Goal: Information Seeking & Learning: Understand process/instructions

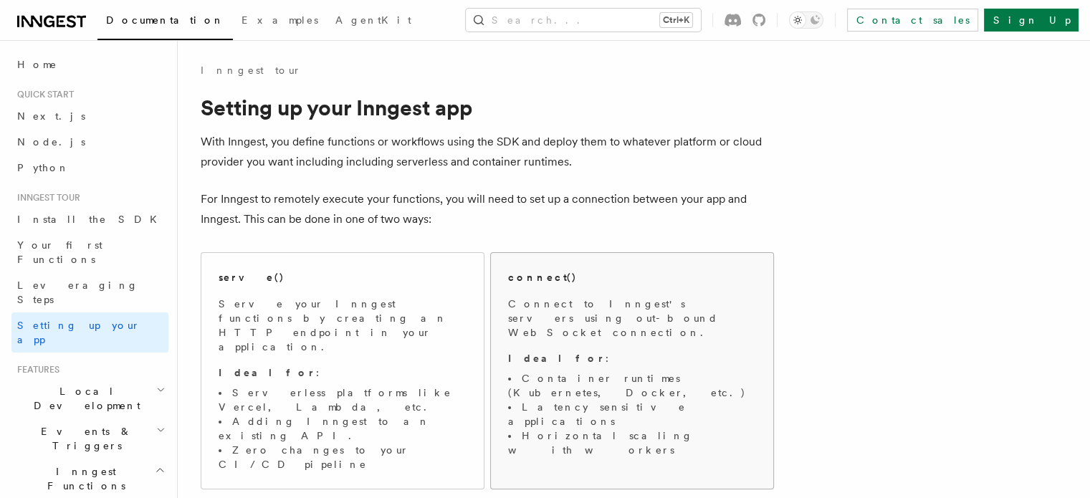
click at [625, 313] on p "Connect to Inngest's servers using out-bound WebSocket connection." at bounding box center [632, 318] width 248 height 43
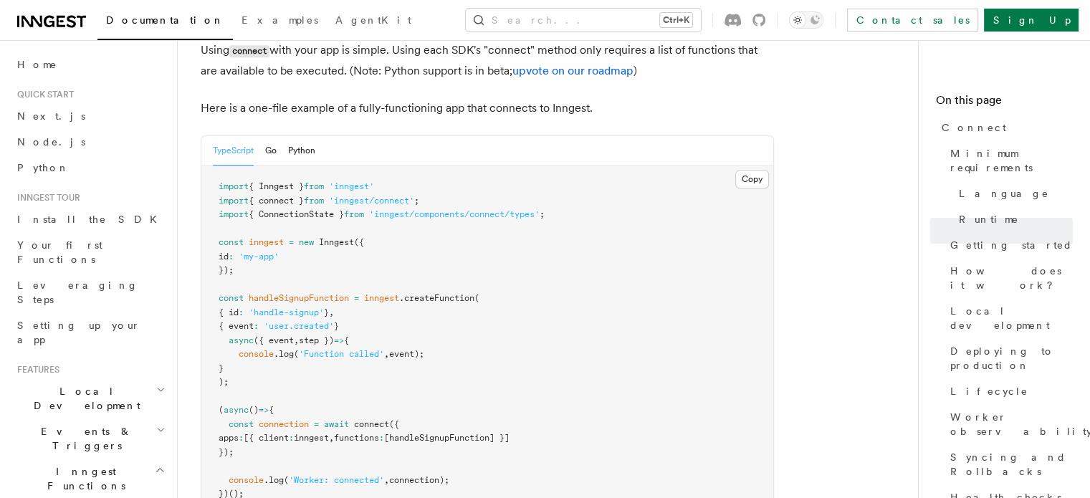
scroll to position [1074, 0]
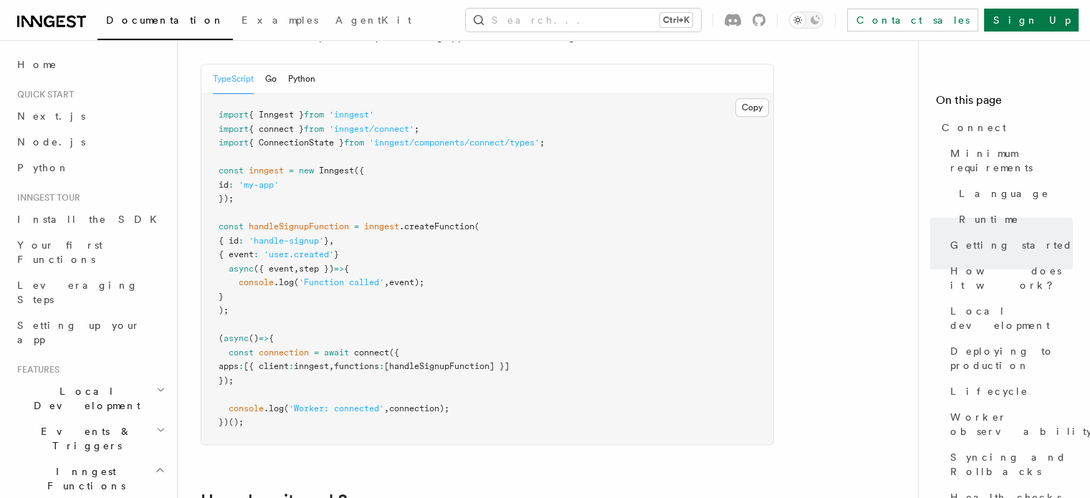
click at [352, 124] on span "'inngest/connect'" at bounding box center [371, 129] width 85 height 10
copy code "import { connect } from 'inngest/connect' ;"
click at [310, 221] on span "handleSignupFunction" at bounding box center [299, 226] width 100 height 10
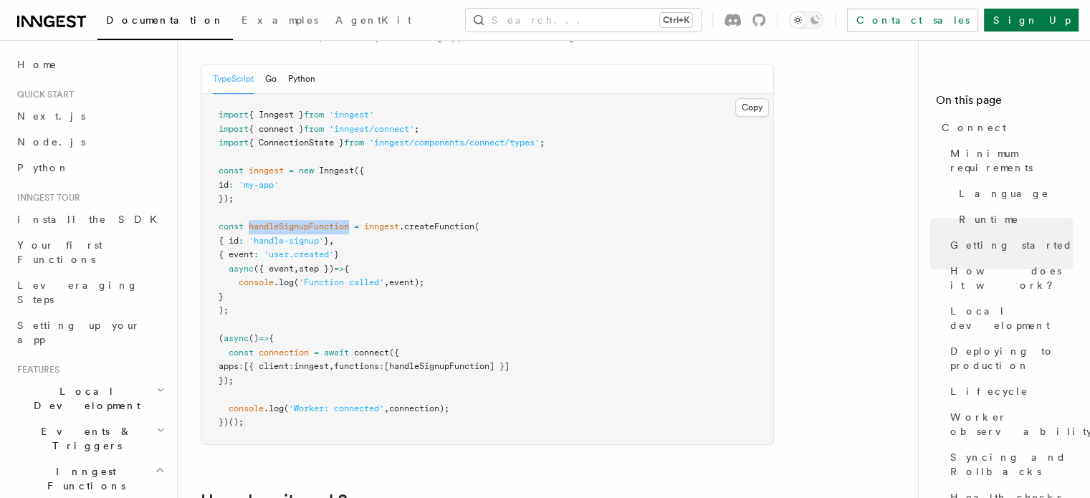
drag, startPoint x: 310, startPoint y: 172, endPoint x: 303, endPoint y: 170, distance: 7.5
click at [303, 221] on span "handleSignupFunction" at bounding box center [299, 226] width 100 height 10
copy span "handleSignupFunction"
click at [308, 236] on span "'handle-signup'" at bounding box center [286, 241] width 75 height 10
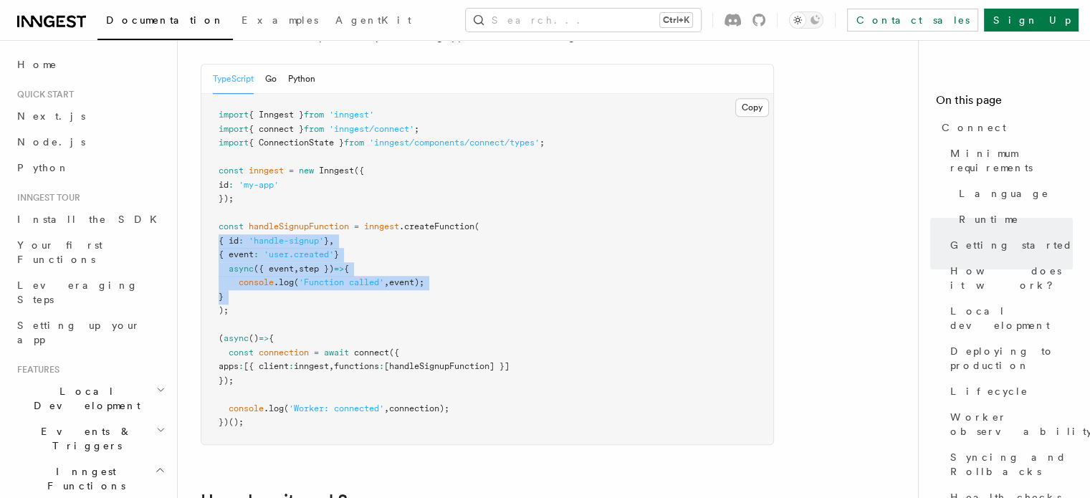
drag, startPoint x: 308, startPoint y: 188, endPoint x: 302, endPoint y: 244, distance: 56.2
click at [302, 244] on pre "import { Inngest } from 'inngest' import { connect } from 'inngest/connect' ; i…" at bounding box center [487, 269] width 572 height 350
copy code "{ id : 'handle-signup' } , { event : 'user.created' } async ({ event , step }) …"
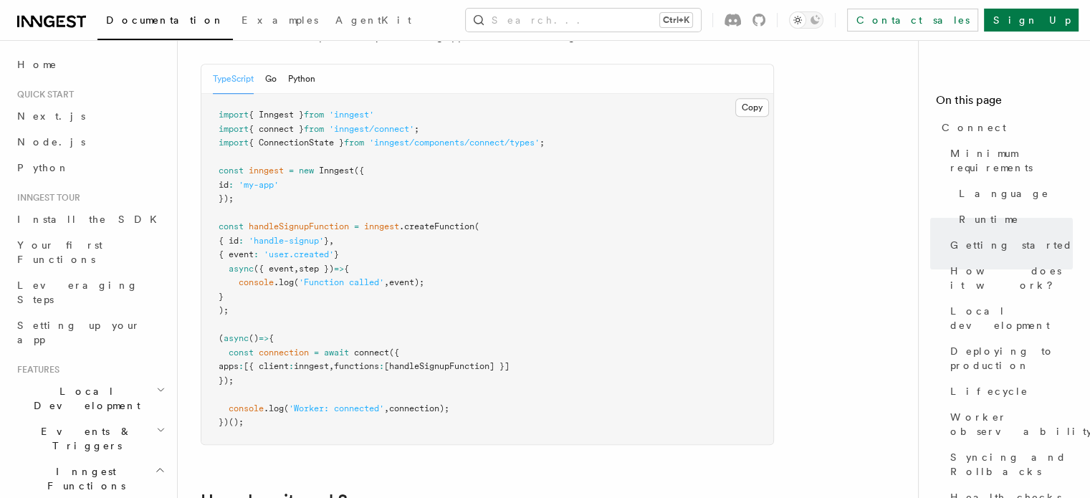
click at [284, 347] on span "connection" at bounding box center [284, 352] width 50 height 10
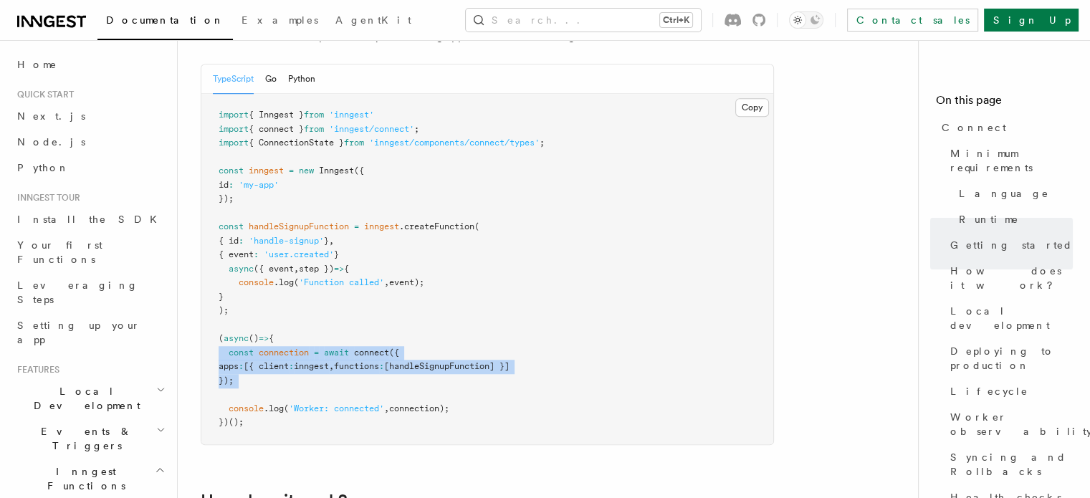
drag, startPoint x: 284, startPoint y: 299, endPoint x: 278, endPoint y: 323, distance: 25.2
click at [278, 323] on pre "import { Inngest } from 'inngest' import { connect } from 'inngest/connect' ; i…" at bounding box center [487, 269] width 572 height 350
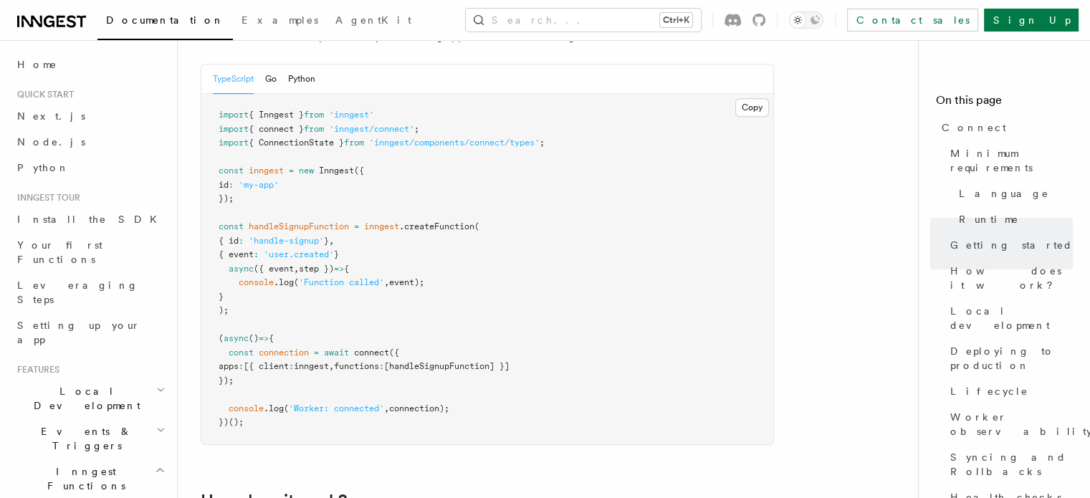
click at [264, 347] on span "connection" at bounding box center [284, 352] width 50 height 10
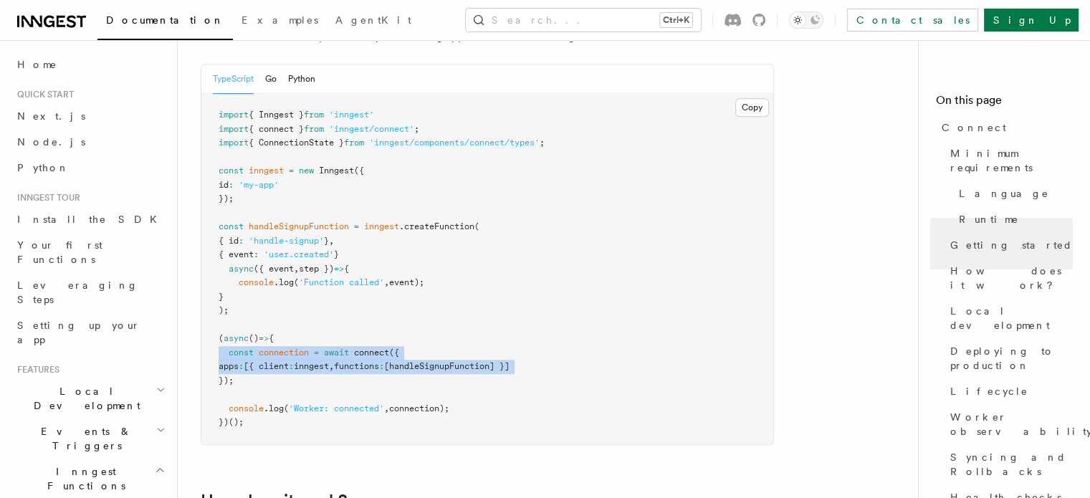
drag, startPoint x: 264, startPoint y: 298, endPoint x: 264, endPoint y: 317, distance: 19.3
click at [264, 317] on pre "import { Inngest } from 'inngest' import { connect } from 'inngest/connect' ; i…" at bounding box center [487, 269] width 572 height 350
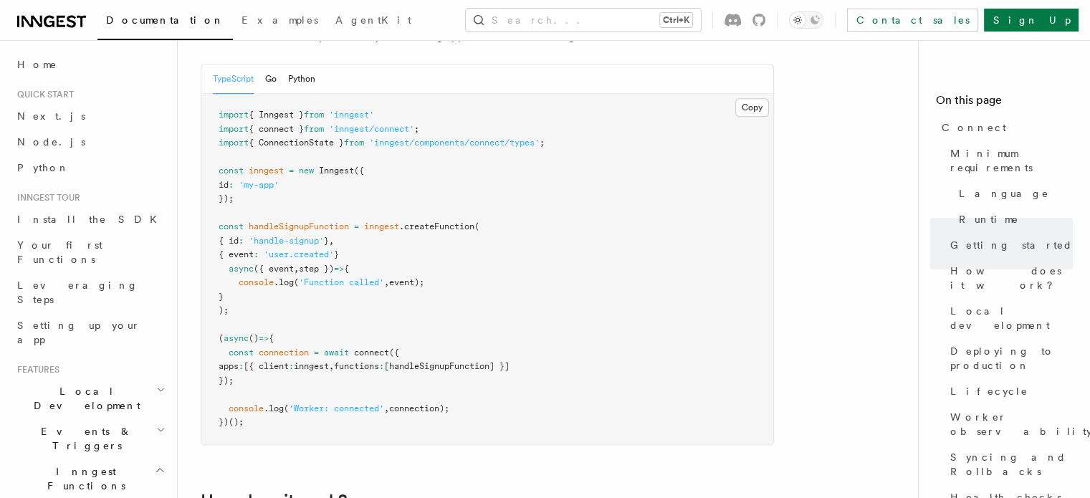
click at [260, 322] on pre "import { Inngest } from 'inngest' import { connect } from 'inngest/connect' ; i…" at bounding box center [487, 269] width 572 height 350
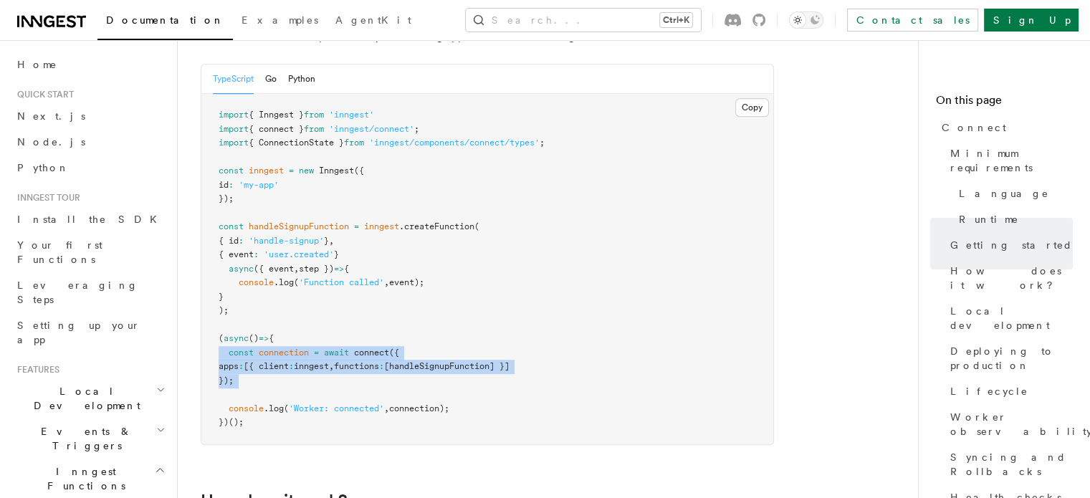
drag, startPoint x: 260, startPoint y: 322, endPoint x: 272, endPoint y: 294, distance: 30.5
click at [272, 294] on pre "import { Inngest } from 'inngest' import { connect } from 'inngest/connect' ; i…" at bounding box center [487, 269] width 572 height 350
copy code "const connection = await connect ({ apps : [{ client : inngest , functions : [h…"
click at [247, 403] on span "console" at bounding box center [246, 408] width 35 height 10
drag, startPoint x: 247, startPoint y: 352, endPoint x: 461, endPoint y: 355, distance: 214.2
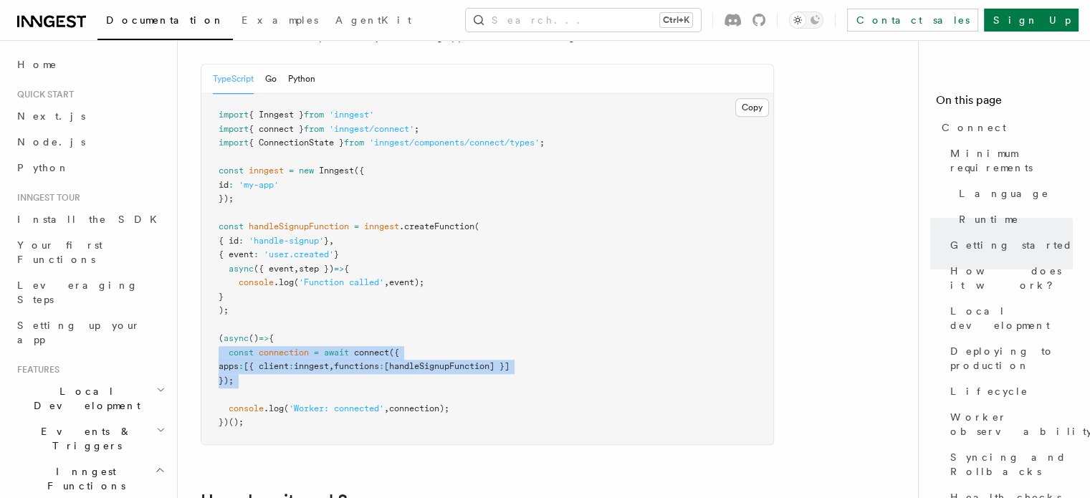
click at [461, 355] on pre "import { Inngest } from 'inngest' import { connect } from 'inngest/connect' ; i…" at bounding box center [487, 269] width 572 height 350
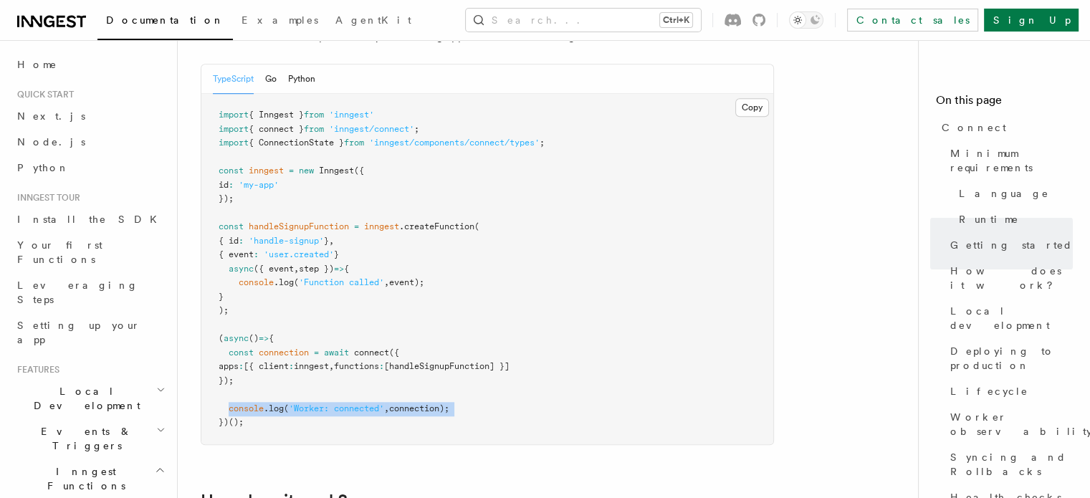
copy code "console .log ( 'Worker: connected' , connection);"
click at [324, 110] on span "from" at bounding box center [314, 115] width 20 height 10
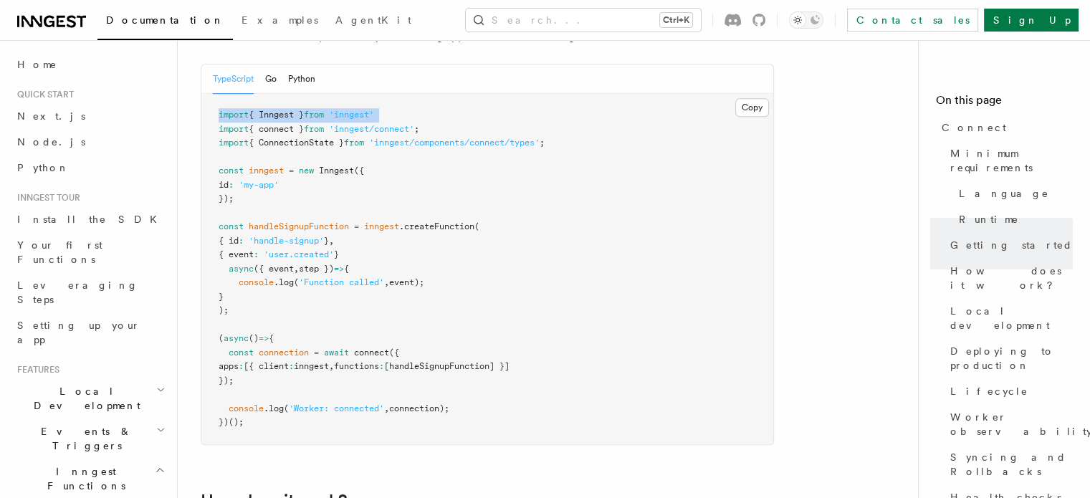
click at [324, 110] on span "from" at bounding box center [314, 115] width 20 height 10
copy code "import { Inngest } from 'inngest'"
click at [362, 110] on span "'inngest'" at bounding box center [351, 115] width 45 height 10
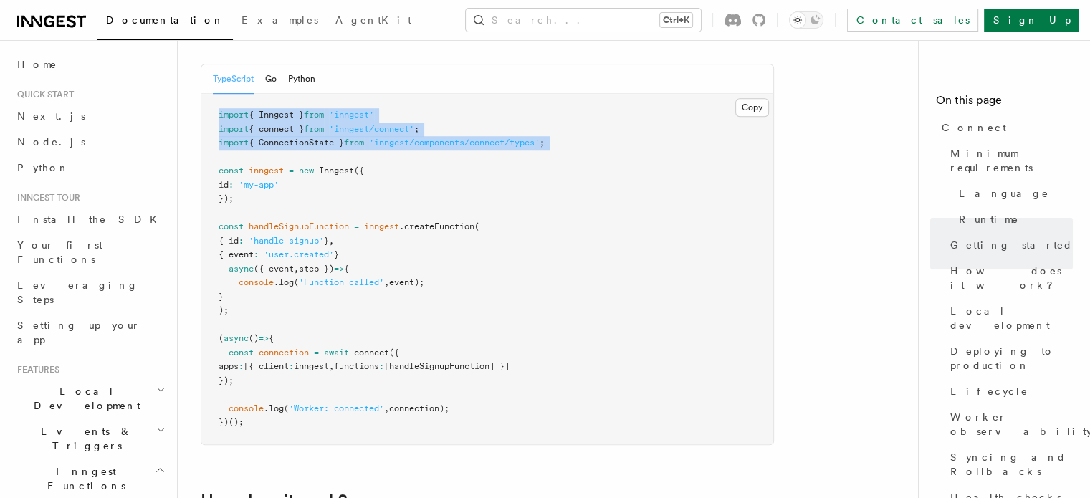
drag, startPoint x: 362, startPoint y: 59, endPoint x: 357, endPoint y: 88, distance: 29.0
click at [357, 110] on code "import { Inngest } from 'inngest' import { connect } from 'inngest/connect' ; i…" at bounding box center [381, 268] width 326 height 317
click at [357, 138] on span "from" at bounding box center [354, 143] width 20 height 10
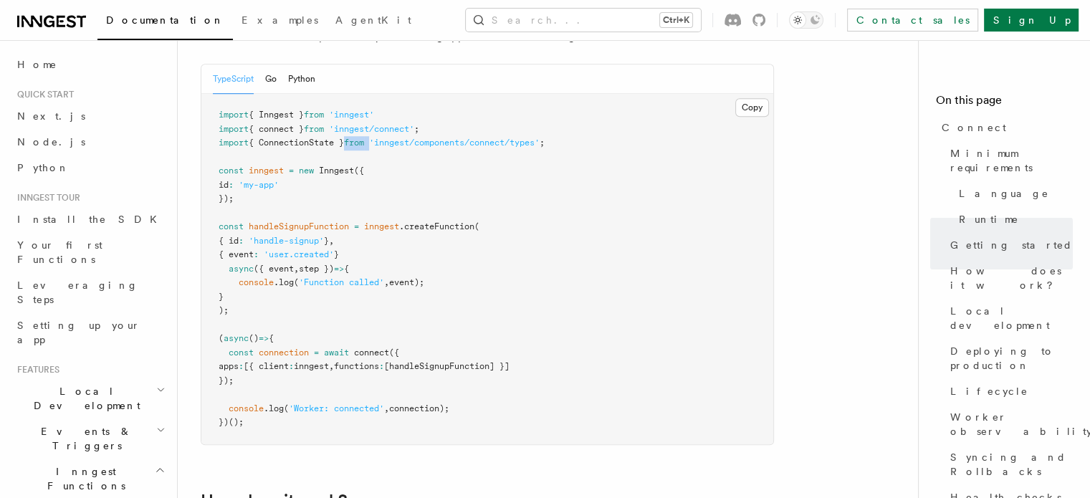
click at [357, 138] on span "from" at bounding box center [354, 143] width 20 height 10
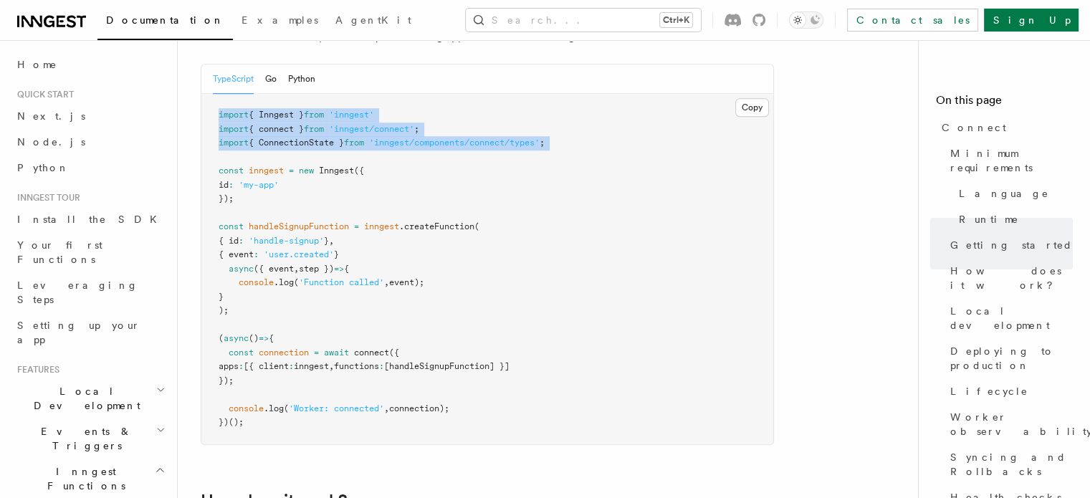
drag, startPoint x: 357, startPoint y: 88, endPoint x: 360, endPoint y: 59, distance: 28.7
click at [360, 110] on code "import { Inngest } from 'inngest' import { connect } from 'inngest/connect' ; i…" at bounding box center [381, 268] width 326 height 317
click at [360, 110] on span "'inngest'" at bounding box center [351, 115] width 45 height 10
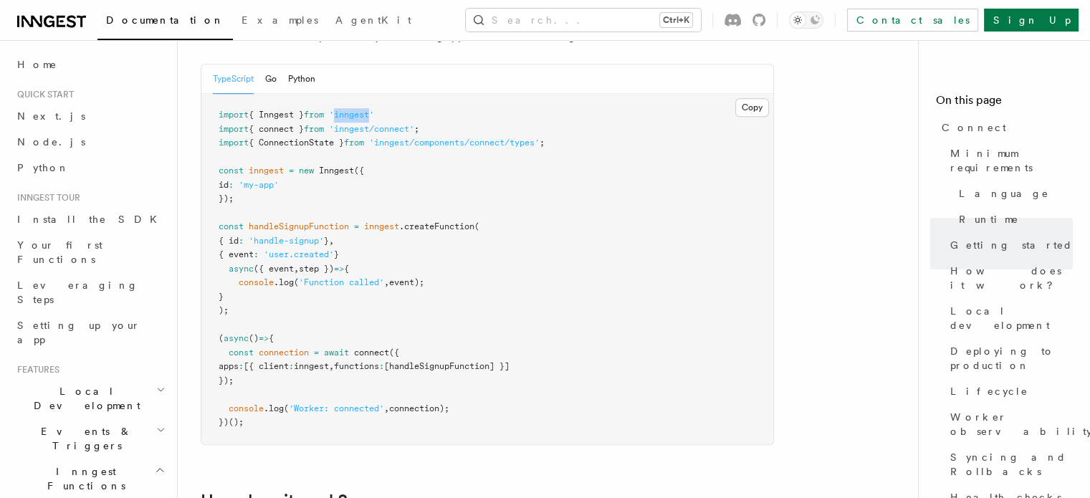
click at [360, 110] on span "'inngest'" at bounding box center [351, 115] width 45 height 10
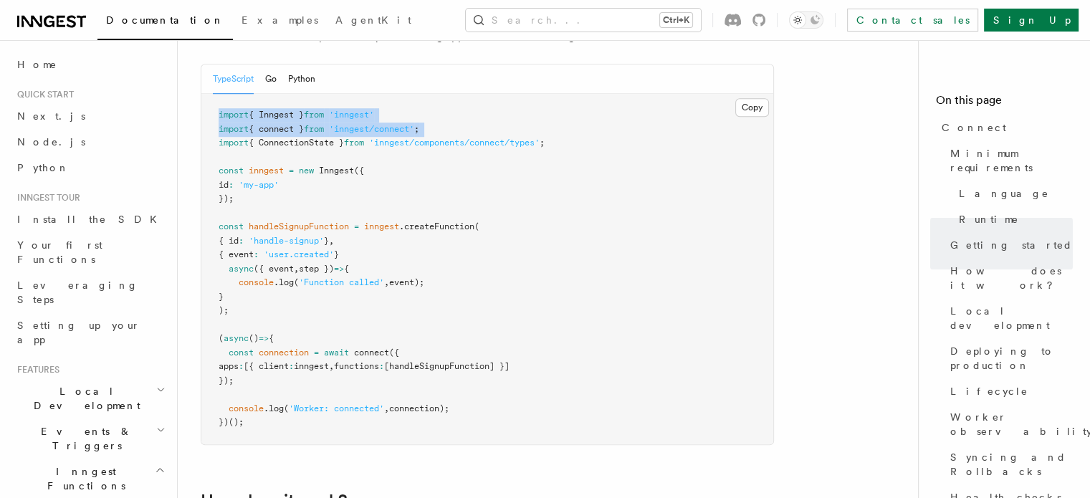
drag, startPoint x: 360, startPoint y: 59, endPoint x: 358, endPoint y: 72, distance: 12.3
click at [358, 110] on code "import { Inngest } from 'inngest' import { connect } from 'inngest/connect' ; i…" at bounding box center [381, 268] width 326 height 317
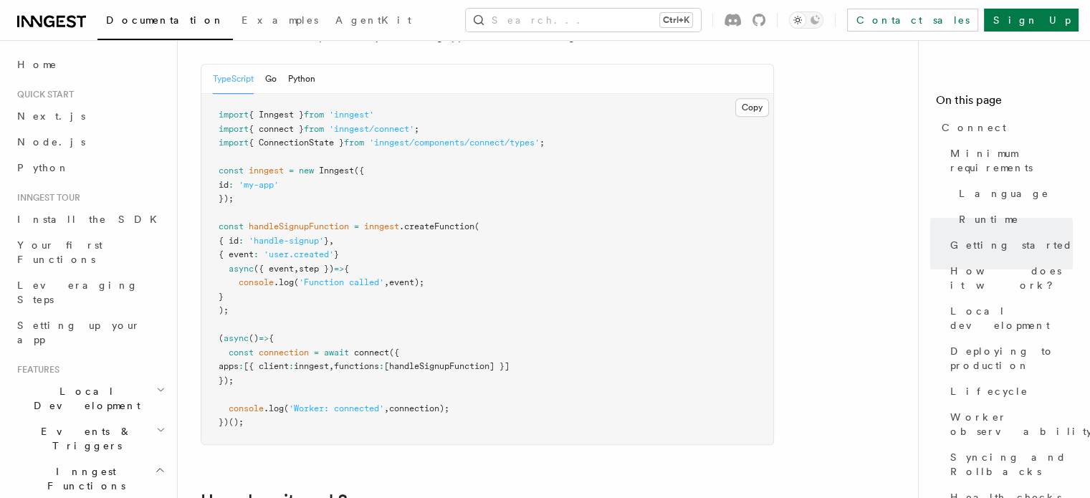
click at [441, 244] on pre "import { Inngest } from 'inngest' import { connect } from 'inngest/connect' ; i…" at bounding box center [487, 269] width 572 height 350
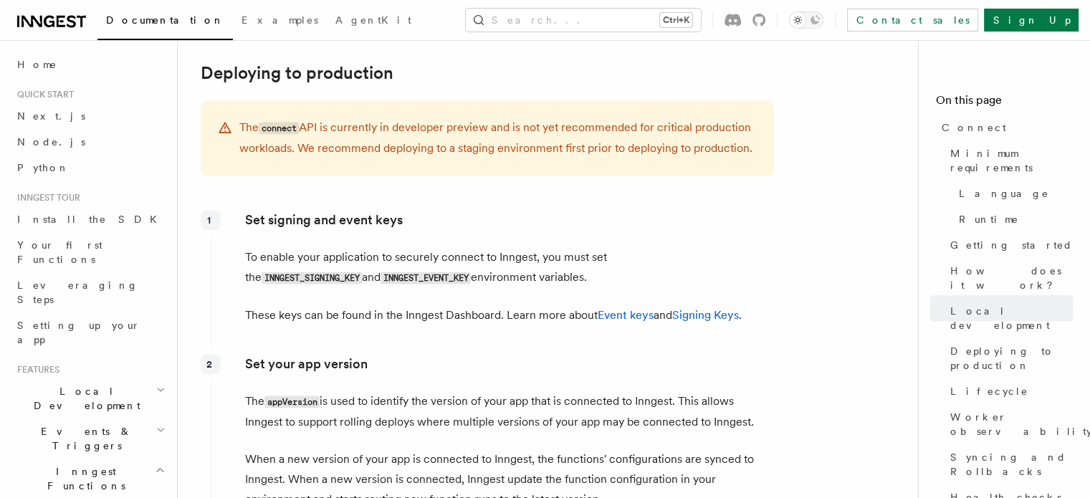
scroll to position [1934, 0]
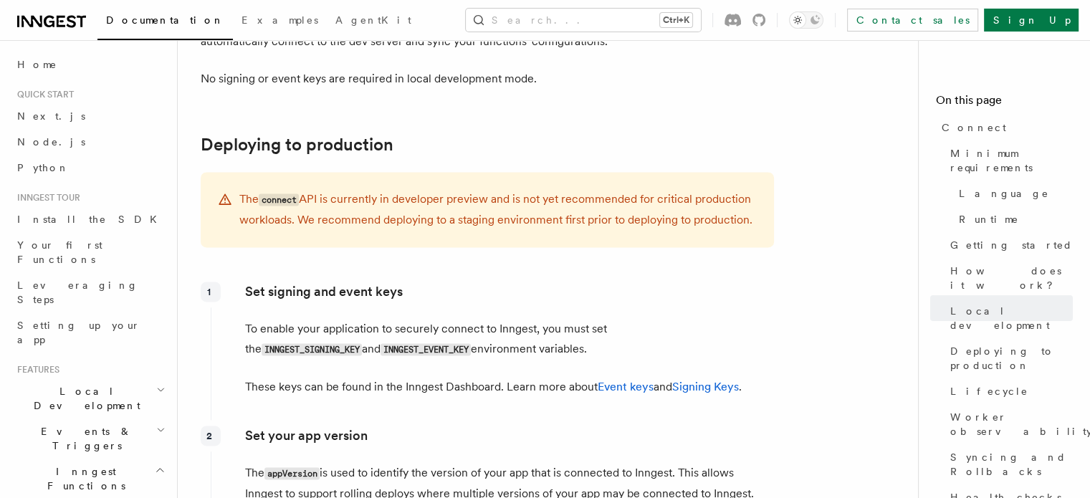
click at [309, 189] on p "The connect API is currently in developer preview and is not yet recommended fo…" at bounding box center [497, 209] width 517 height 41
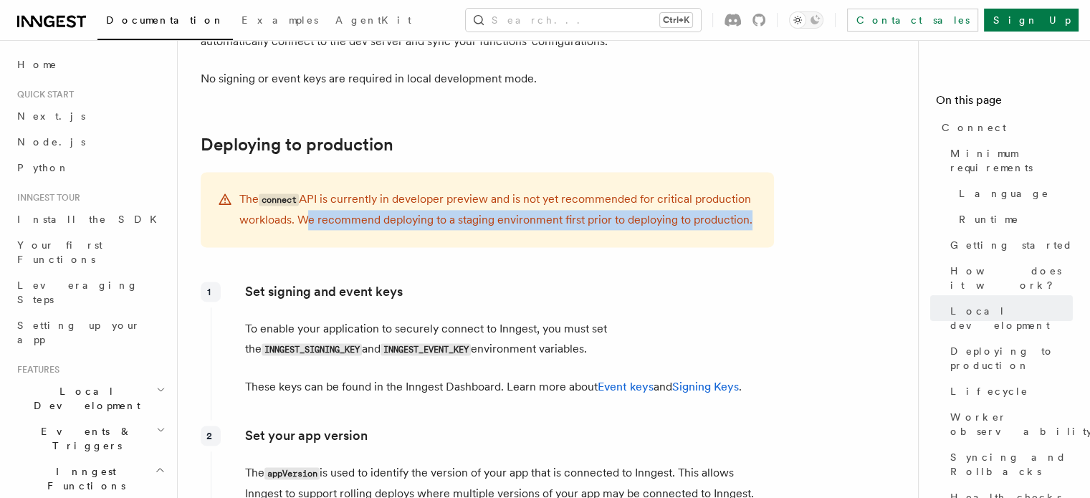
drag, startPoint x: 309, startPoint y: 143, endPoint x: 713, endPoint y: 147, distance: 404.0
click at [713, 189] on p "The connect API is currently in developer preview and is not yet recommended fo…" at bounding box center [497, 209] width 517 height 41
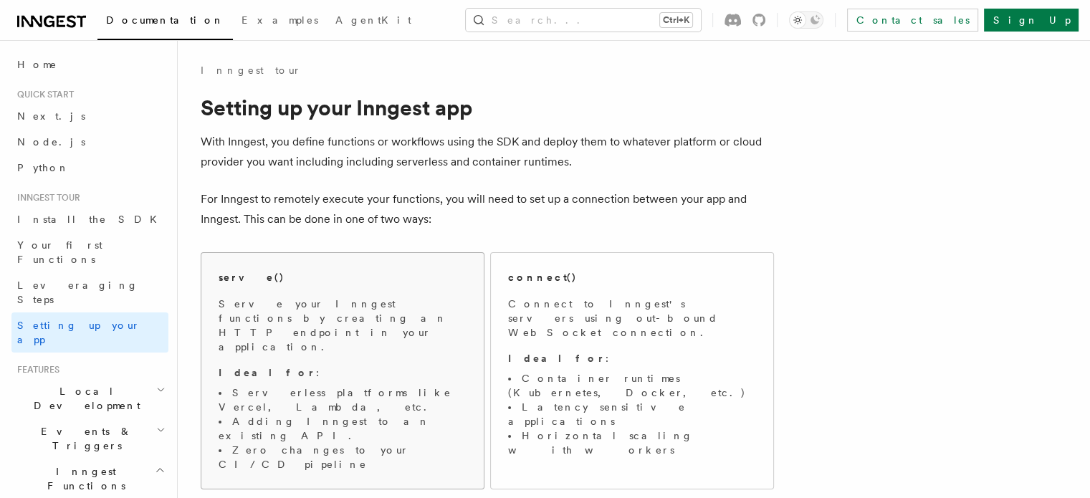
click at [294, 287] on div "serve() Serve your Inngest functions by creating an HTTP endpoint in your appli…" at bounding box center [342, 370] width 248 height 201
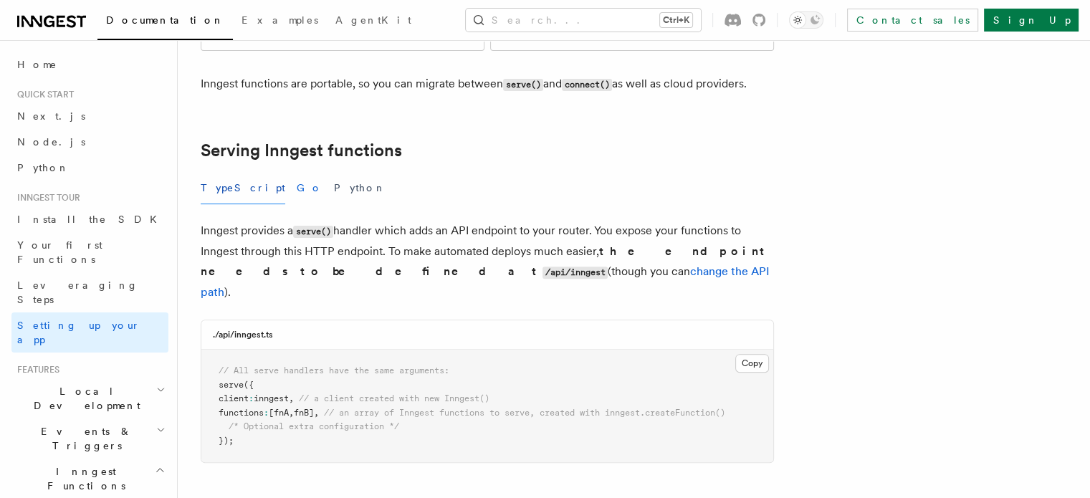
click at [297, 172] on button "Go" at bounding box center [310, 188] width 26 height 32
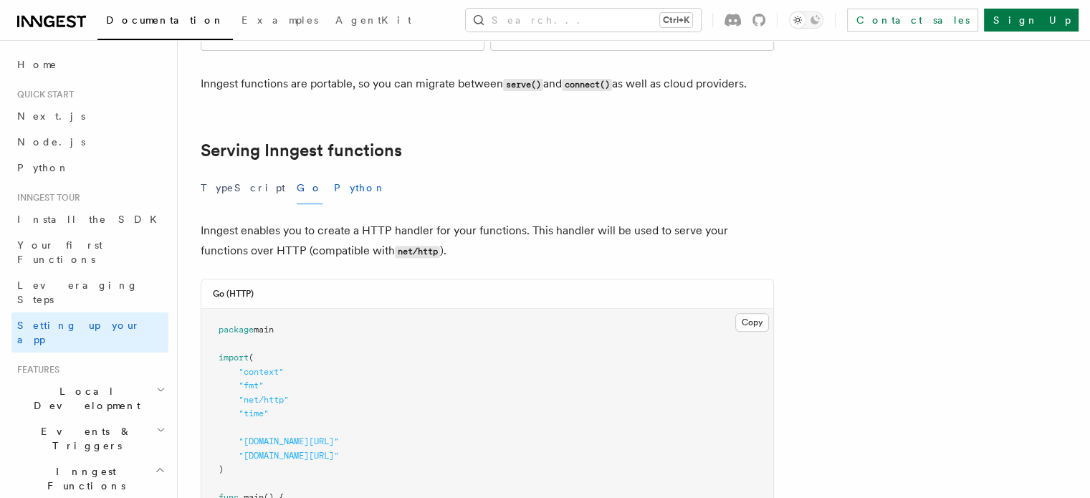
click at [334, 172] on button "Python" at bounding box center [360, 188] width 52 height 32
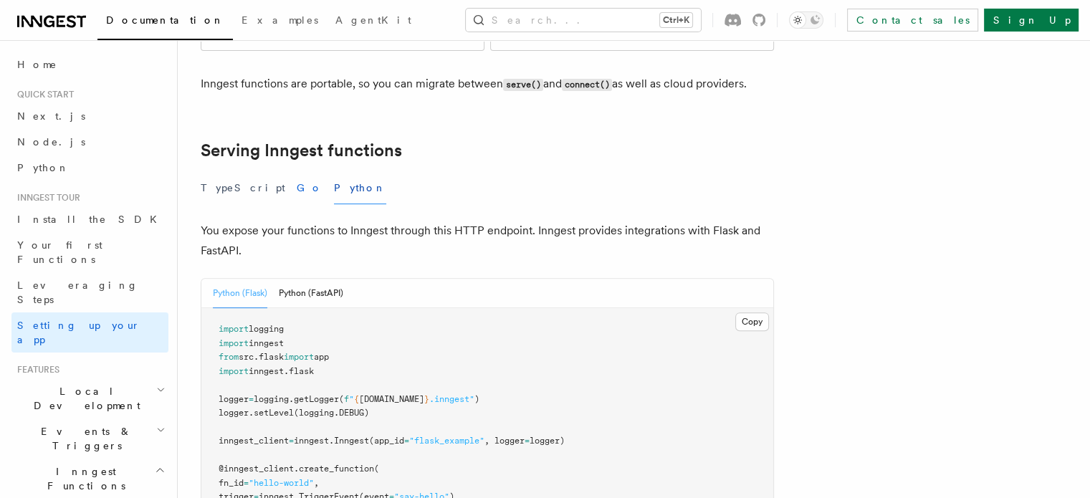
click at [297, 172] on button "Go" at bounding box center [310, 188] width 26 height 32
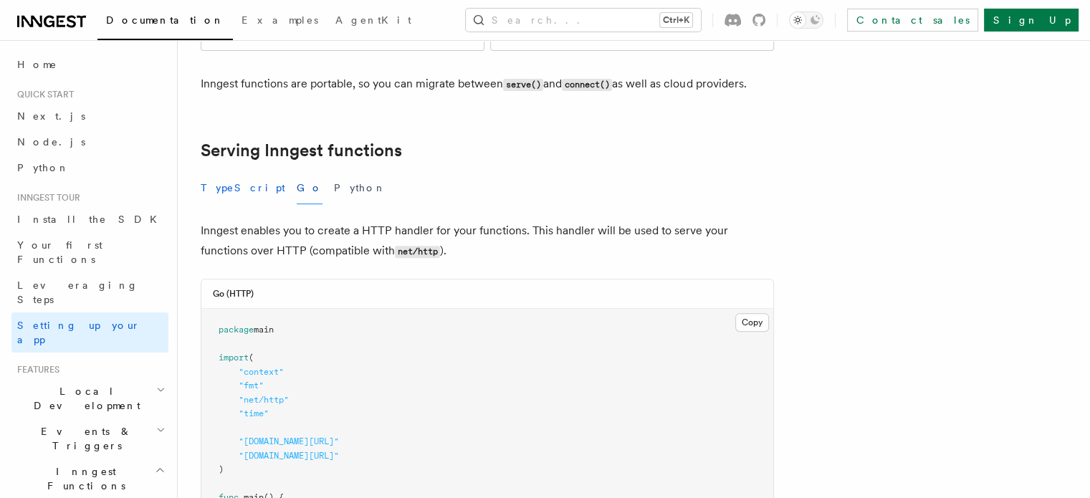
click at [235, 172] on button "TypeScript" at bounding box center [243, 188] width 85 height 32
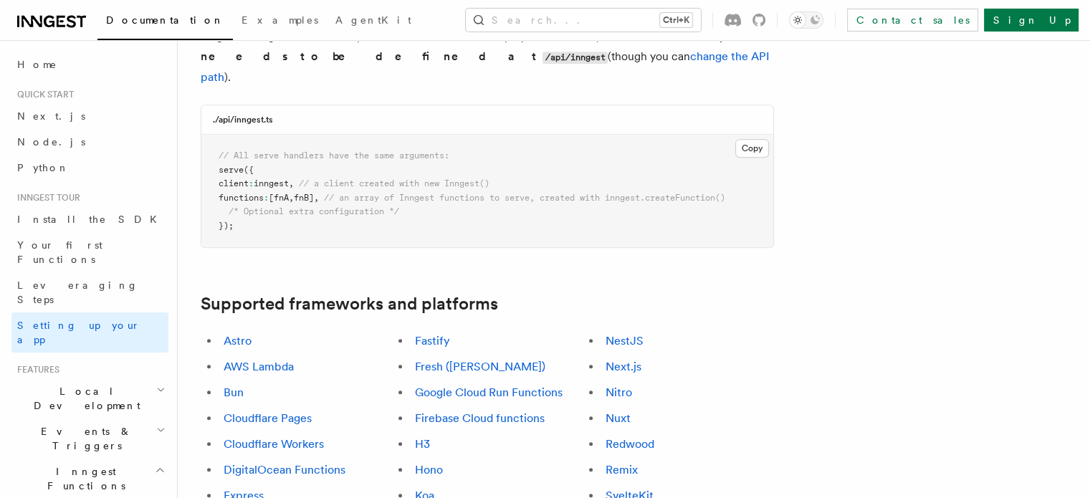
scroll to position [725, 0]
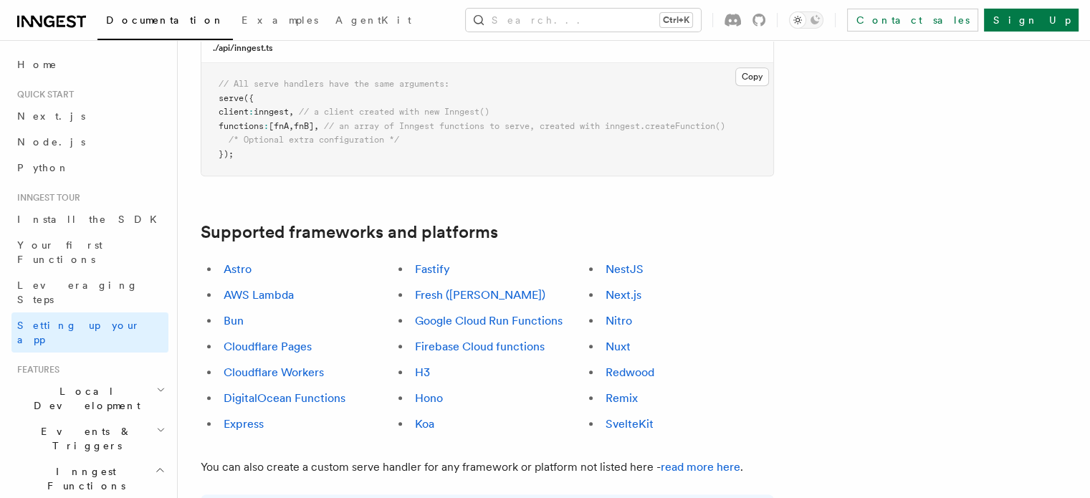
click at [448, 262] on link "Fastify" at bounding box center [432, 269] width 35 height 14
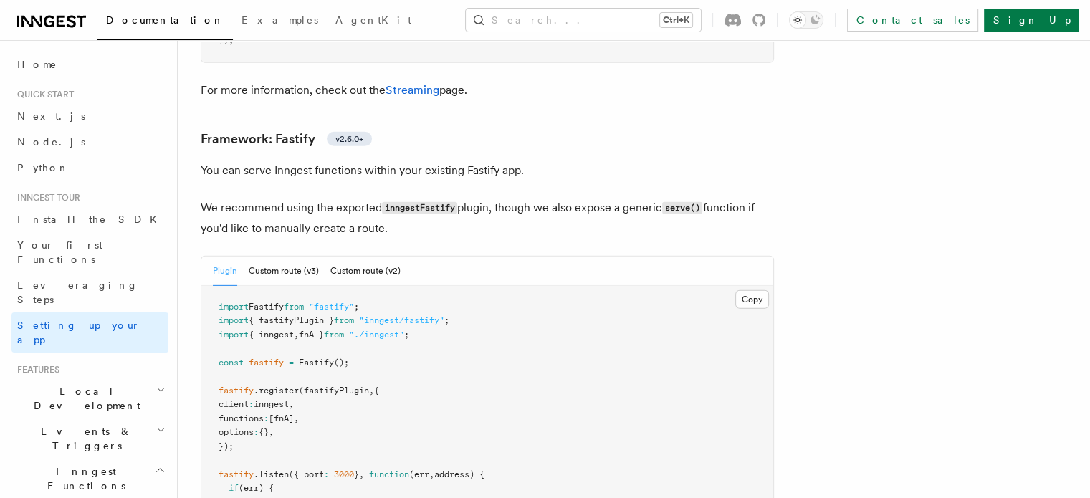
scroll to position [4476, 0]
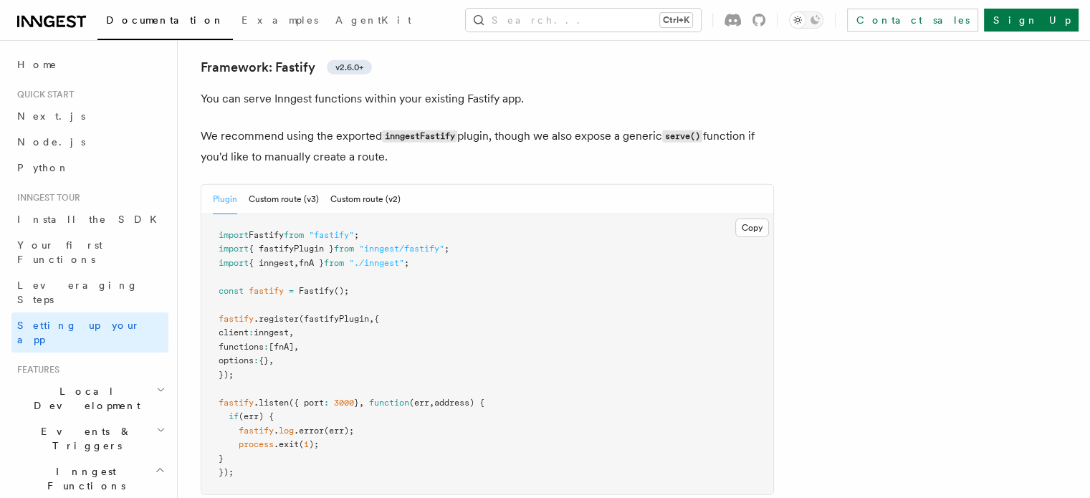
click at [359, 244] on span at bounding box center [356, 249] width 5 height 10
copy code "import { fastifyPlugin } from "inngest/fastify" ;"
click at [294, 258] on span "{ inngest" at bounding box center [271, 263] width 45 height 10
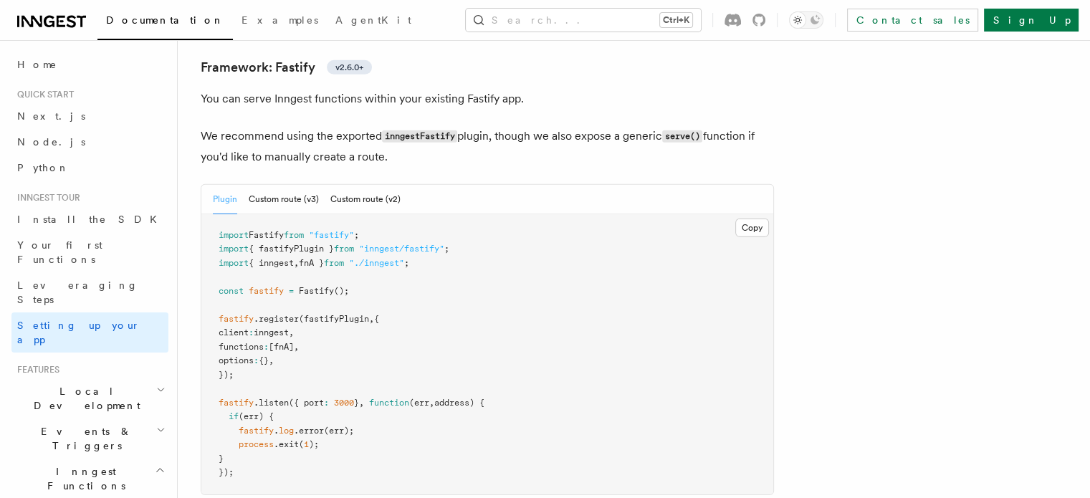
click at [294, 258] on span "{ inngest" at bounding box center [271, 263] width 45 height 10
drag, startPoint x: 323, startPoint y: 203, endPoint x: 332, endPoint y: 202, distance: 9.3
click at [324, 258] on span "fnA }" at bounding box center [311, 263] width 25 height 10
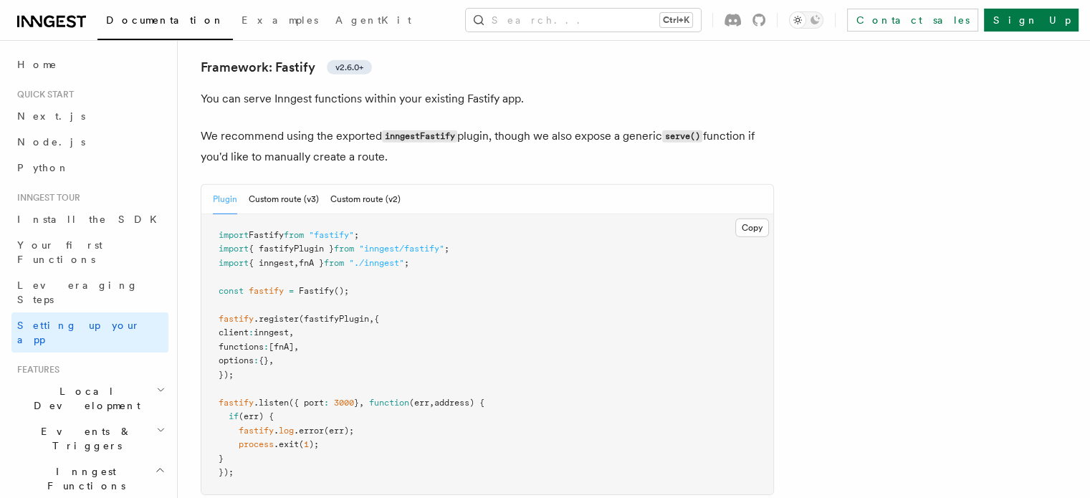
click at [276, 292] on pre "import Fastify from "fastify" ; import { fastifyPlugin } from "inngest/fastify"…" at bounding box center [487, 354] width 572 height 280
click at [264, 342] on span "functions" at bounding box center [240, 347] width 45 height 10
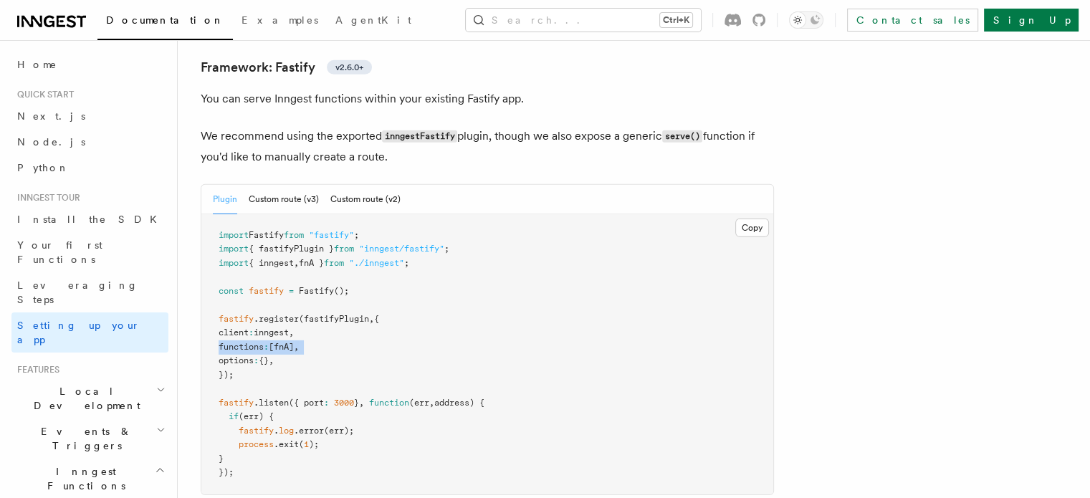
click at [294, 342] on span "[fnA]" at bounding box center [281, 347] width 25 height 10
click at [245, 280] on pre "import Fastify from "fastify" ; import { fastifyPlugin } from "inngest/fastify"…" at bounding box center [487, 354] width 572 height 280
click at [289, 327] on span "inngest" at bounding box center [271, 332] width 35 height 10
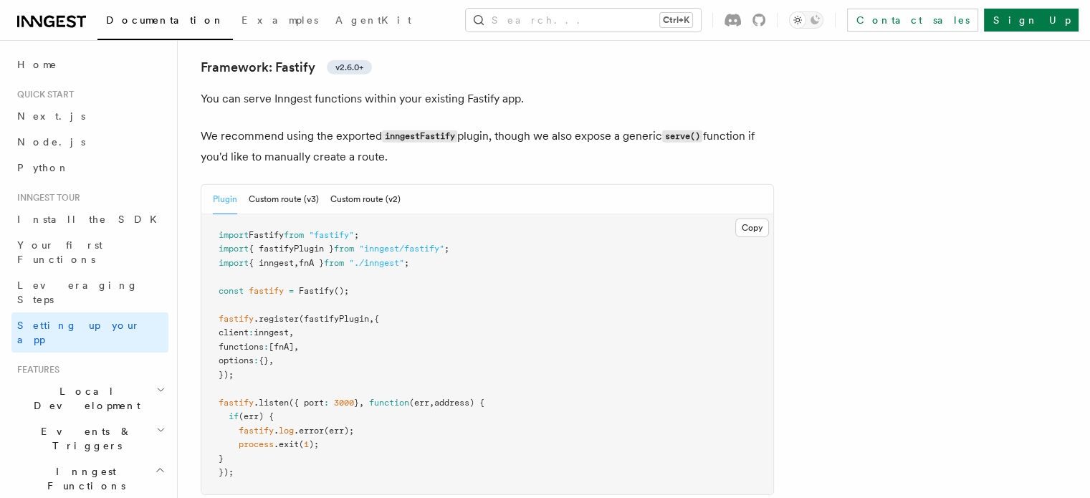
click at [289, 327] on span "inngest" at bounding box center [271, 332] width 35 height 10
click at [292, 314] on span ".register" at bounding box center [276, 319] width 45 height 10
drag, startPoint x: 292, startPoint y: 255, endPoint x: 284, endPoint y: 312, distance: 57.1
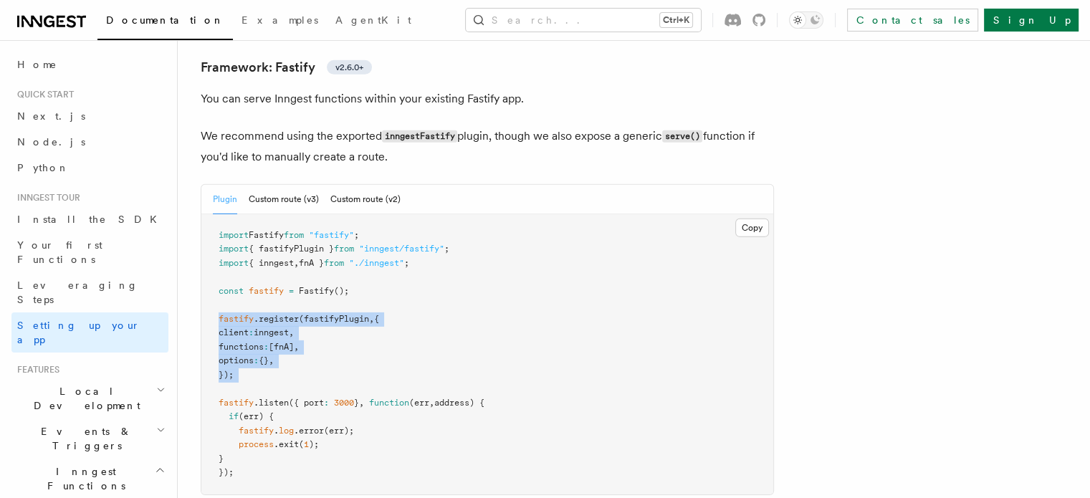
click at [284, 312] on pre "import Fastify from "fastify" ; import { fastifyPlugin } from "inngest/fastify"…" at bounding box center [487, 354] width 572 height 280
copy code "fastify .register (fastifyPlugin , { client : inngest , functions : [fnA] , opt…"
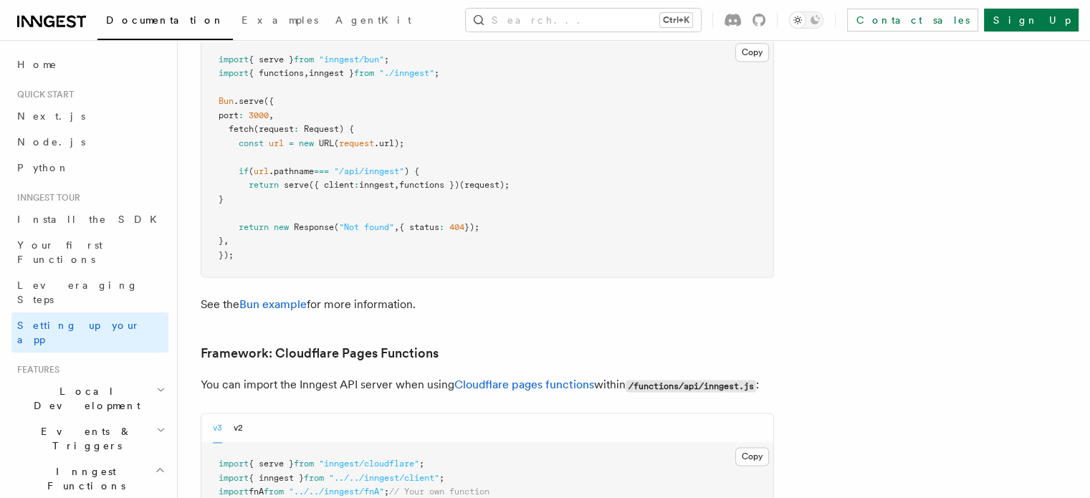
drag, startPoint x: 350, startPoint y: 311, endPoint x: 360, endPoint y: 64, distance: 246.6
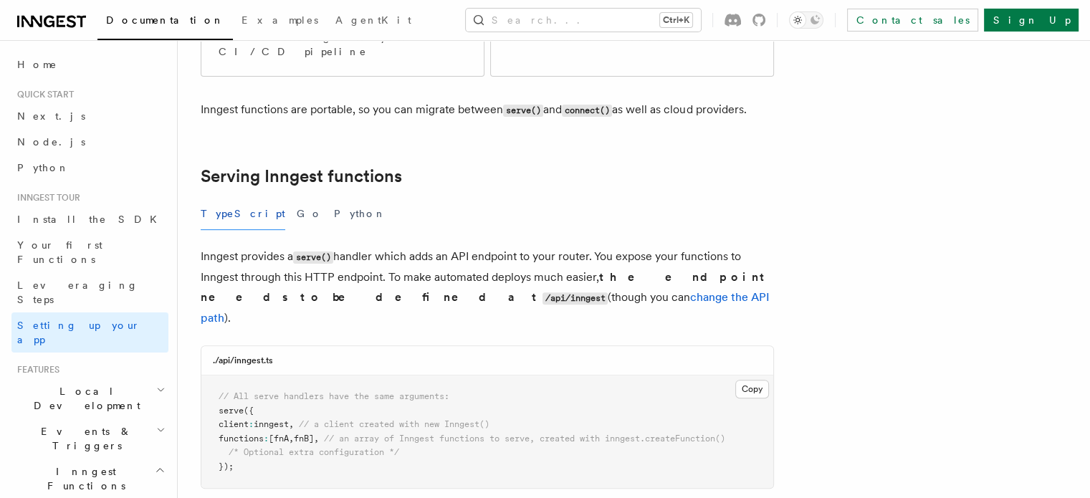
scroll to position [0, 0]
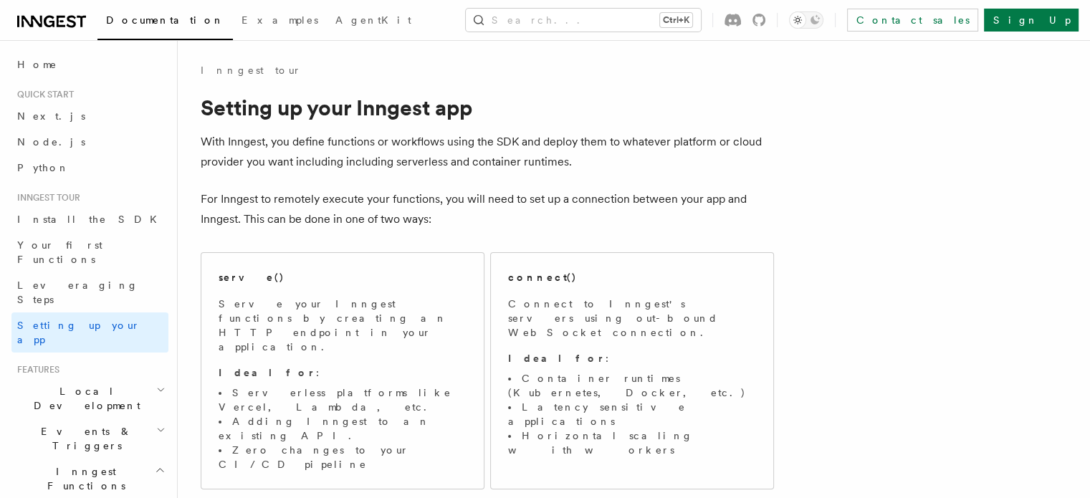
drag, startPoint x: 380, startPoint y: 329, endPoint x: 381, endPoint y: 97, distance: 232.1
click at [89, 26] on div "Documentation Examples AgentKit" at bounding box center [215, 20] width 408 height 20
click at [66, 27] on icon at bounding box center [51, 21] width 69 height 17
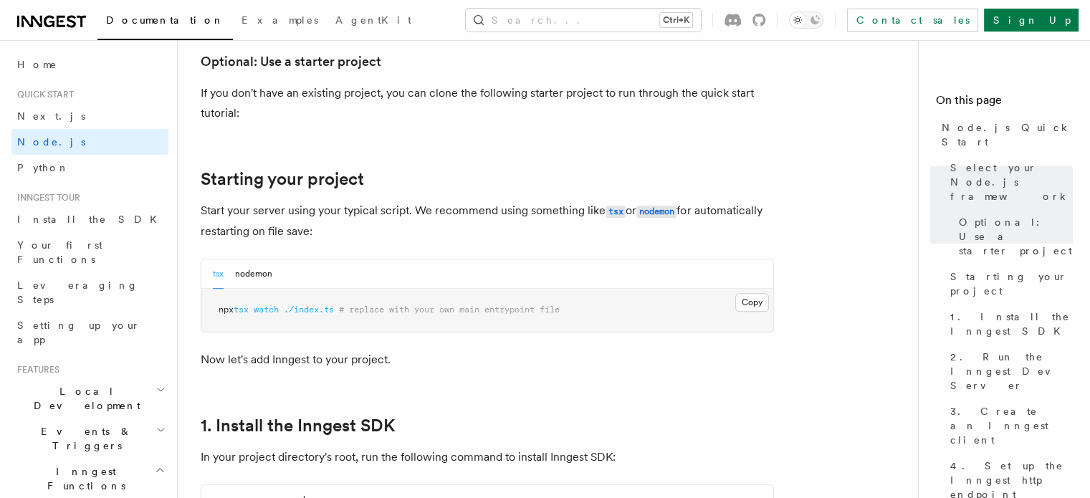
scroll to position [358, 0]
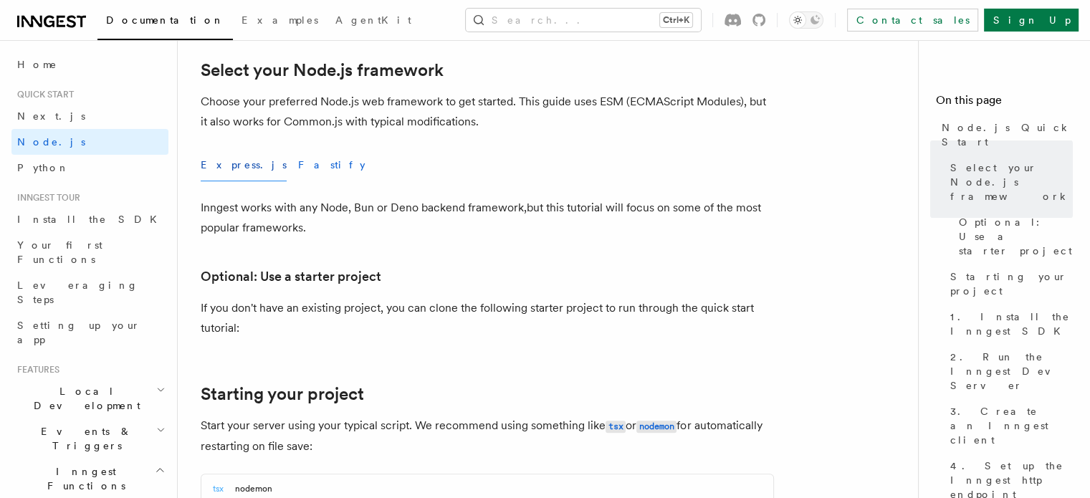
click at [298, 158] on button "Fastify" at bounding box center [331, 165] width 67 height 32
click at [227, 163] on button "Express.js" at bounding box center [244, 165] width 86 height 32
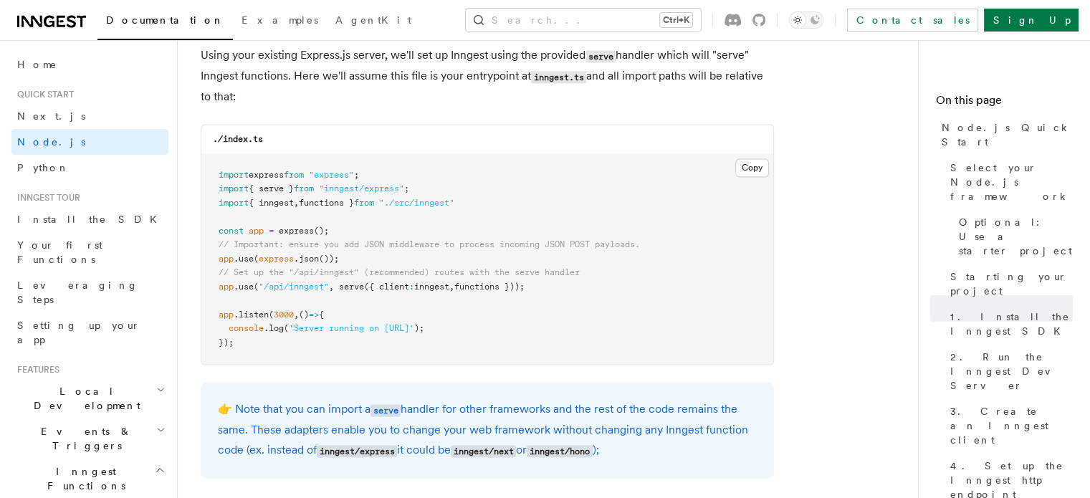
scroll to position [2292, 0]
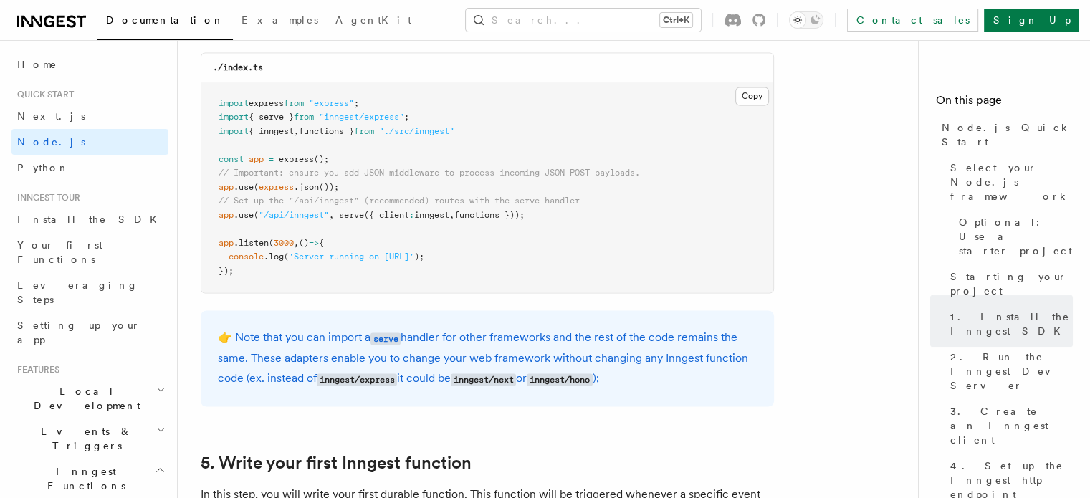
click at [297, 102] on span "from" at bounding box center [294, 103] width 20 height 10
drag, startPoint x: 297, startPoint y: 102, endPoint x: 297, endPoint y: 115, distance: 12.9
click at [297, 115] on code "import express from "express" ; import { serve } from "inngest/express" ; impor…" at bounding box center [428, 187] width 421 height 178
click at [304, 104] on span "from" at bounding box center [294, 103] width 20 height 10
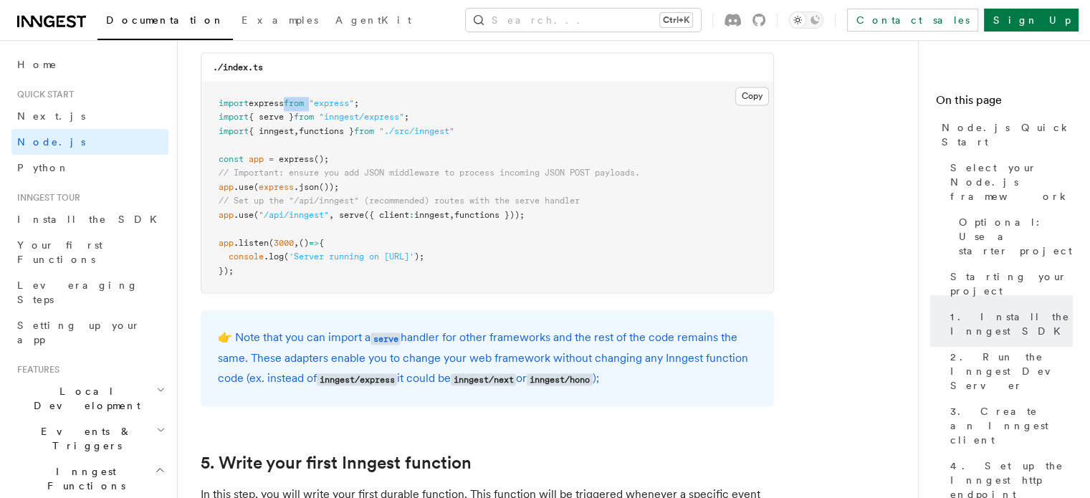
click at [304, 104] on span "from" at bounding box center [294, 103] width 20 height 10
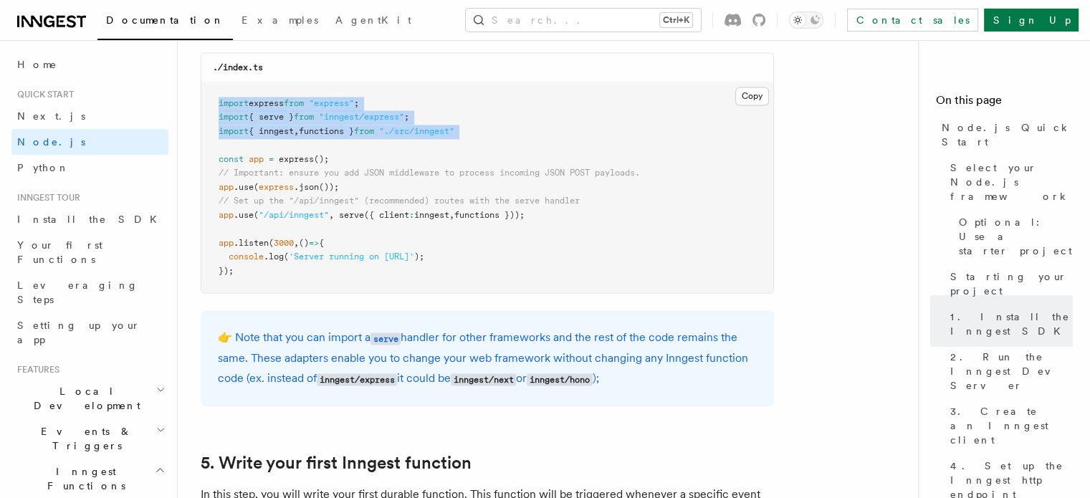
drag, startPoint x: 304, startPoint y: 104, endPoint x: 299, endPoint y: 131, distance: 27.6
click at [299, 131] on code "import express from "express" ; import { serve } from "inngest/express" ; impor…" at bounding box center [428, 187] width 421 height 178
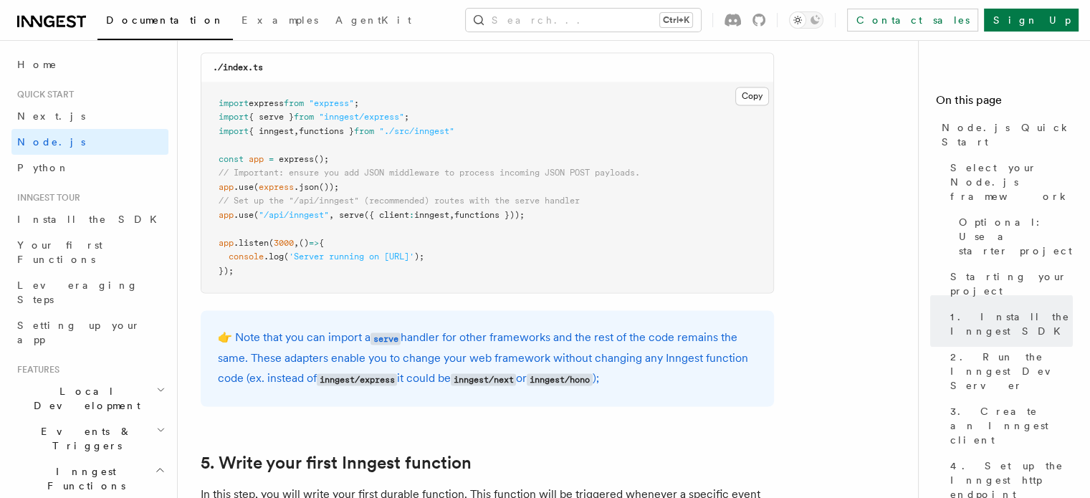
click at [285, 180] on pre "import express from "express" ; import { serve } from "inngest/express" ; impor…" at bounding box center [487, 187] width 572 height 211
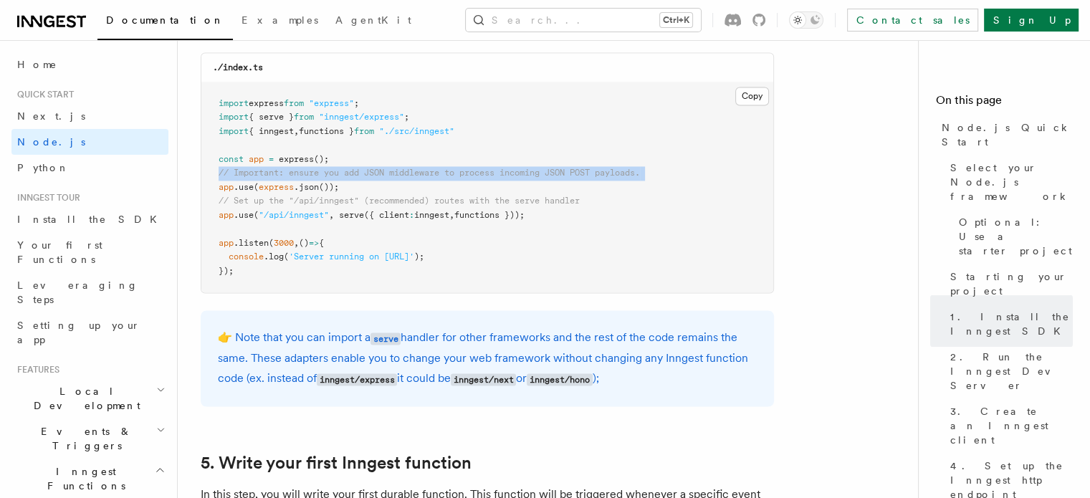
click at [285, 181] on pre "import express from "express" ; import { serve } from "inngest/express" ; impor…" at bounding box center [487, 187] width 572 height 211
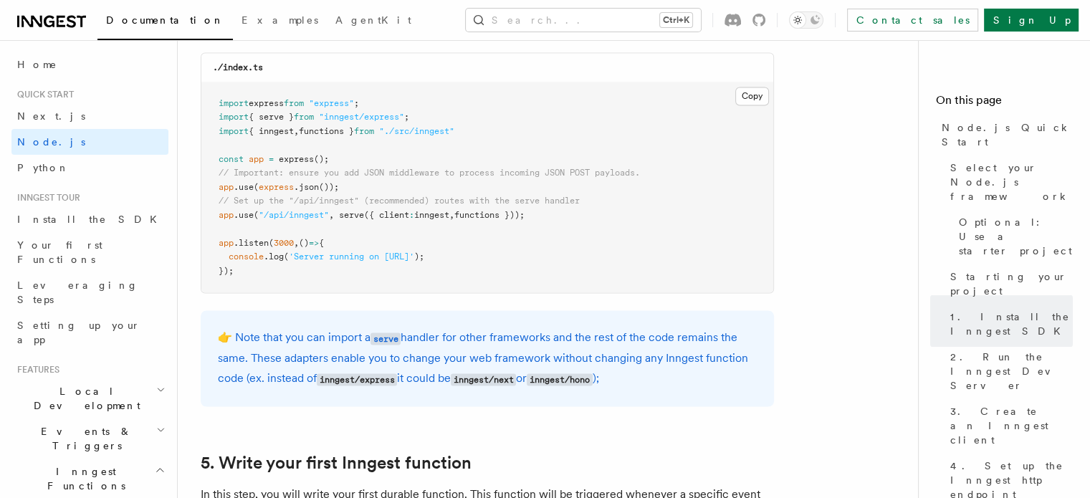
click at [281, 186] on span "express" at bounding box center [276, 187] width 35 height 10
copy code "app .use ( express .json ());"
click at [296, 215] on span ""/api/inngest"" at bounding box center [294, 215] width 70 height 10
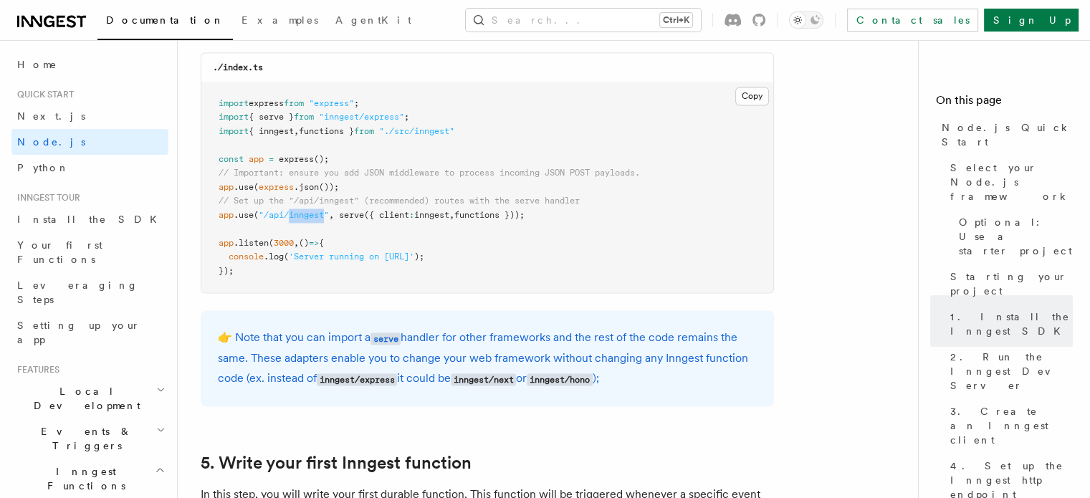
click at [296, 215] on span ""/api/inngest"" at bounding box center [294, 215] width 70 height 10
copy code "app .use ( "/api/inngest" , serve ({ client : inngest , functions }));"
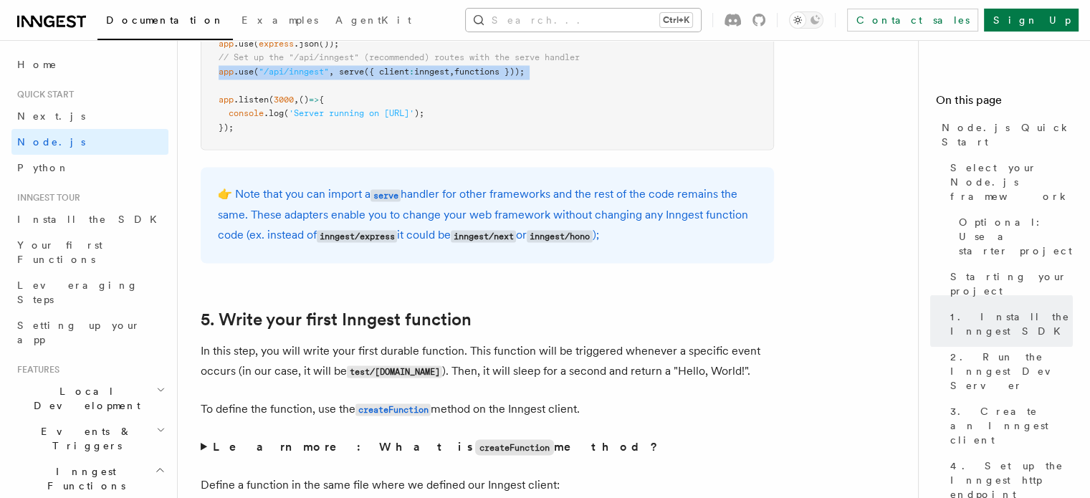
click at [630, 23] on button "Search... Ctrl+K" at bounding box center [583, 20] width 235 height 23
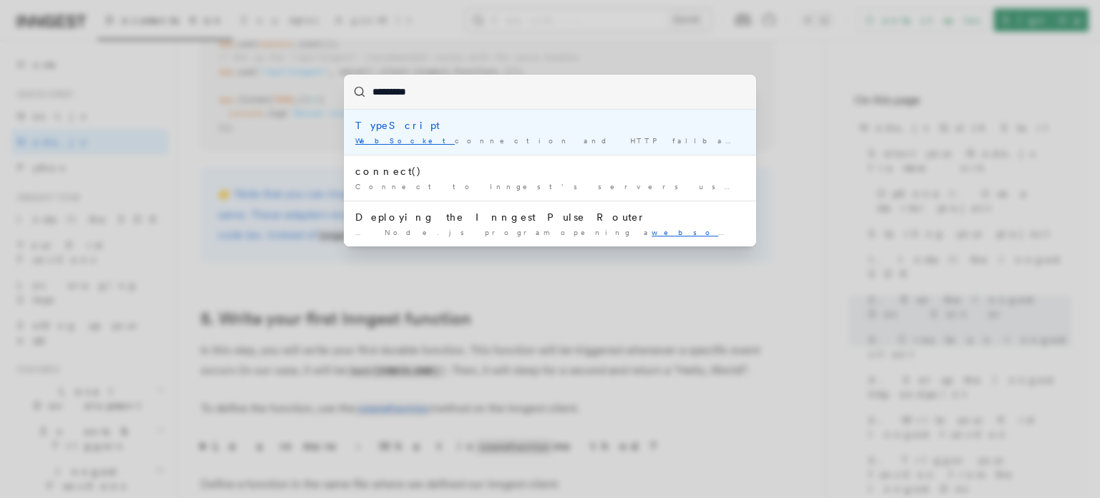
type input "**********"
click at [411, 129] on div "TypeScript" at bounding box center [550, 125] width 390 height 14
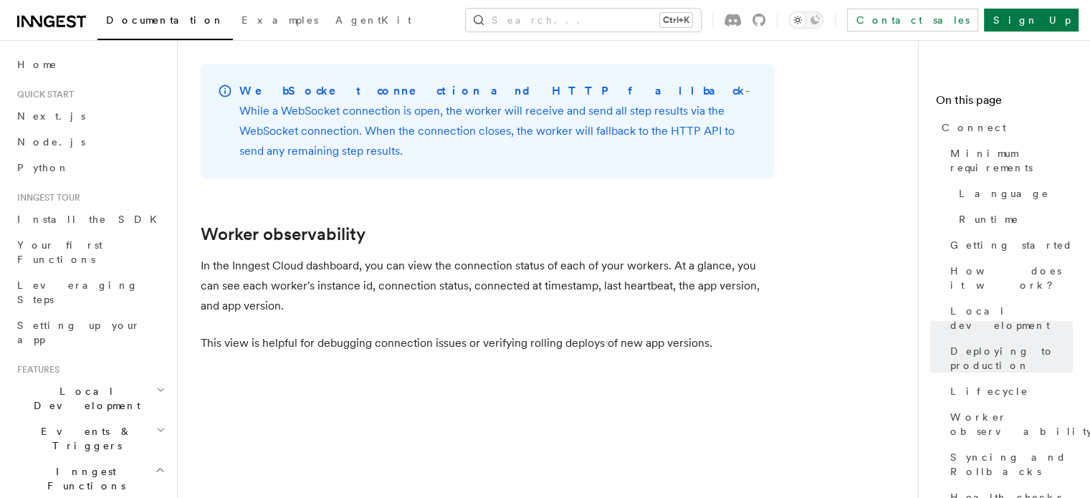
scroll to position [5029, 0]
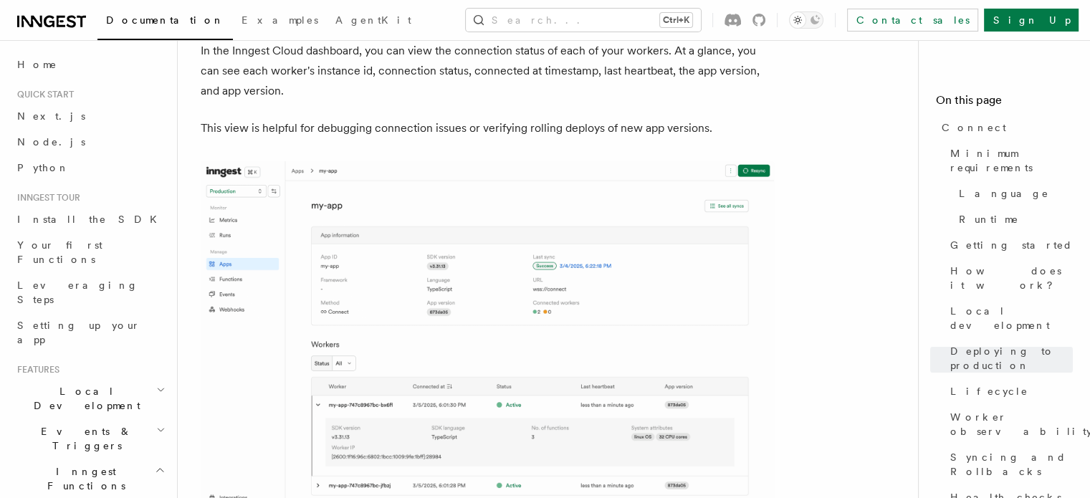
click at [381, 182] on img at bounding box center [487, 353] width 573 height 385
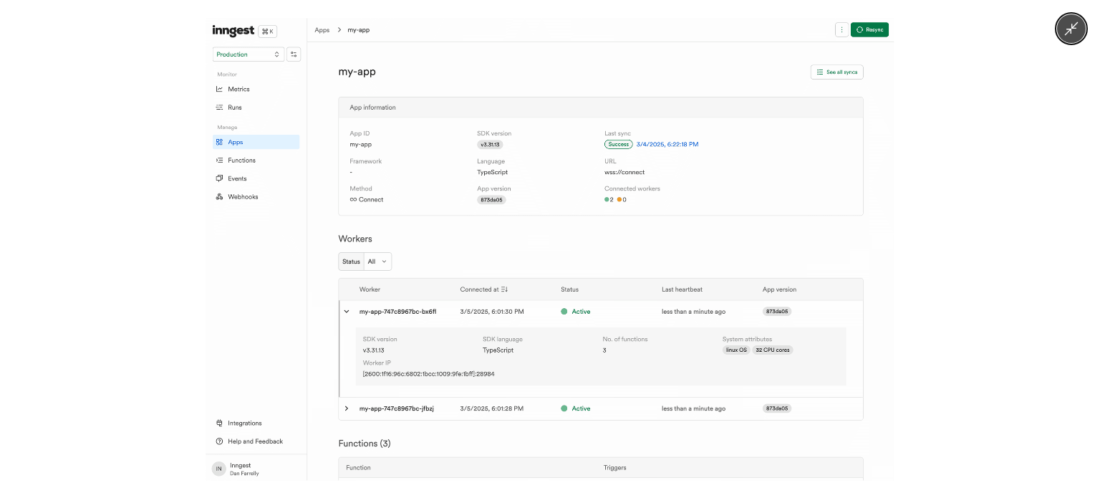
click at [441, 235] on img at bounding box center [550, 249] width 688 height 462
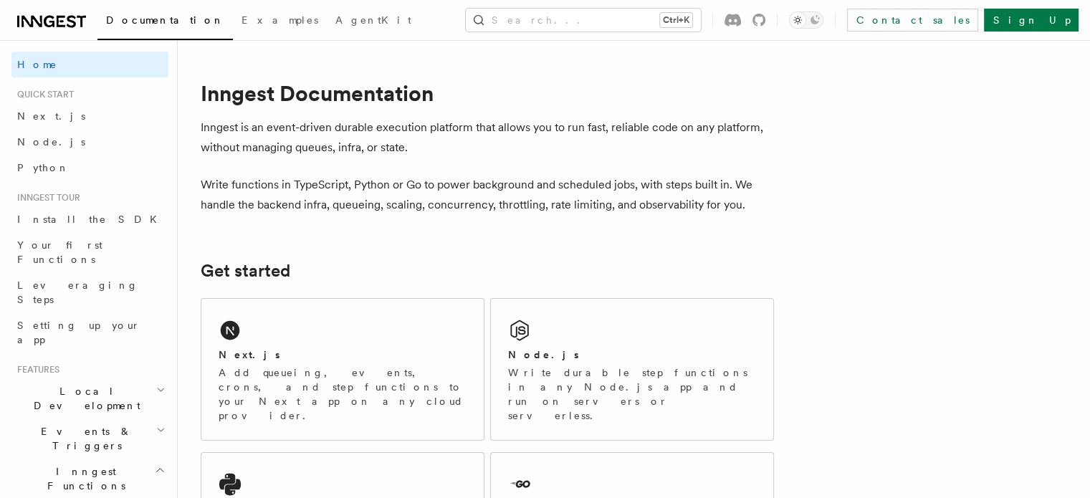
scroll to position [143, 0]
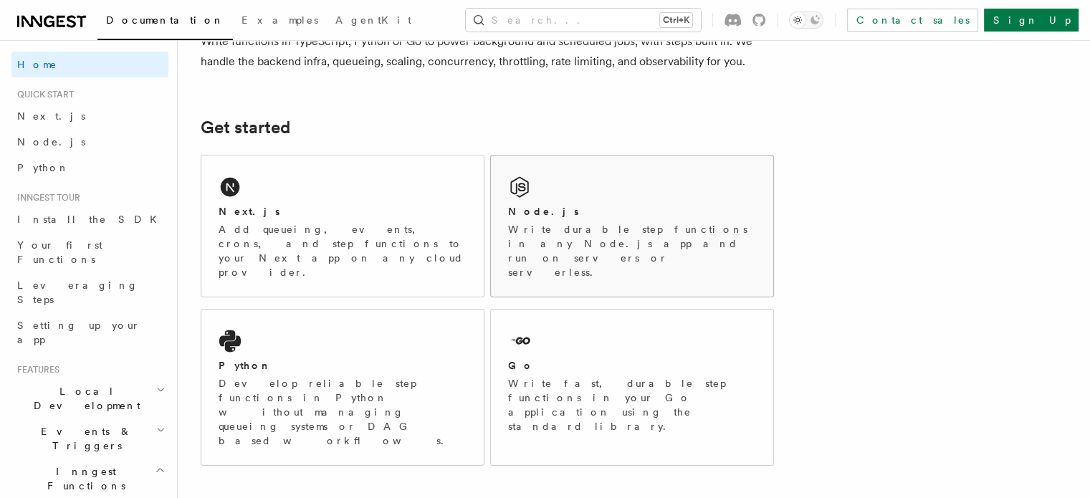
click at [557, 236] on p "Write durable step functions in any Node.js app and run on servers or serverles…" at bounding box center [632, 250] width 248 height 57
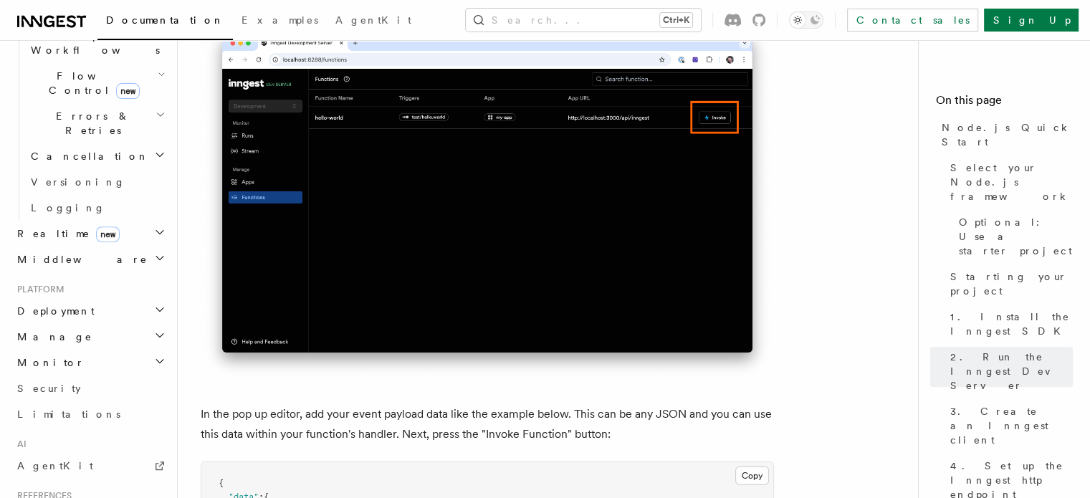
scroll to position [573, 0]
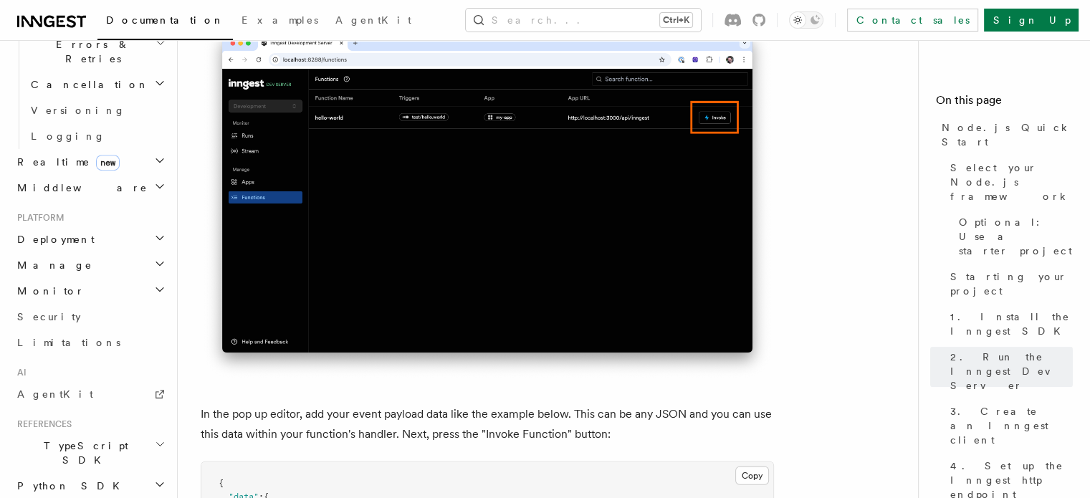
click at [105, 433] on h2 "TypeScript SDK" at bounding box center [89, 453] width 157 height 40
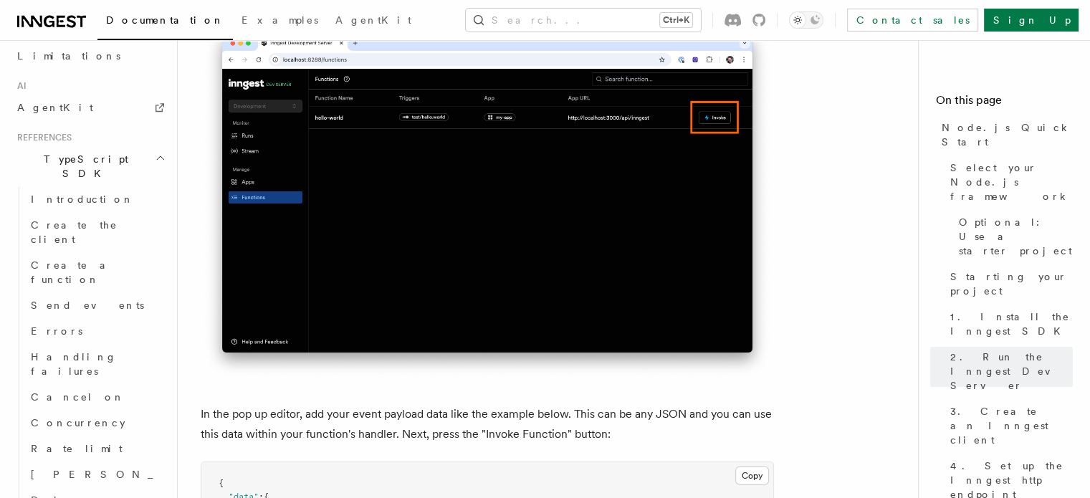
scroll to position [931, 0]
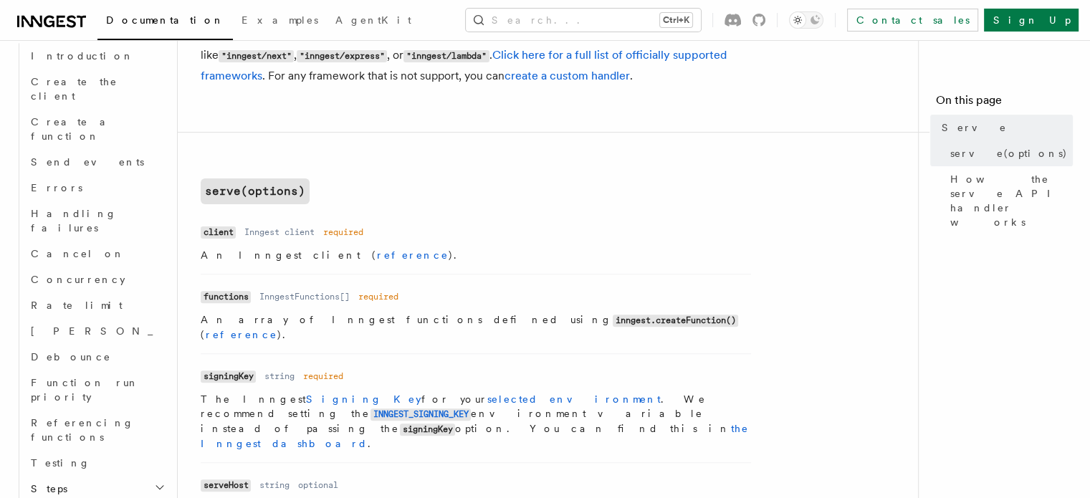
scroll to position [501, 0]
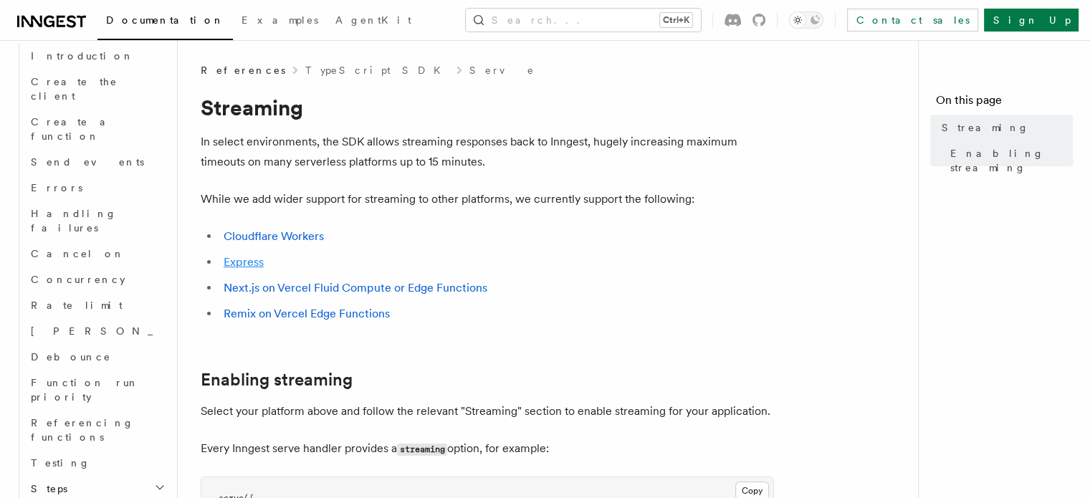
click at [241, 264] on link "Express" at bounding box center [243, 262] width 40 height 14
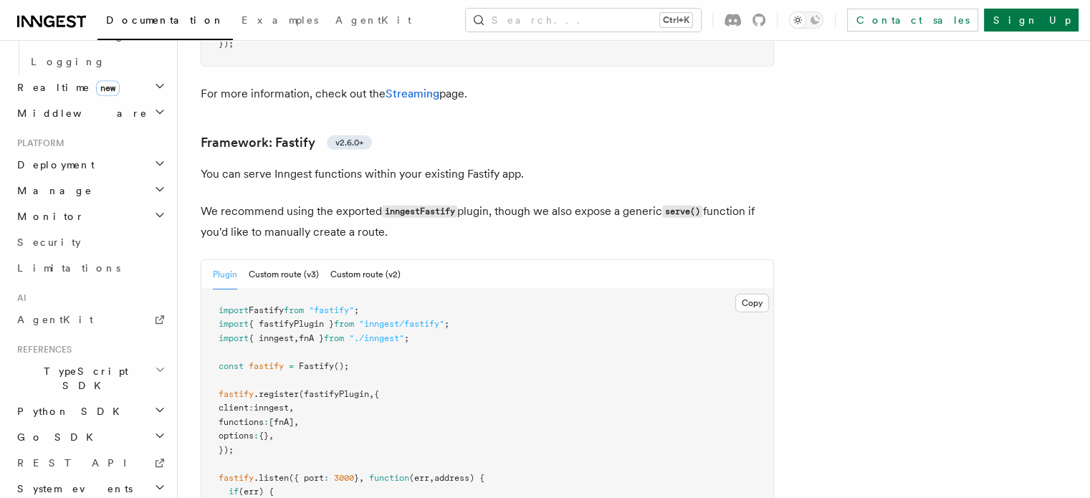
scroll to position [4472, 0]
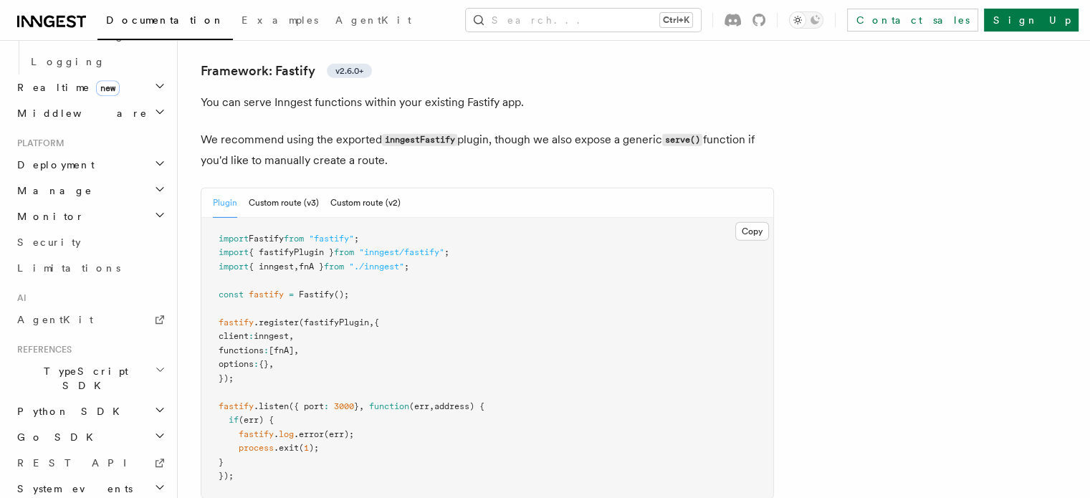
click at [291, 218] on pre "import Fastify from "fastify" ; import { fastifyPlugin } from "inngest/fastify"…" at bounding box center [487, 358] width 572 height 280
click at [296, 188] on button "Custom route (v3)" at bounding box center [284, 202] width 70 height 29
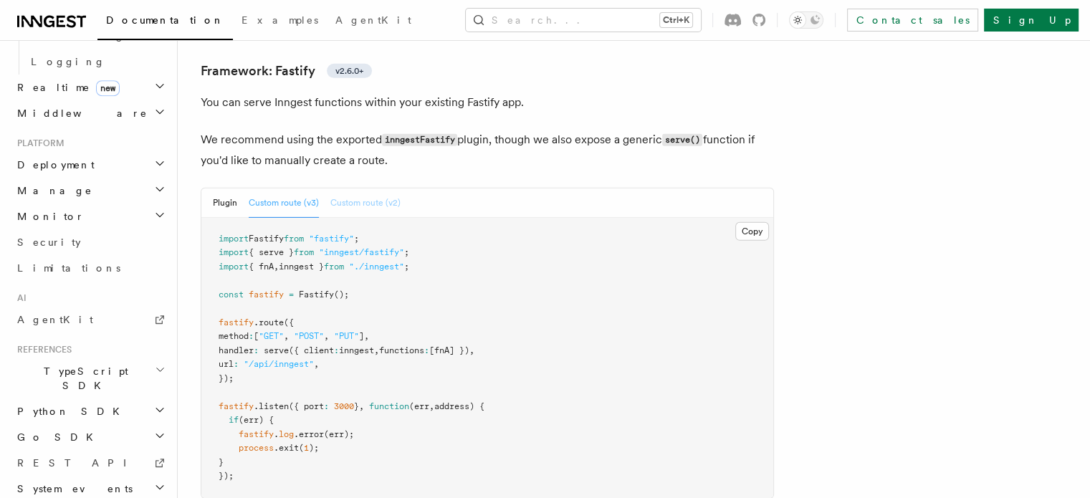
click at [400, 188] on button "Custom route (v2)" at bounding box center [365, 202] width 70 height 29
click at [319, 188] on button "Custom route (v3)" at bounding box center [284, 202] width 70 height 29
click at [387, 188] on button "Custom route (v2)" at bounding box center [365, 202] width 70 height 29
click at [319, 188] on button "Custom route (v3)" at bounding box center [284, 202] width 70 height 29
click at [237, 188] on button "Plugin" at bounding box center [225, 202] width 24 height 29
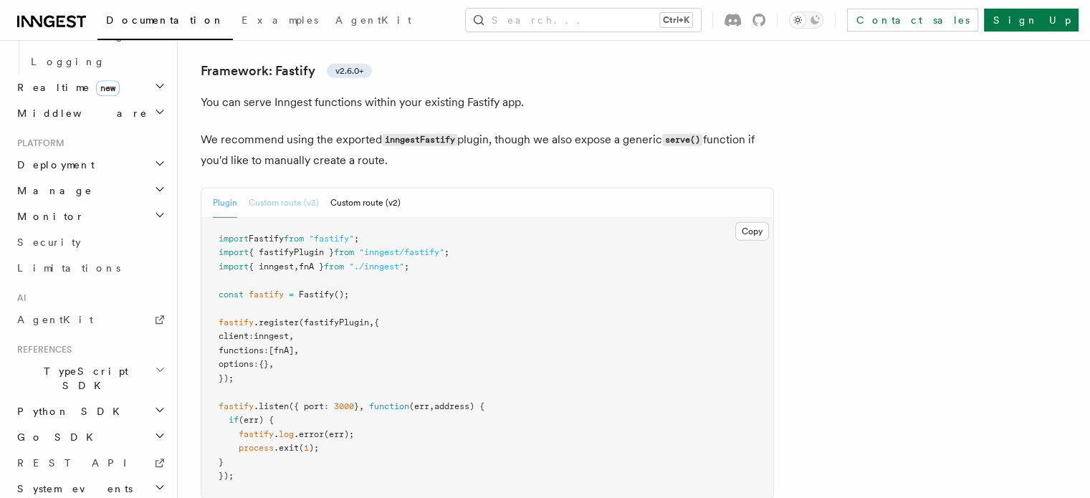
click at [315, 188] on button "Custom route (v3)" at bounding box center [284, 202] width 70 height 29
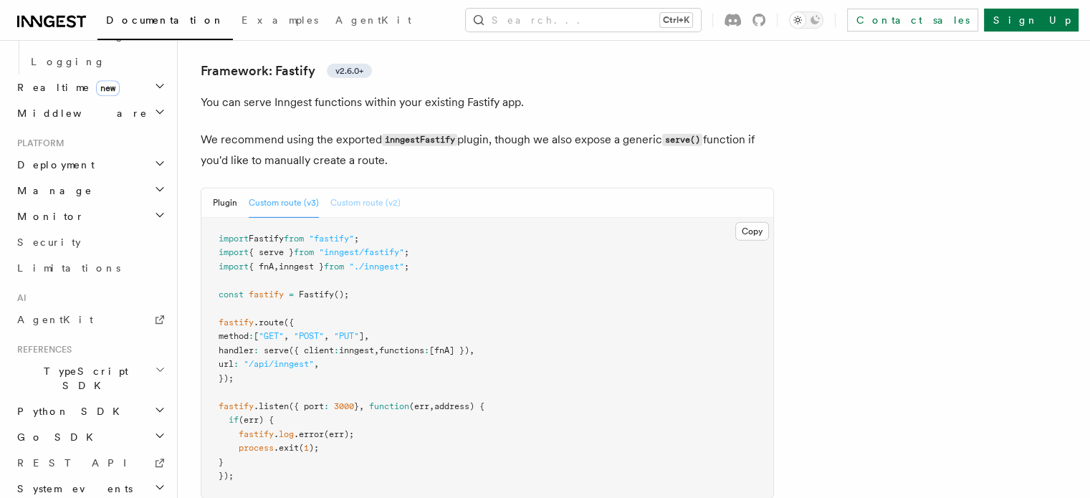
click at [365, 188] on button "Custom route (v2)" at bounding box center [365, 202] width 70 height 29
click at [319, 188] on button "Custom route (v3)" at bounding box center [284, 202] width 70 height 29
click at [380, 188] on button "Custom route (v2)" at bounding box center [365, 202] width 70 height 29
click at [309, 188] on button "Custom route (v3)" at bounding box center [284, 202] width 70 height 29
click at [237, 188] on button "Plugin" at bounding box center [225, 202] width 24 height 29
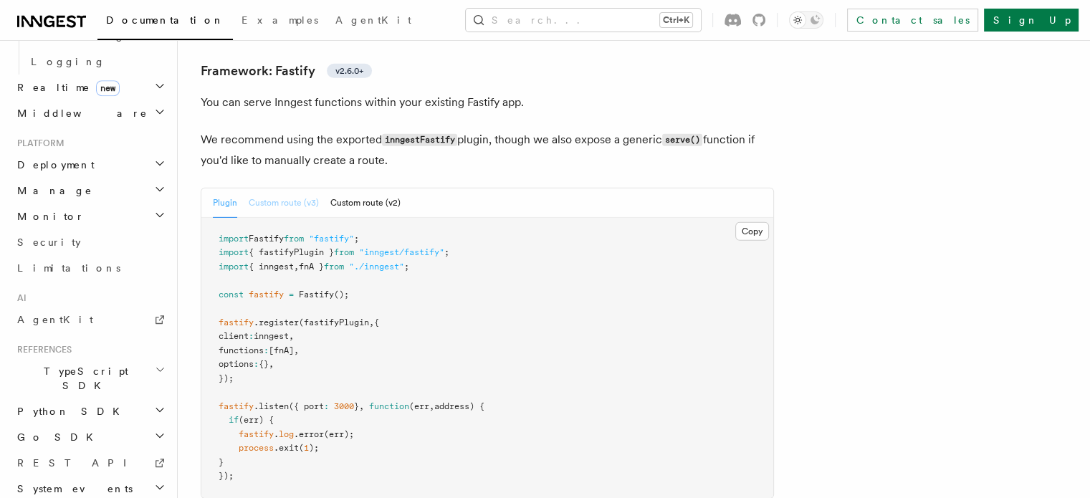
click at [319, 188] on button "Custom route (v3)" at bounding box center [284, 202] width 70 height 29
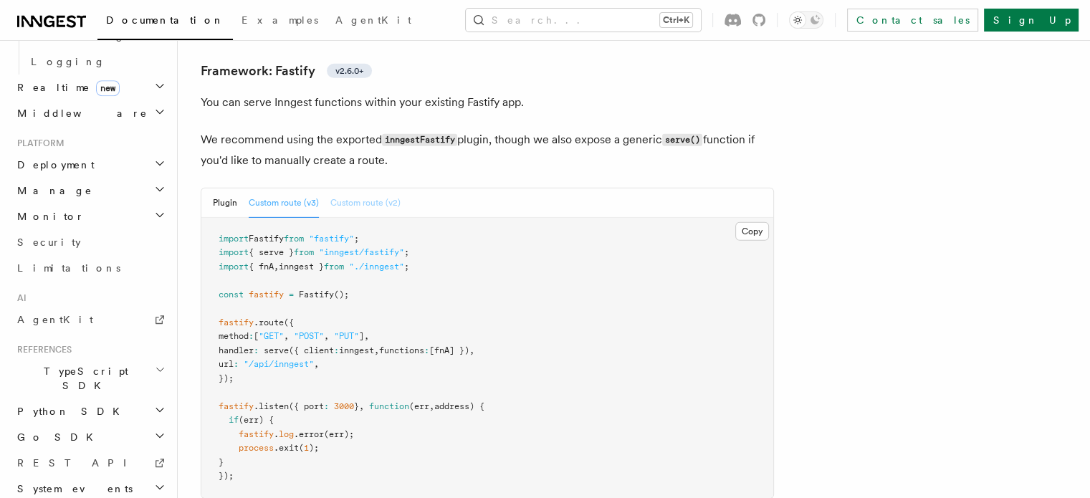
click at [365, 188] on button "Custom route (v2)" at bounding box center [365, 202] width 70 height 29
click at [318, 188] on button "Custom route (v3)" at bounding box center [284, 202] width 70 height 29
click at [377, 188] on button "Custom route (v2)" at bounding box center [365, 202] width 70 height 29
click at [265, 320] on pre "import Fastify from "fastify" ; import { serve } from "inngest/fastify" ; impor…" at bounding box center [487, 358] width 572 height 280
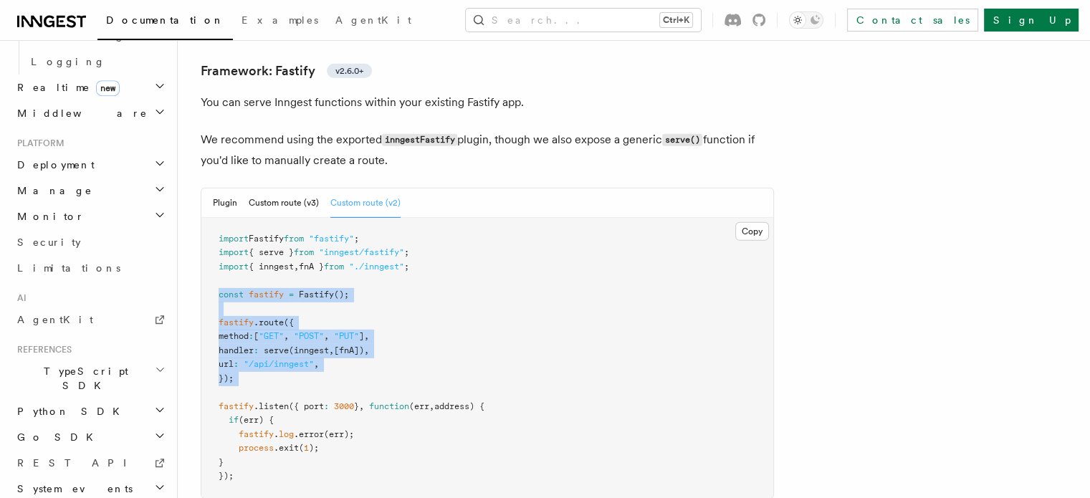
drag, startPoint x: 265, startPoint y: 320, endPoint x: 284, endPoint y: 235, distance: 87.3
click at [284, 235] on pre "import Fastify from "fastify" ; import { serve } from "inngest/fastify" ; impor…" at bounding box center [487, 358] width 572 height 280
copy code "const fastify = Fastify (); fastify .route ({ method : [ "GET" , "POST" , "PUT"…"
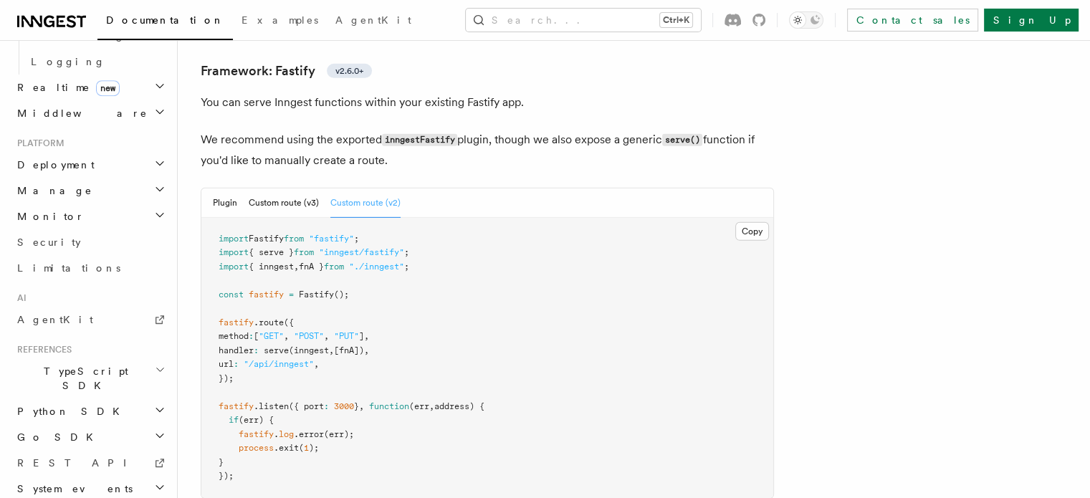
click at [294, 247] on span "{ serve }" at bounding box center [271, 252] width 45 height 10
copy code "import { serve } from "inngest/fastify" ;"
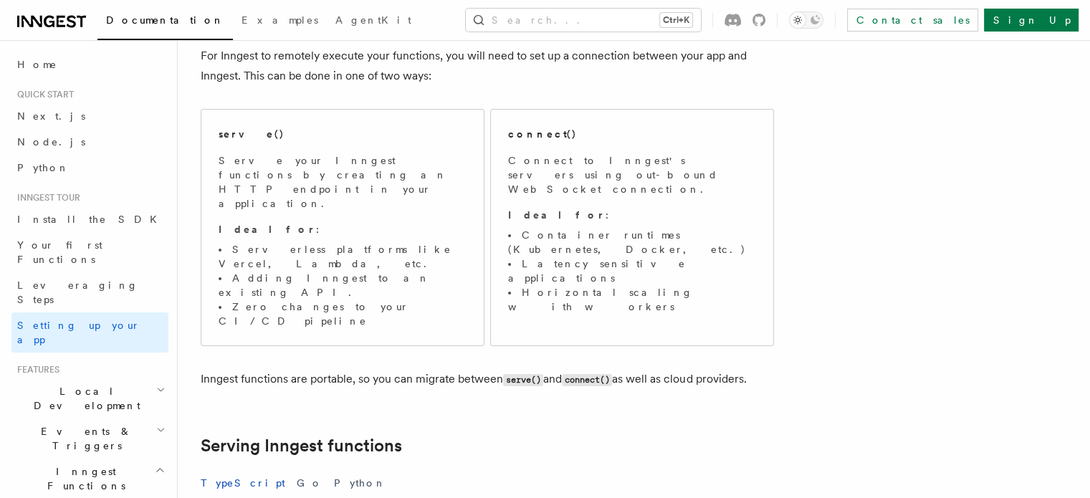
scroll to position [72, 0]
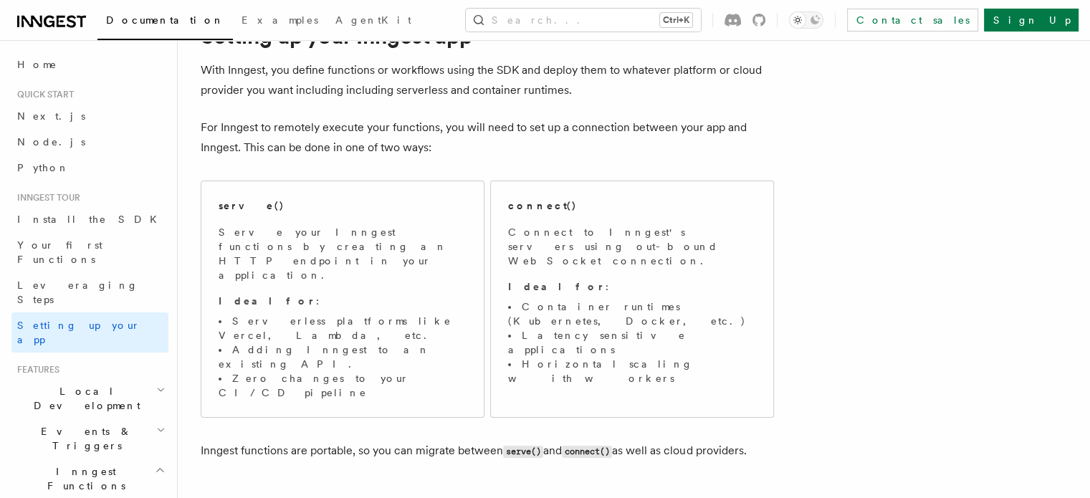
click at [582, 279] on p "Ideal for :" at bounding box center [632, 286] width 248 height 14
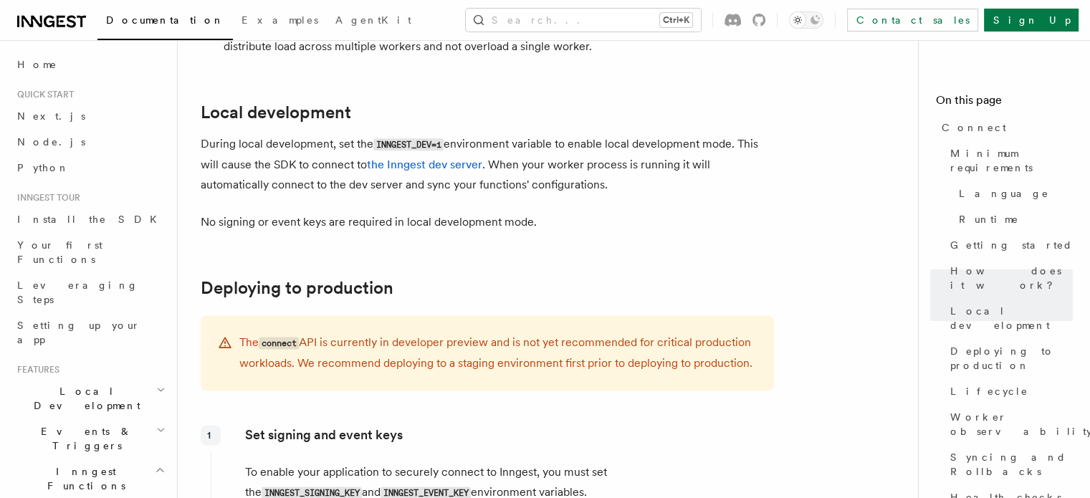
scroll to position [1719, 0]
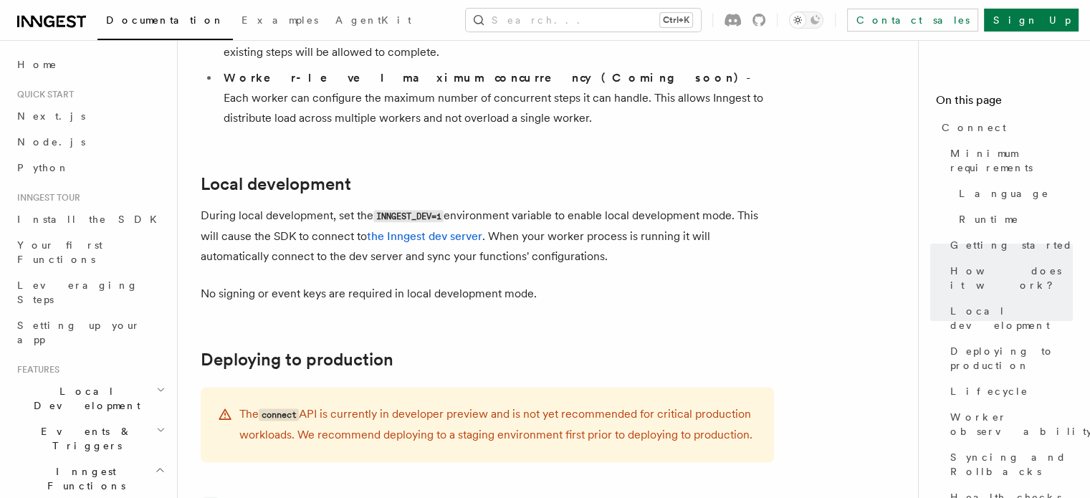
click at [397, 210] on code "INNGEST_DEV=1" at bounding box center [408, 216] width 70 height 12
drag, startPoint x: 397, startPoint y: 138, endPoint x: 437, endPoint y: 138, distance: 40.1
click at [437, 210] on code "INNGEST_DEV=1" at bounding box center [408, 216] width 70 height 12
click at [434, 210] on code "INNGEST_DEV=1" at bounding box center [408, 216] width 70 height 12
click at [400, 210] on code "INNGEST_DEV=1" at bounding box center [408, 216] width 70 height 12
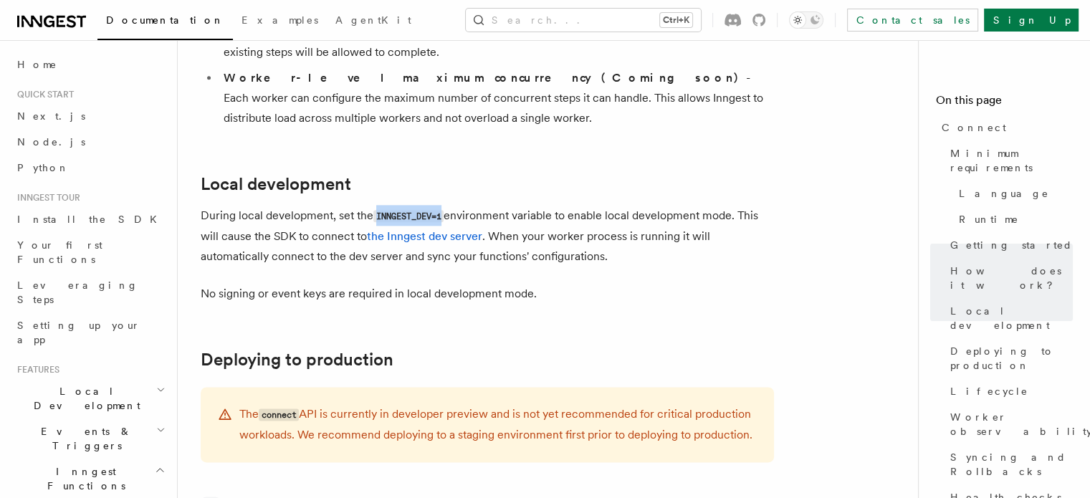
drag, startPoint x: 400, startPoint y: 138, endPoint x: 437, endPoint y: 138, distance: 36.5
click at [437, 210] on code "INNGEST_DEV=1" at bounding box center [408, 216] width 70 height 12
copy code "INNGEST_DEV=1"
click at [615, 12] on button "Search... Ctrl+K" at bounding box center [583, 20] width 235 height 23
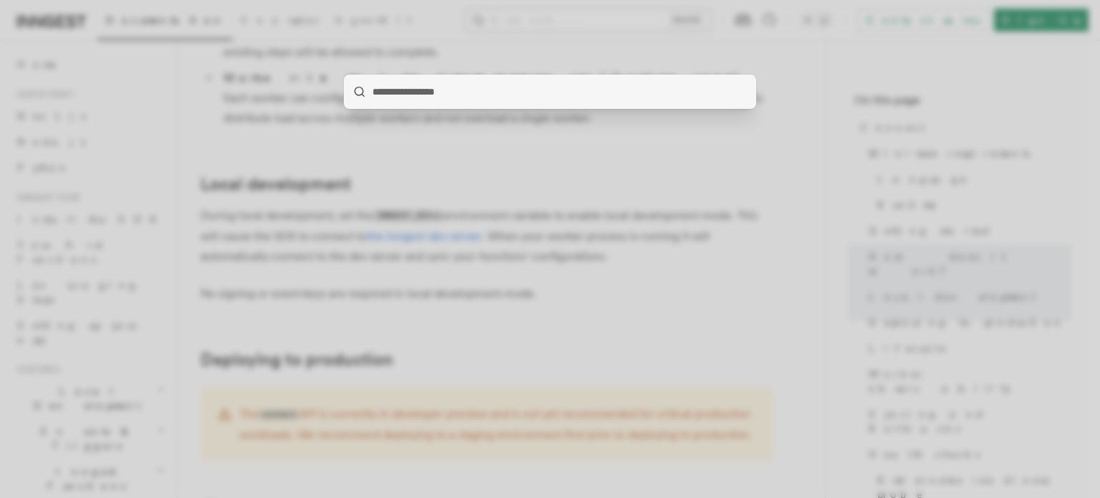
type input "**********"
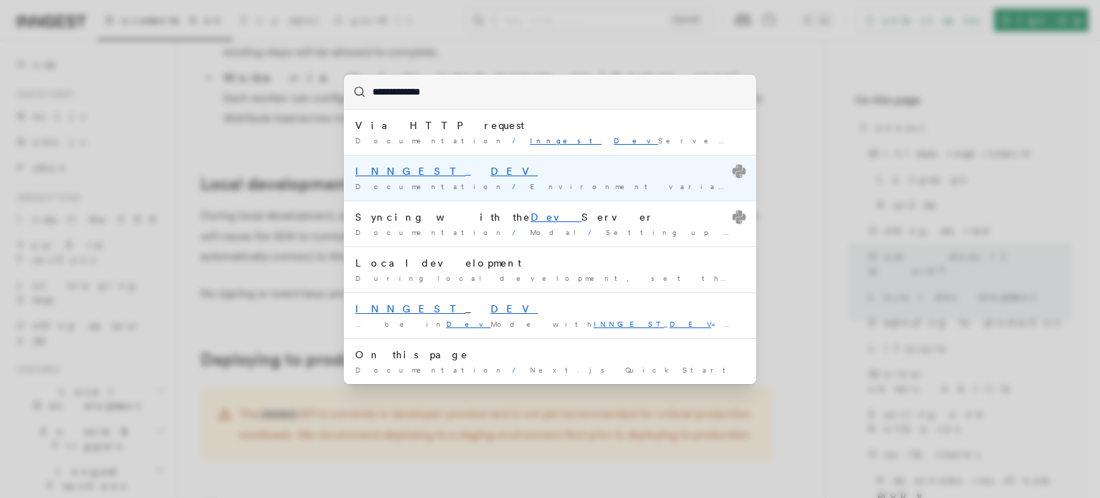
click at [435, 174] on div "INNGEST _ DEV" at bounding box center [550, 171] width 390 height 14
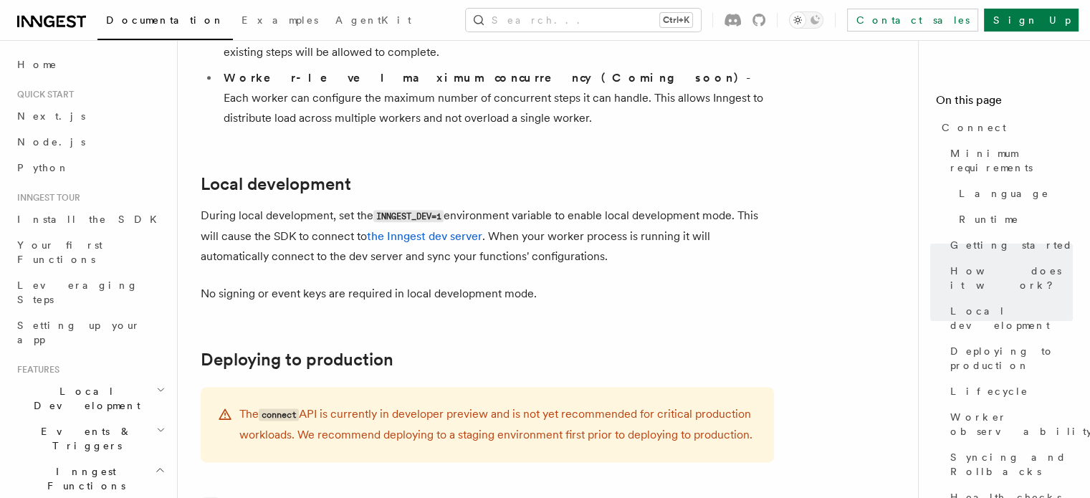
scroll to position [427, 0]
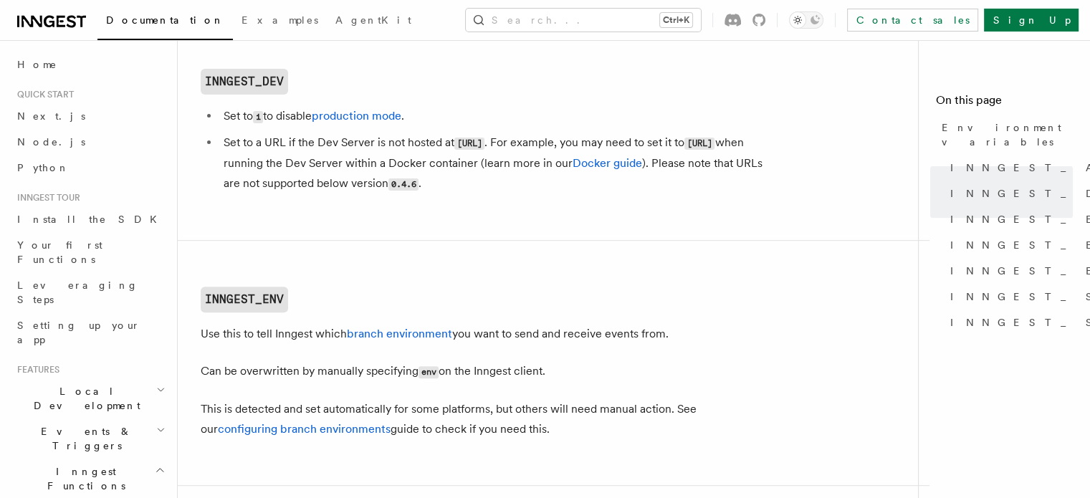
click at [232, 142] on li "Set to a URL if the Dev Server is not hosted at http://localhost:8288 . For exa…" at bounding box center [496, 164] width 554 height 62
drag, startPoint x: 232, startPoint y: 142, endPoint x: 320, endPoint y: 150, distance: 88.5
click at [320, 150] on li "Set to a URL if the Dev Server is not hosted at http://localhost:8288 . For exa…" at bounding box center [496, 164] width 554 height 62
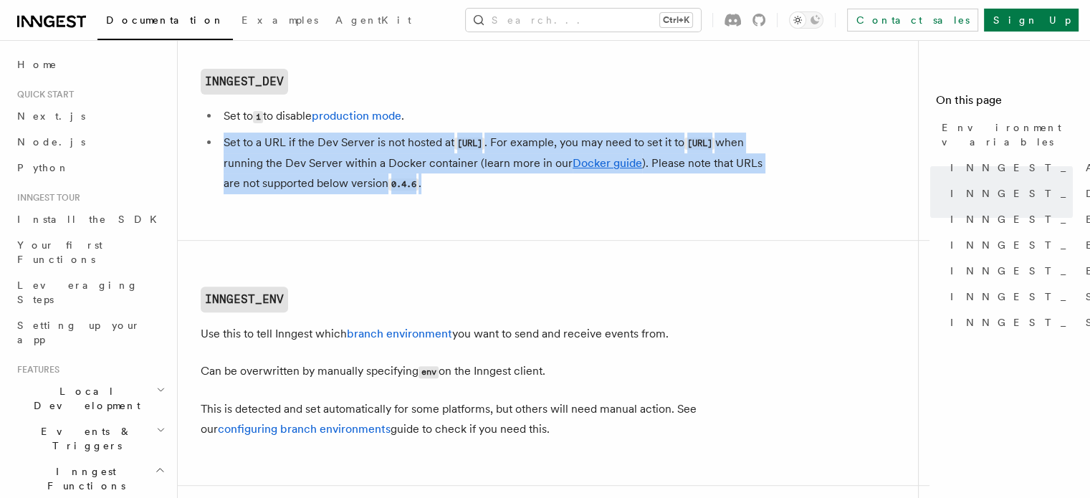
click at [320, 150] on li "Set to a URL if the Dev Server is not hosted at http://localhost:8288 . For exa…" at bounding box center [496, 164] width 554 height 62
click at [251, 149] on li "Set to a URL if the Dev Server is not hosted at http://localhost:8288 . For exa…" at bounding box center [496, 164] width 554 height 62
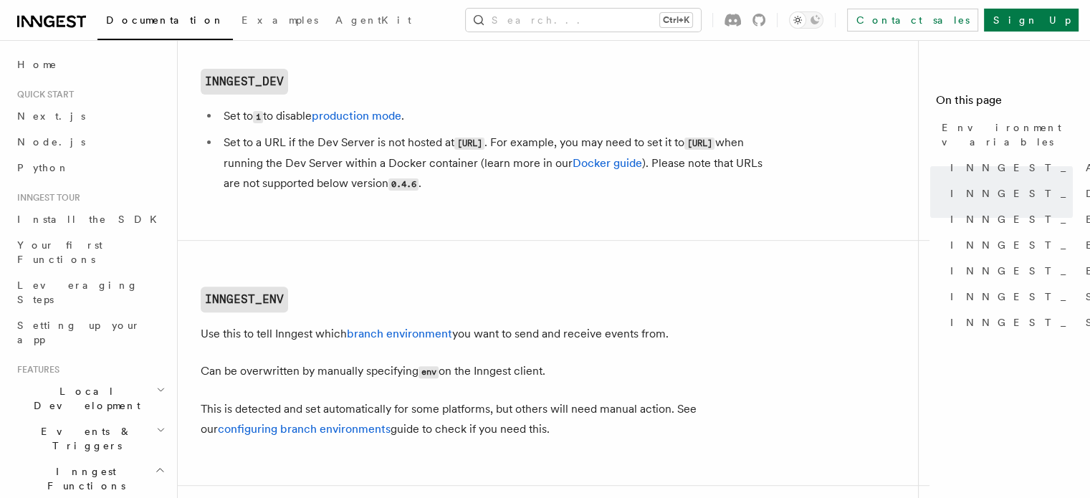
click at [221, 138] on li "Set to a URL if the Dev Server is not hosted at http://localhost:8288 . For exa…" at bounding box center [496, 164] width 554 height 62
drag, startPoint x: 221, startPoint y: 138, endPoint x: 547, endPoint y: 140, distance: 325.9
click at [547, 140] on li "Set to a URL if the Dev Server is not hosted at http://localhost:8288 . For exa…" at bounding box center [496, 164] width 554 height 62
click at [484, 140] on code "http://localhost:8288" at bounding box center [469, 144] width 30 height 12
drag, startPoint x: 547, startPoint y: 140, endPoint x: 461, endPoint y: 143, distance: 86.7
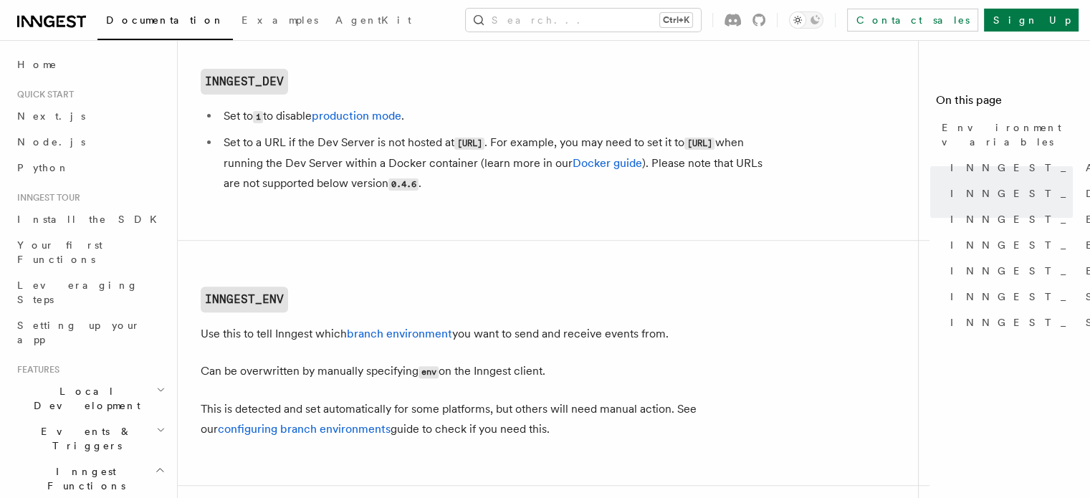
click at [461, 143] on code "http://localhost:8288" at bounding box center [469, 144] width 30 height 12
click at [585, 140] on li "Set to a URL if the Dev Server is not hosted at http://localhost:8288 . For exa…" at bounding box center [496, 164] width 554 height 62
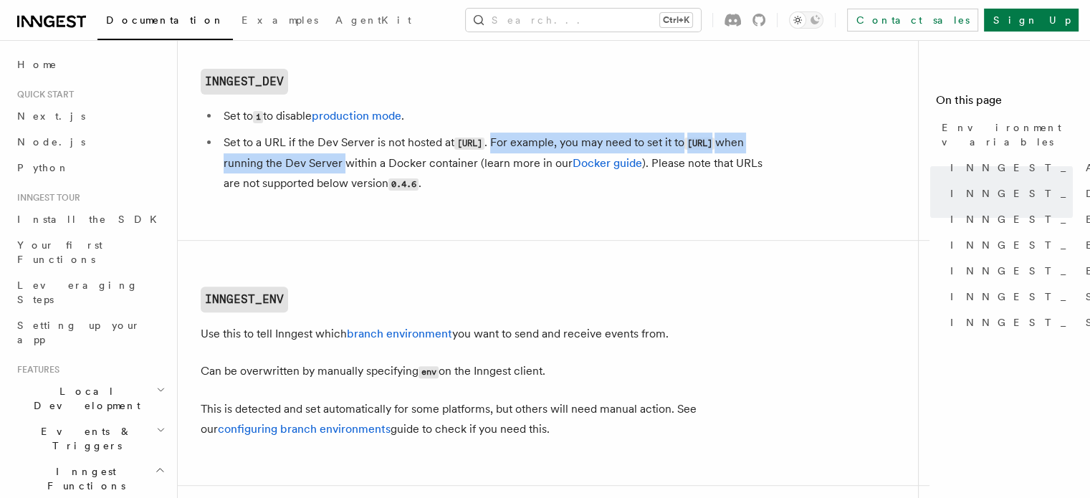
drag, startPoint x: 585, startPoint y: 140, endPoint x: 456, endPoint y: 163, distance: 131.1
click at [510, 163] on li "Set to a URL if the Dev Server is not hosted at http://localhost:8288 . For exa…" at bounding box center [496, 164] width 554 height 62
click at [452, 163] on li "Set to a URL if the Dev Server is not hosted at http://localhost:8288 . For exa…" at bounding box center [496, 164] width 554 height 62
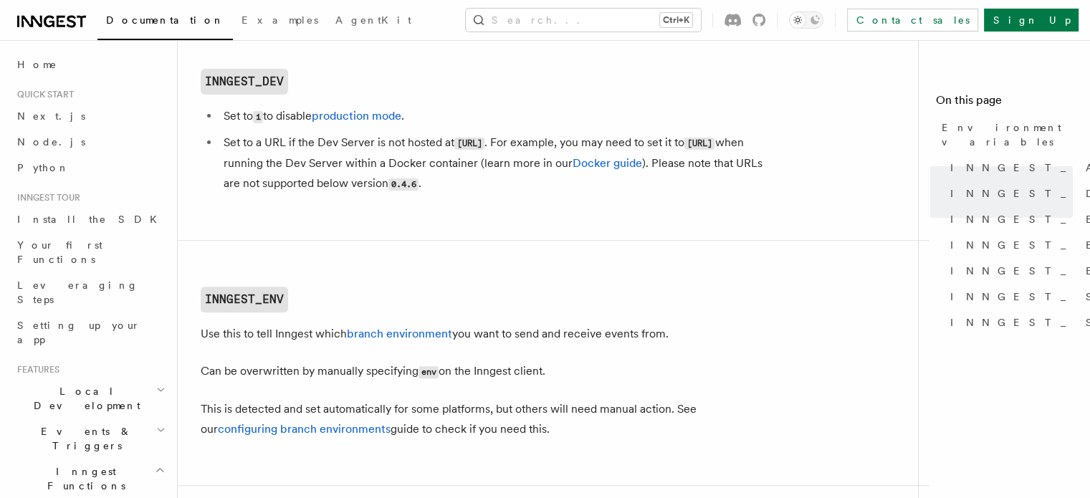
click at [418, 163] on li "Set to a URL if the Dev Server is not hosted at http://localhost:8288 . For exa…" at bounding box center [496, 164] width 554 height 62
drag, startPoint x: 418, startPoint y: 163, endPoint x: 721, endPoint y: 165, distance: 303.7
click at [721, 165] on li "Set to a URL if the Dev Server is not hosted at http://localhost:8288 . For exa…" at bounding box center [496, 164] width 554 height 62
click at [481, 183] on li "Set to a URL if the Dev Server is not hosted at http://localhost:8288 . For exa…" at bounding box center [496, 164] width 554 height 62
click at [317, 185] on li "Set to a URL if the Dev Server is not hosted at http://localhost:8288 . For exa…" at bounding box center [496, 164] width 554 height 62
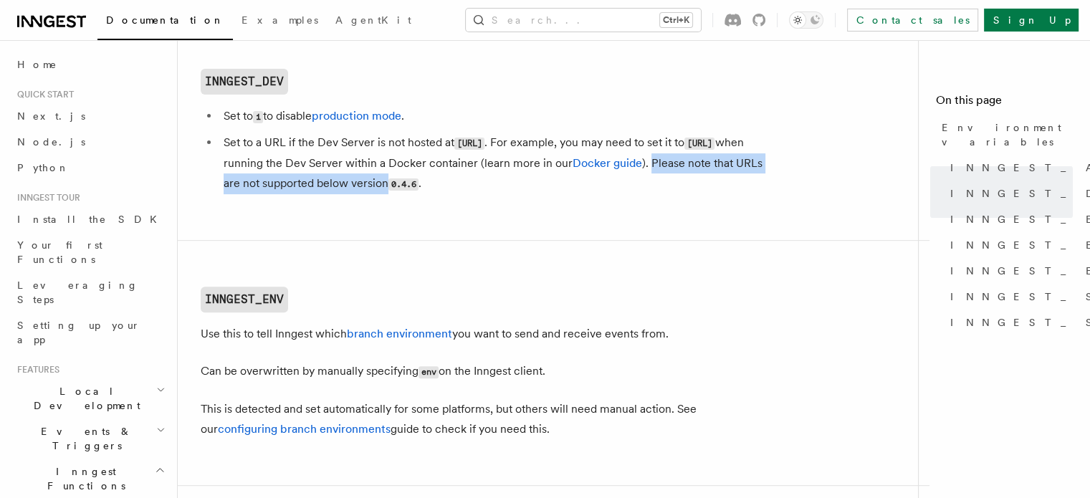
drag, startPoint x: 317, startPoint y: 185, endPoint x: 549, endPoint y: 188, distance: 232.1
click at [549, 188] on li "Set to a URL if the Dev Server is not hosted at http://localhost:8288 . For exa…" at bounding box center [496, 164] width 554 height 62
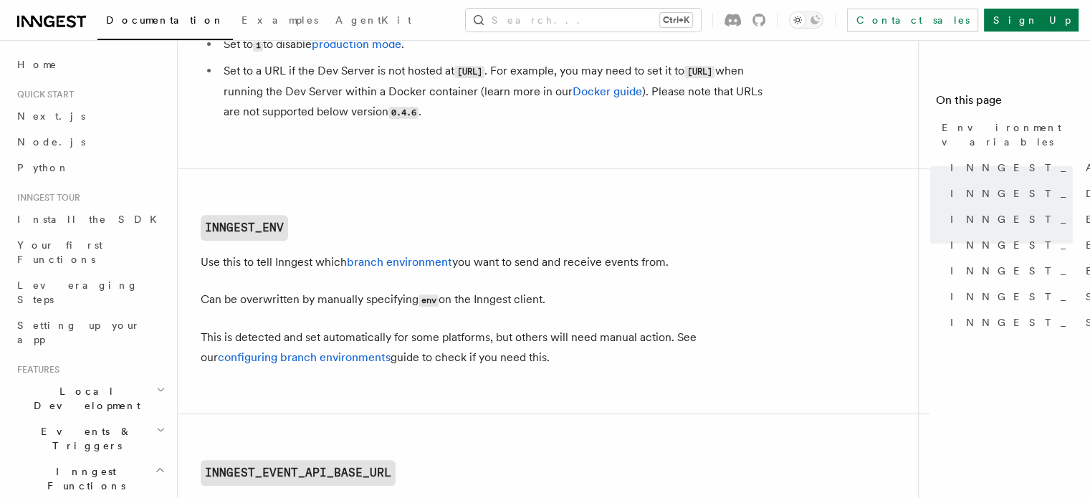
scroll to position [570, 0]
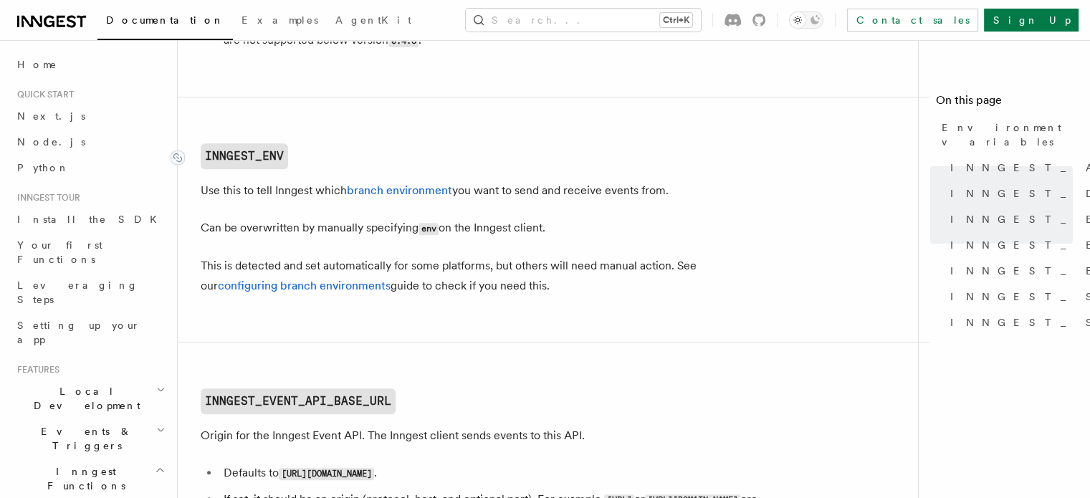
click at [251, 150] on code "INNGEST_ENV" at bounding box center [244, 156] width 87 height 26
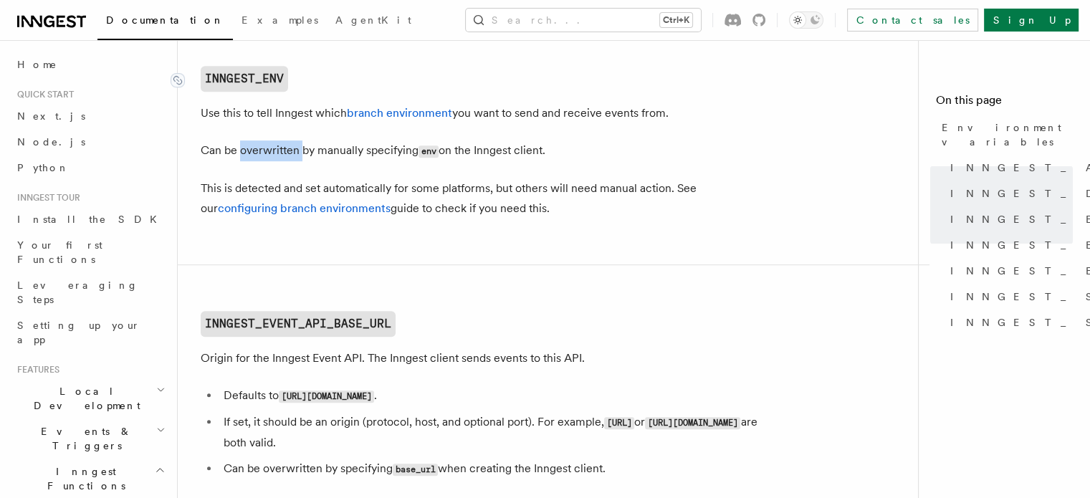
click at [251, 150] on p "Can be overwritten by manually specifying env on the Inngest client." at bounding box center [487, 150] width 573 height 21
click at [283, 150] on p "Can be overwritten by manually specifying env on the Inngest client." at bounding box center [487, 150] width 573 height 21
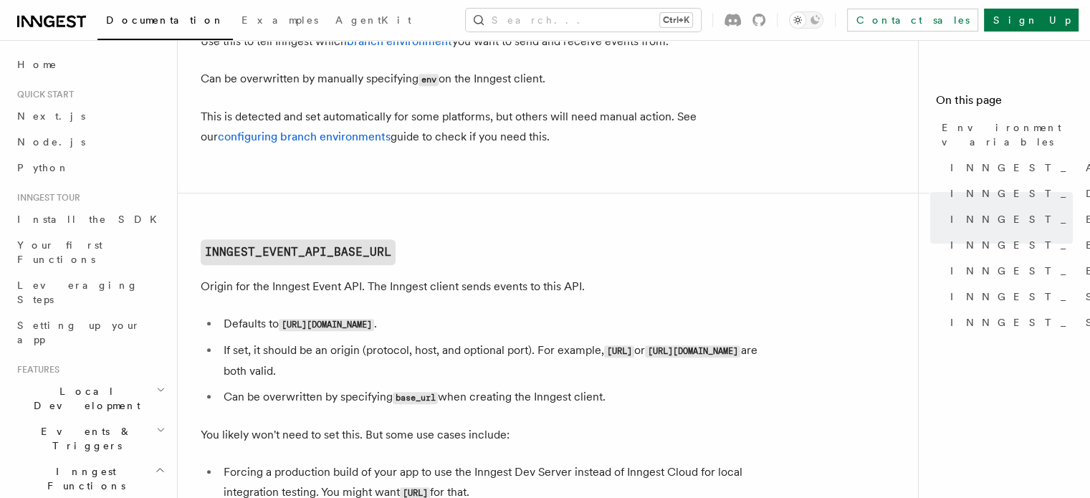
scroll to position [791, 0]
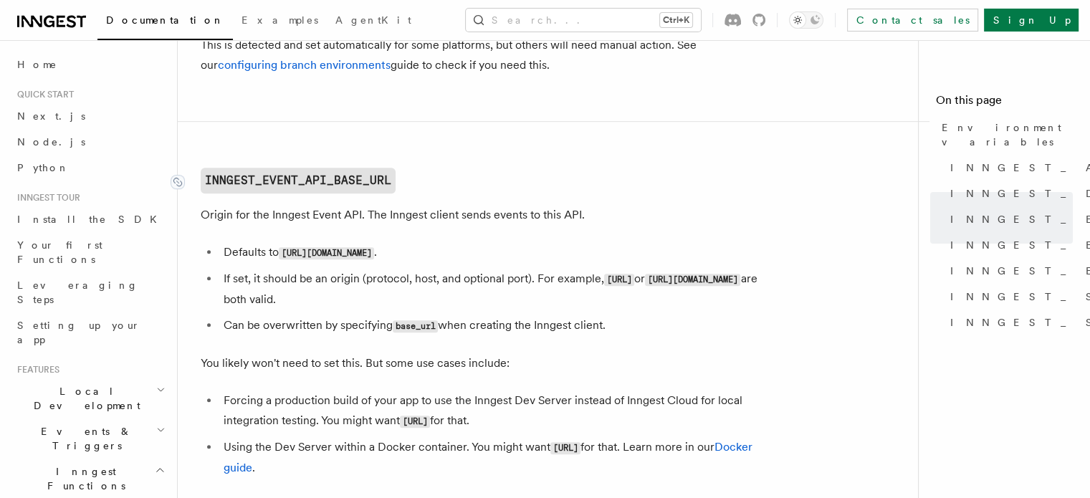
click at [335, 188] on code "INNGEST_EVENT_API_BASE_URL" at bounding box center [298, 181] width 195 height 26
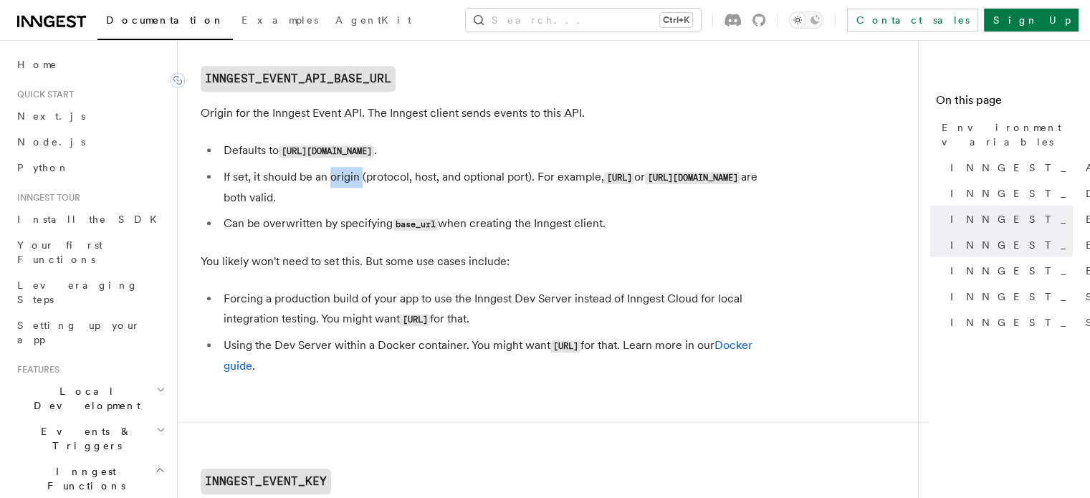
click at [335, 188] on li "If set, it should be an origin (protocol, host, and optional port). For example…" at bounding box center [496, 187] width 554 height 41
click at [400, 80] on h2 "INNGEST_EVENT_API_BASE_URL" at bounding box center [487, 79] width 573 height 26
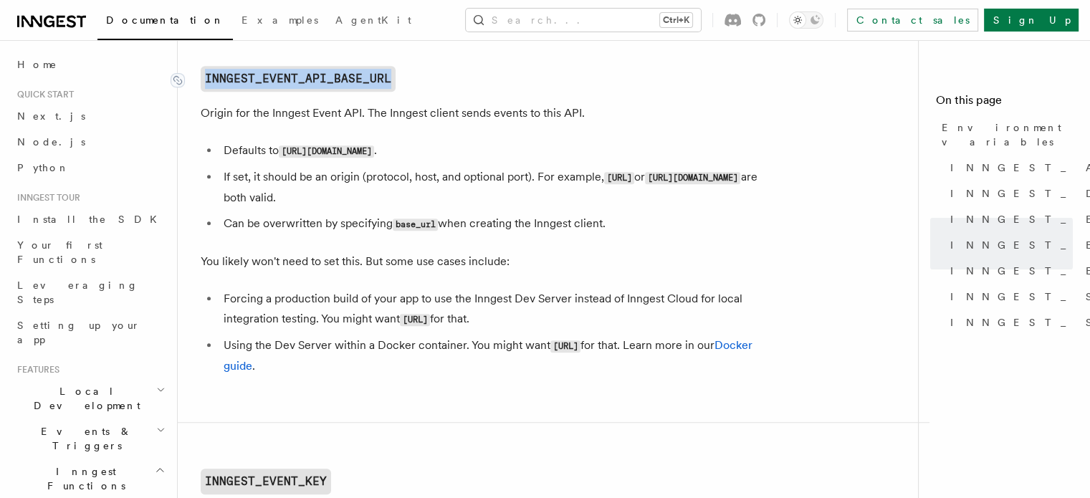
drag, startPoint x: 410, startPoint y: 80, endPoint x: 207, endPoint y: 83, distance: 202.7
click at [207, 83] on h2 "INNGEST_EVENT_API_BASE_URL" at bounding box center [487, 79] width 573 height 26
copy code "INNGEST_EVENT_API_BASE_URL"
click at [444, 92] on h2 "INNGEST_EVENT_API_BASE_URL" at bounding box center [487, 79] width 573 height 26
click at [307, 154] on code "https://inn.gs/" at bounding box center [326, 151] width 95 height 12
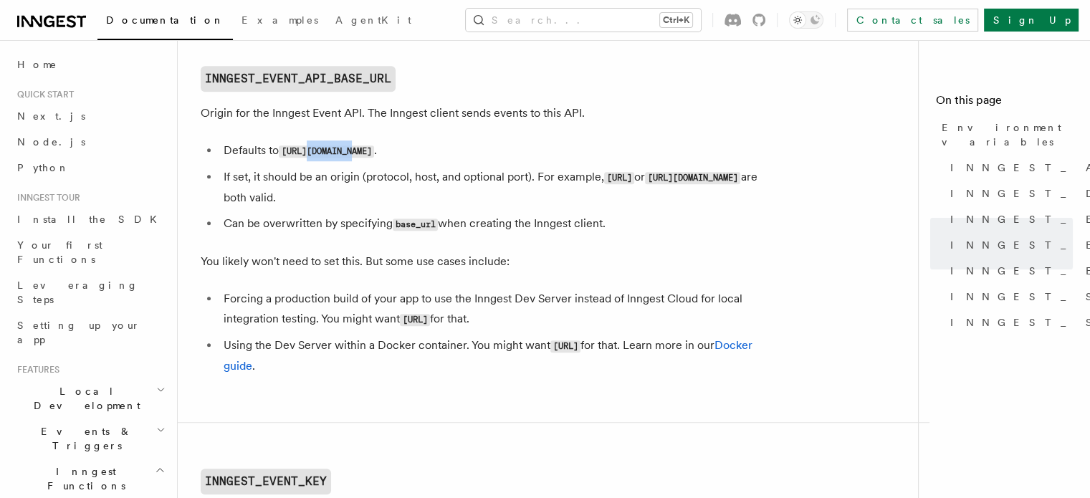
drag, startPoint x: 307, startPoint y: 154, endPoint x: 346, endPoint y: 155, distance: 38.7
click at [346, 155] on code "https://inn.gs/" at bounding box center [326, 151] width 95 height 12
click at [415, 229] on code "base_url" at bounding box center [415, 224] width 45 height 12
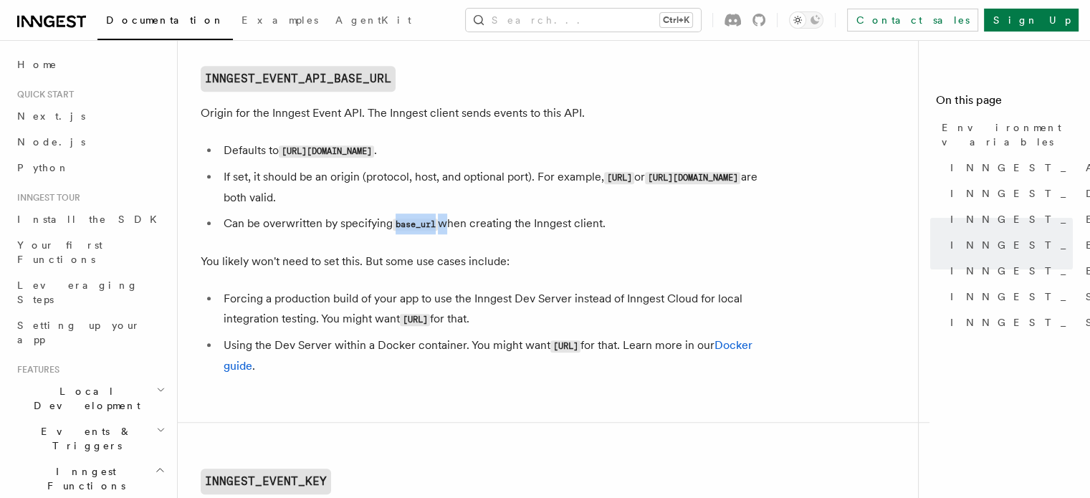
click at [419, 231] on code "base_url" at bounding box center [415, 224] width 45 height 12
drag, startPoint x: 419, startPoint y: 231, endPoint x: 411, endPoint y: 231, distance: 7.9
click at [411, 231] on code "base_url" at bounding box center [415, 224] width 45 height 12
click at [418, 188] on li "If set, it should be an origin (protocol, host, and optional port). For example…" at bounding box center [496, 187] width 554 height 41
click at [610, 179] on code "http://localhost:8288" at bounding box center [619, 178] width 30 height 12
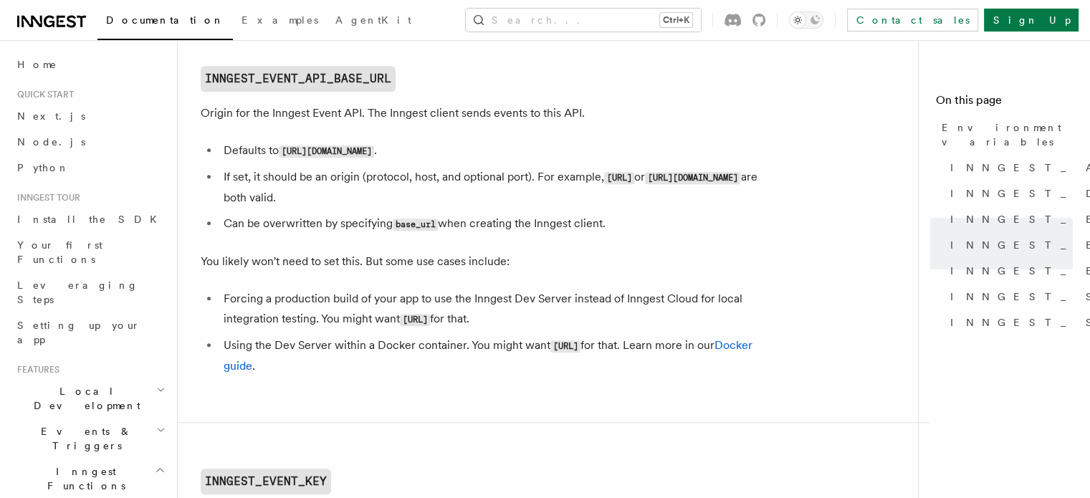
drag, startPoint x: 610, startPoint y: 179, endPoint x: 706, endPoint y: 185, distance: 96.9
click at [634, 184] on code "http://localhost:8288" at bounding box center [619, 178] width 30 height 12
copy code "http://localhost:8288"
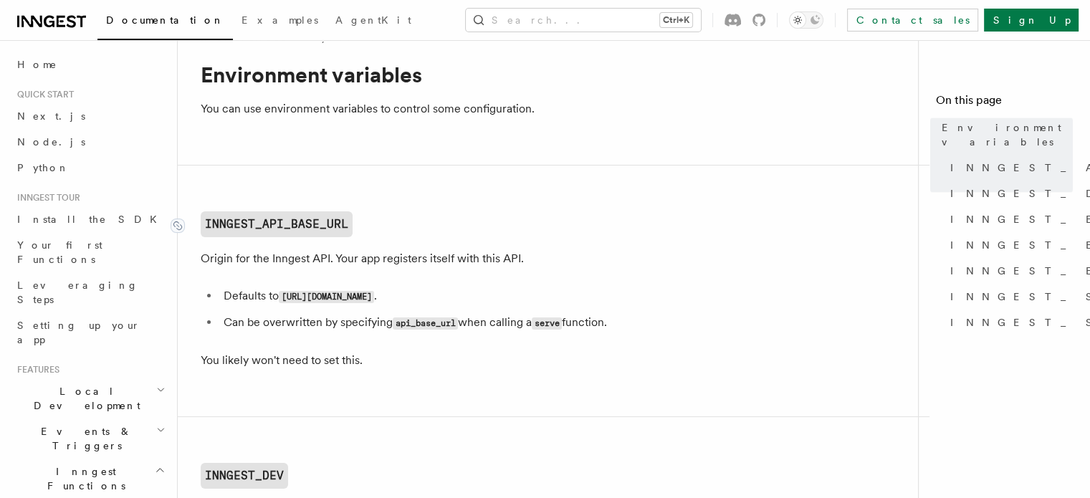
scroll to position [0, 0]
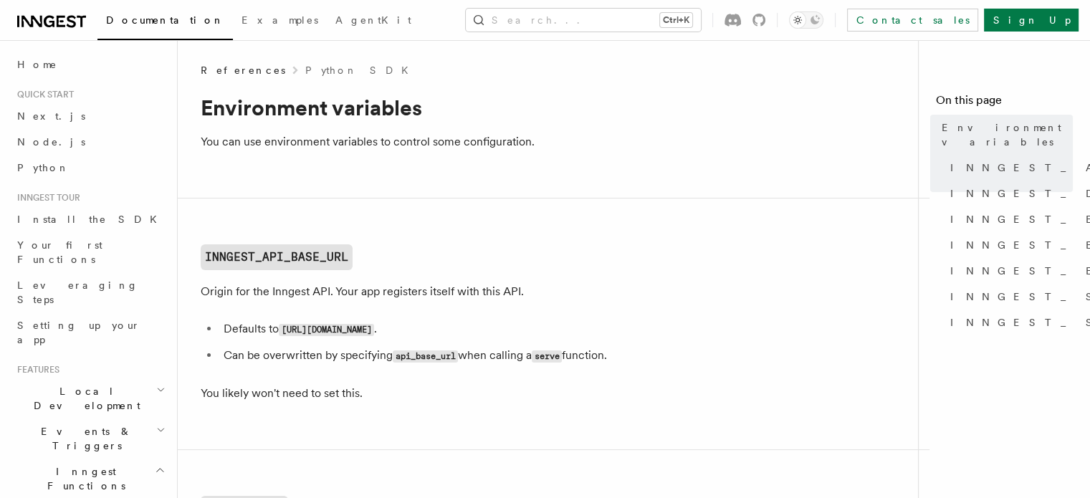
scroll to position [648, 0]
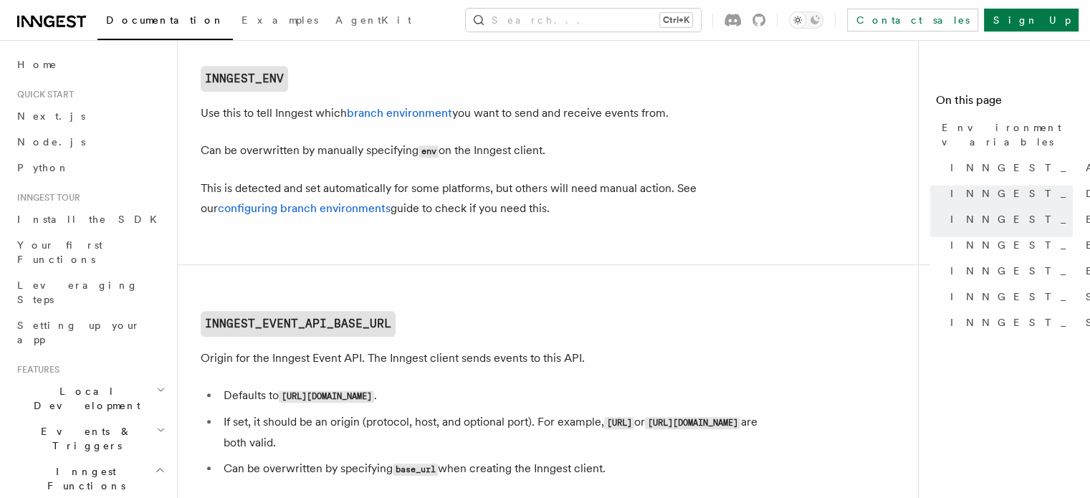
scroll to position [427, 0]
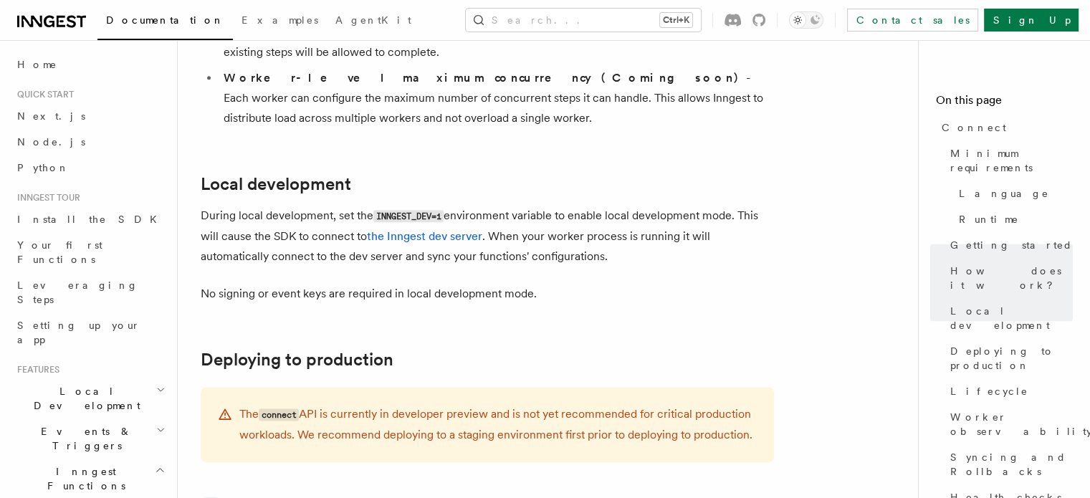
scroll to position [1934, 0]
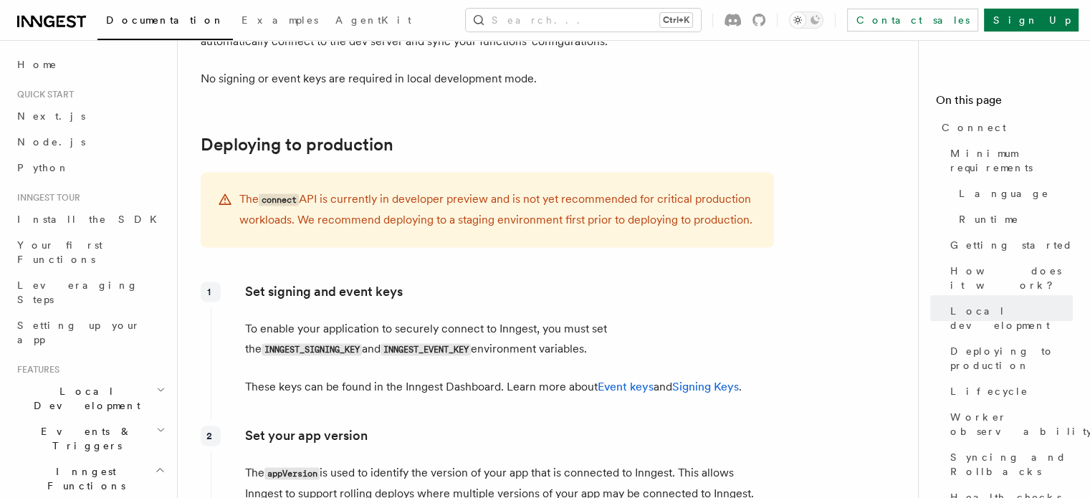
click at [282, 193] on code "connect" at bounding box center [279, 199] width 40 height 12
click at [279, 193] on code "connect" at bounding box center [279, 199] width 40 height 12
click at [278, 193] on code "connect" at bounding box center [279, 199] width 40 height 12
copy code "connect"
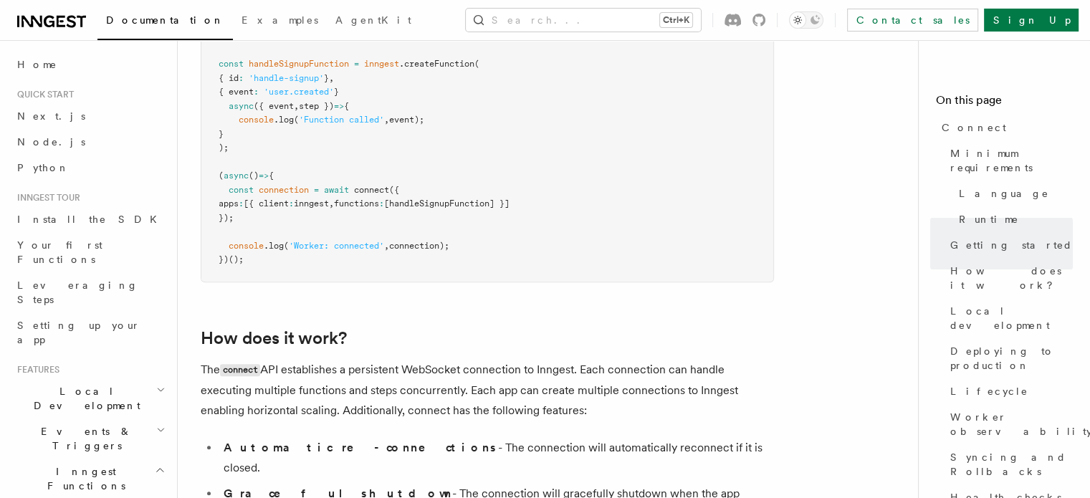
scroll to position [1165, 0]
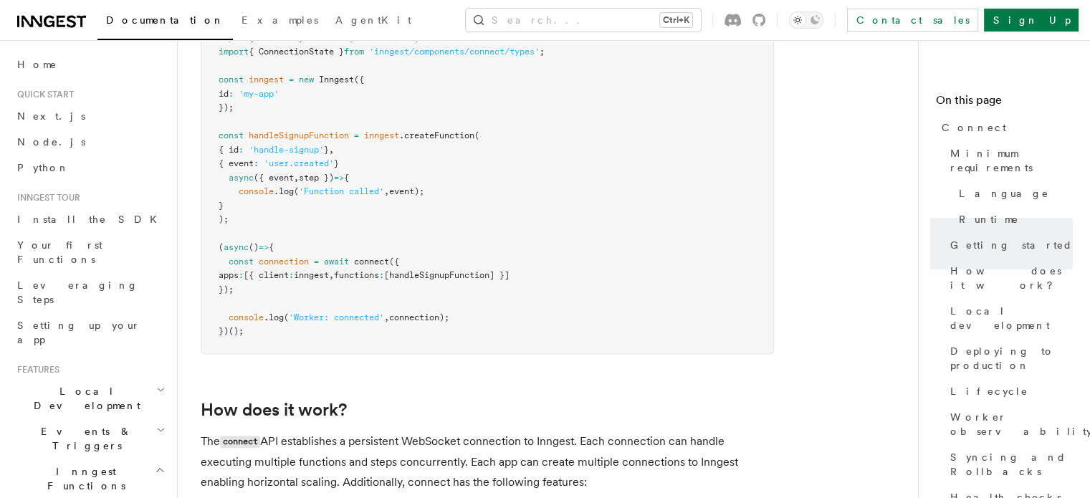
click at [239, 270] on span "apps" at bounding box center [228, 275] width 20 height 10
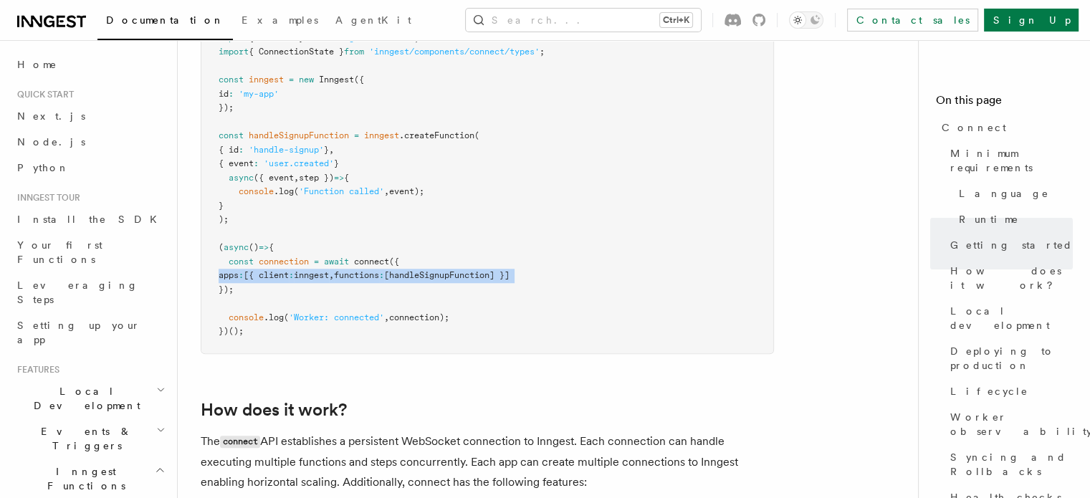
click at [239, 270] on span "apps" at bounding box center [228, 275] width 20 height 10
copy code "apps : [{ client : inngest , functions : [handleSignupFunction] }]"
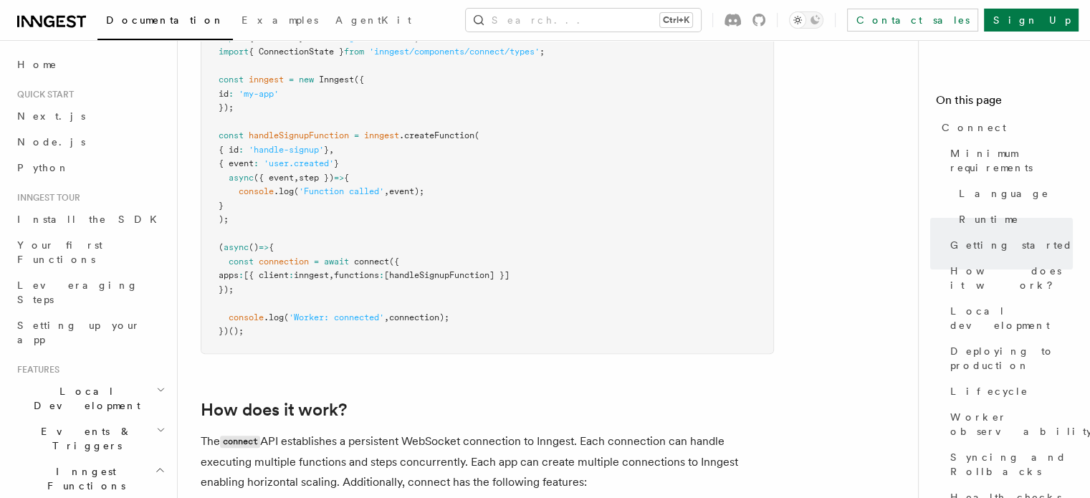
click at [464, 229] on pre "import { Inngest } from 'inngest' import { connect } from 'inngest/connect' ; i…" at bounding box center [487, 178] width 572 height 350
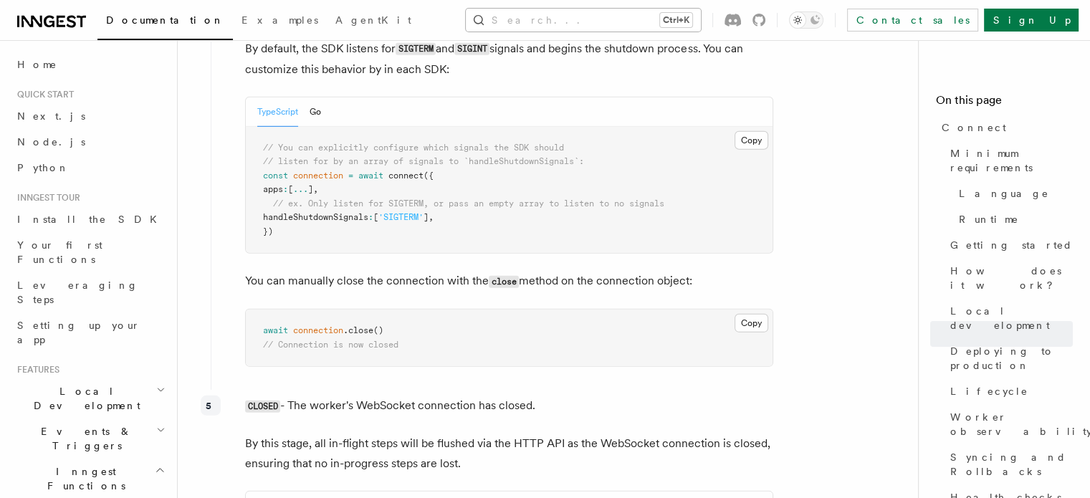
scroll to position [1179, 0]
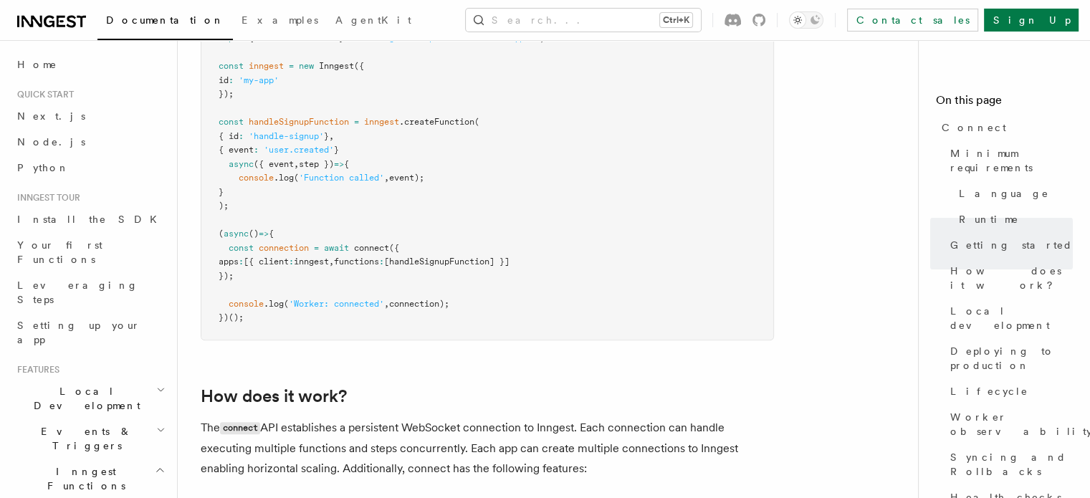
click at [301, 240] on pre "import { Inngest } from 'inngest' import { connect } from 'inngest/connect' ; i…" at bounding box center [487, 164] width 572 height 350
click at [307, 299] on span "'Worker: connected'" at bounding box center [336, 304] width 95 height 10
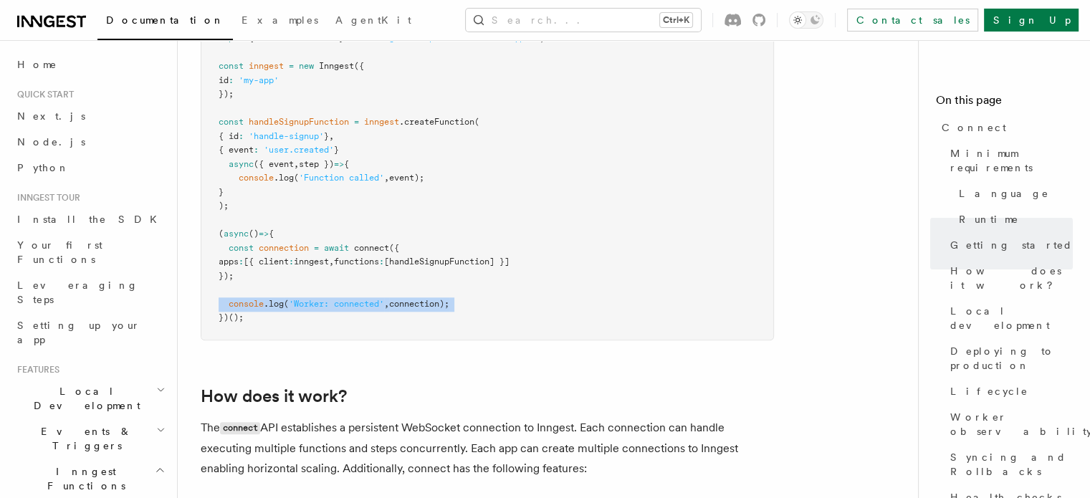
click at [307, 299] on span "'Worker: connected'" at bounding box center [336, 304] width 95 height 10
copy code "console .log ( 'Worker: connected' , connection);"
click at [417, 227] on pre "import { Inngest } from 'inngest' import { connect } from 'inngest/connect' ; i…" at bounding box center [487, 164] width 572 height 350
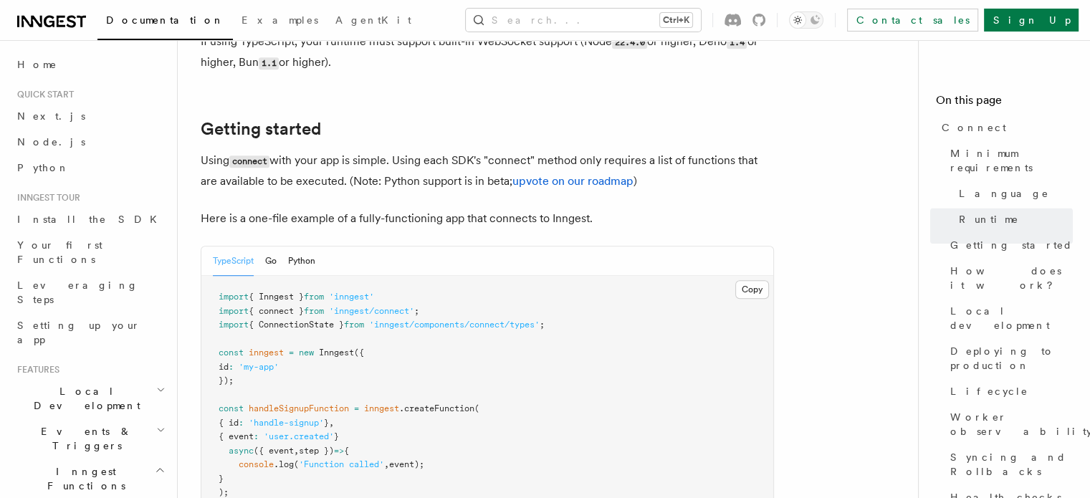
scroll to position [821, 0]
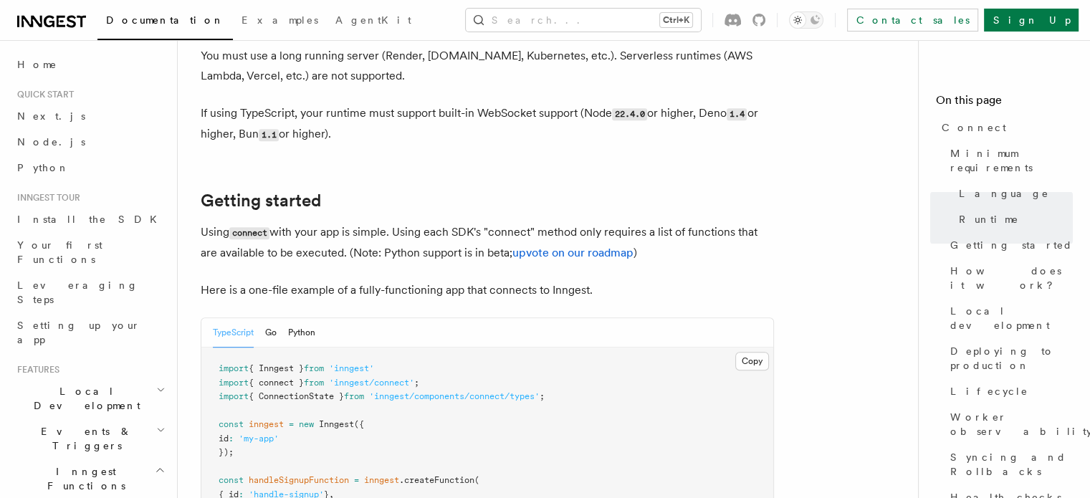
click at [417, 222] on p "Using connect with your app is simple. Using each SDK's "connect" method only r…" at bounding box center [487, 242] width 573 height 41
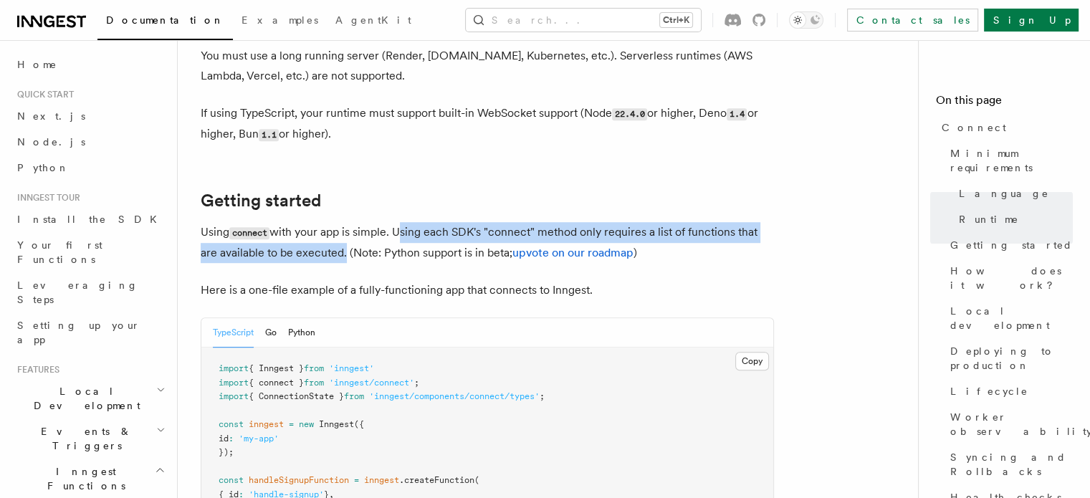
drag, startPoint x: 417, startPoint y: 168, endPoint x: 343, endPoint y: 199, distance: 80.0
click at [335, 222] on p "Using connect with your app is simple. Using each SDK's "connect" method only r…" at bounding box center [487, 242] width 573 height 41
click at [379, 222] on p "Using connect with your app is simple. Using each SDK's "connect" method only r…" at bounding box center [487, 242] width 573 height 41
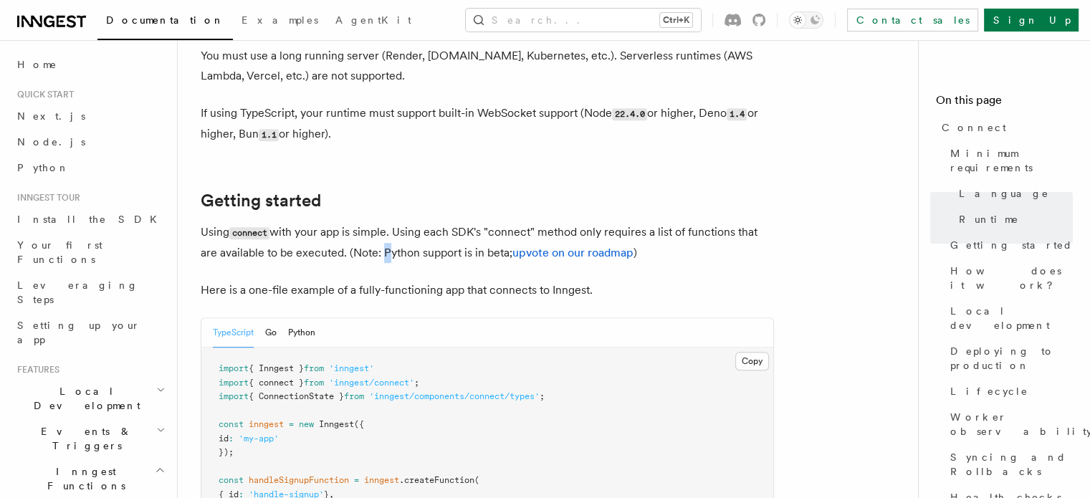
click at [379, 222] on p "Using connect with your app is simple. Using each SDK's "connect" method only r…" at bounding box center [487, 242] width 573 height 41
click at [361, 222] on p "Using connect with your app is simple. Using each SDK's "connect" method only r…" at bounding box center [487, 242] width 573 height 41
drag, startPoint x: 361, startPoint y: 197, endPoint x: 499, endPoint y: 198, distance: 137.5
click at [499, 222] on p "Using connect with your app is simple. Using each SDK's "connect" method only r…" at bounding box center [487, 242] width 573 height 41
click at [440, 280] on p "Here is a one-file example of a fully-functioning app that connects to Inngest." at bounding box center [487, 290] width 573 height 20
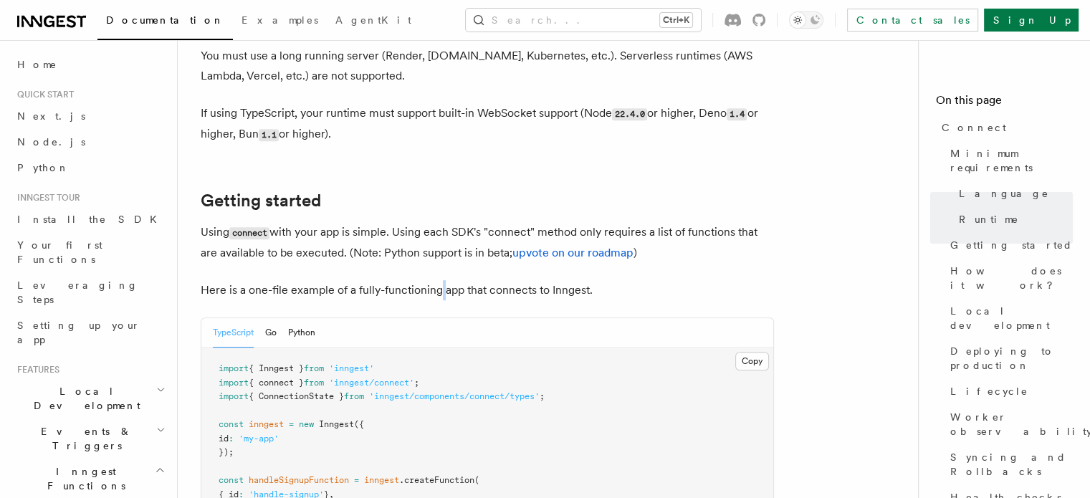
click at [440, 280] on p "Here is a one-file example of a fully-functioning app that connects to Inngest." at bounding box center [487, 290] width 573 height 20
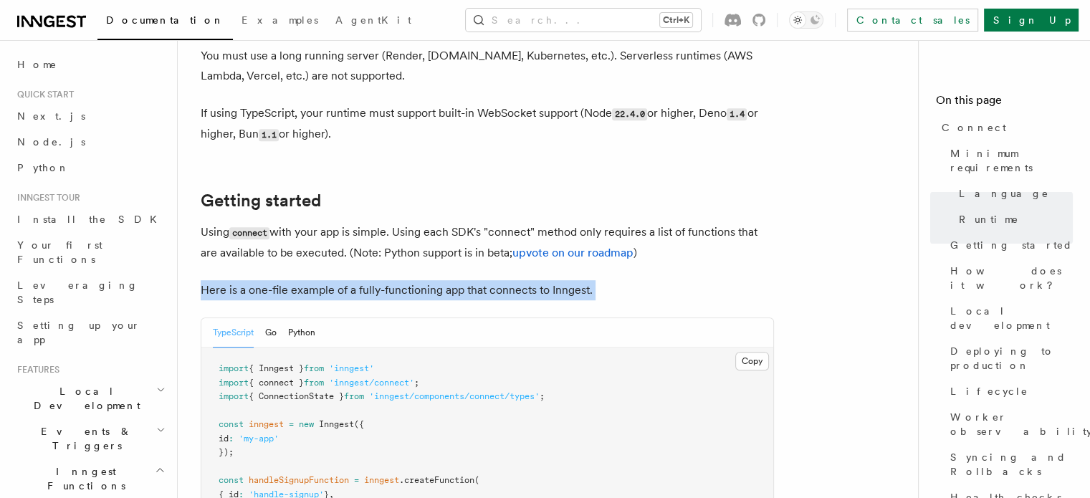
click at [440, 280] on p "Here is a one-file example of a fully-functioning app that connects to Inngest." at bounding box center [487, 290] width 573 height 20
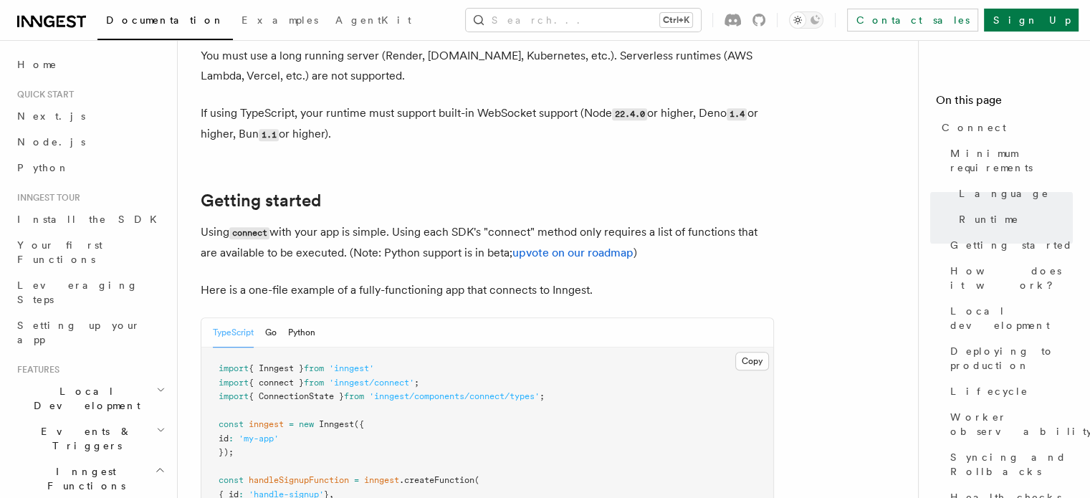
click at [219, 280] on p "Here is a one-file example of a fully-functioning app that connects to Inngest." at bounding box center [487, 290] width 573 height 20
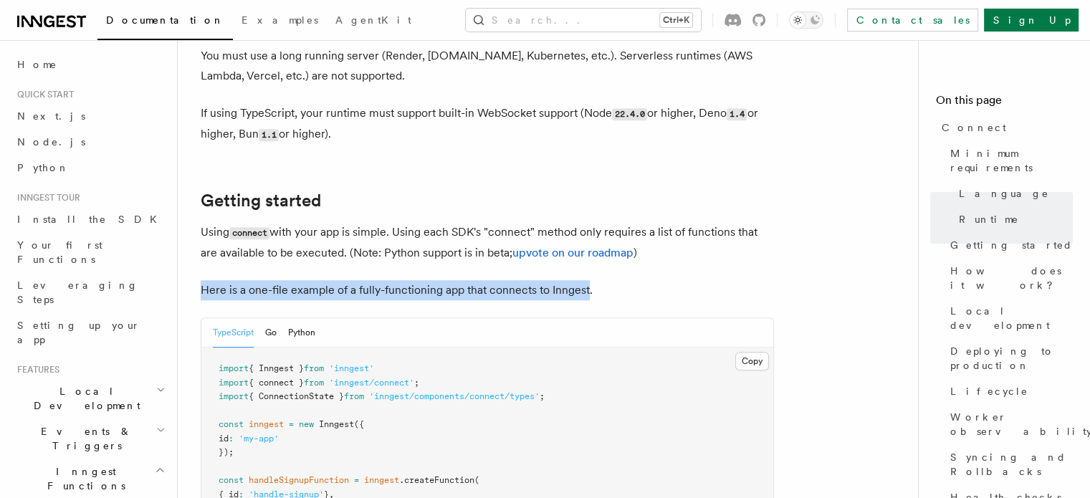
drag, startPoint x: 219, startPoint y: 236, endPoint x: 616, endPoint y: 231, distance: 396.9
click at [616, 280] on p "Here is a one-file example of a fully-functioning app that connects to Inngest." at bounding box center [487, 290] width 573 height 20
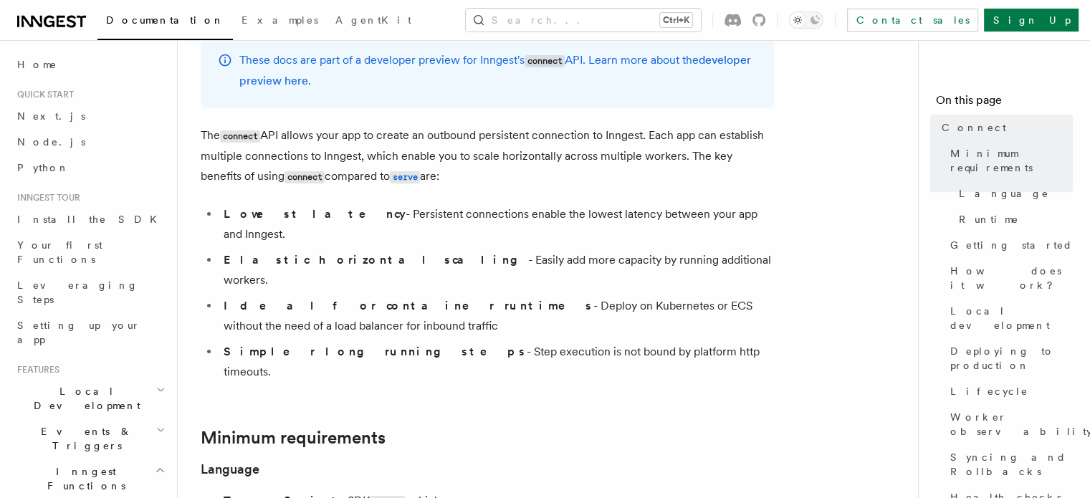
scroll to position [33, 0]
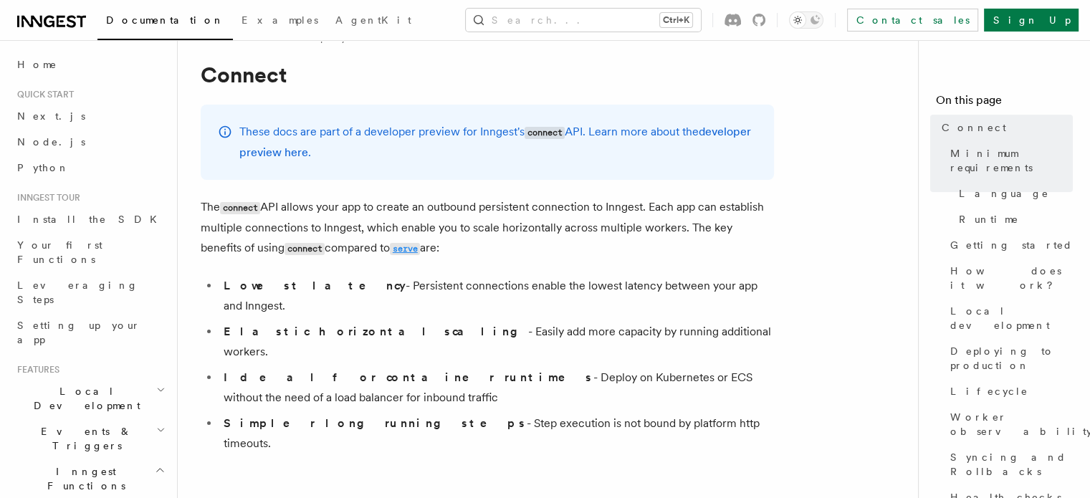
click at [390, 245] on code "serve" at bounding box center [405, 249] width 30 height 12
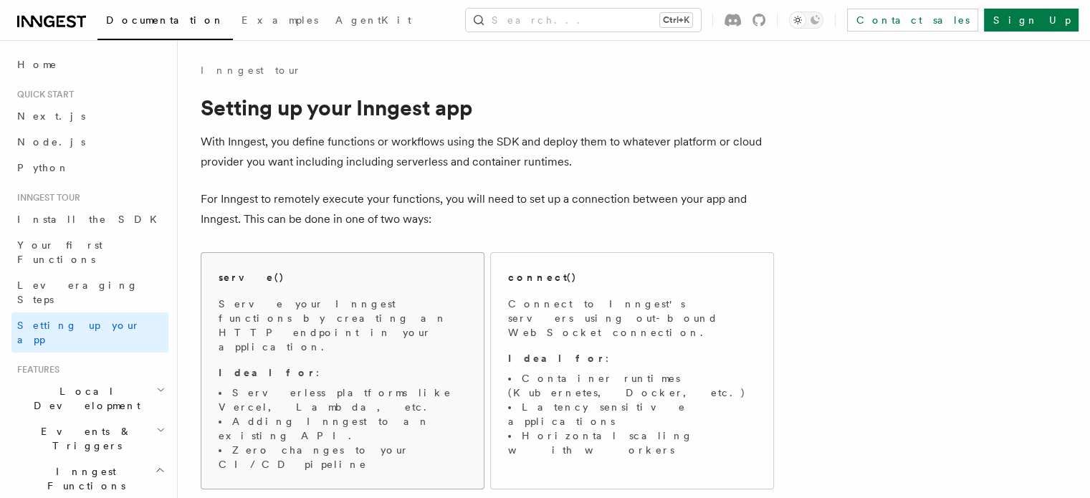
click at [322, 274] on div "serve()" at bounding box center [342, 277] width 248 height 15
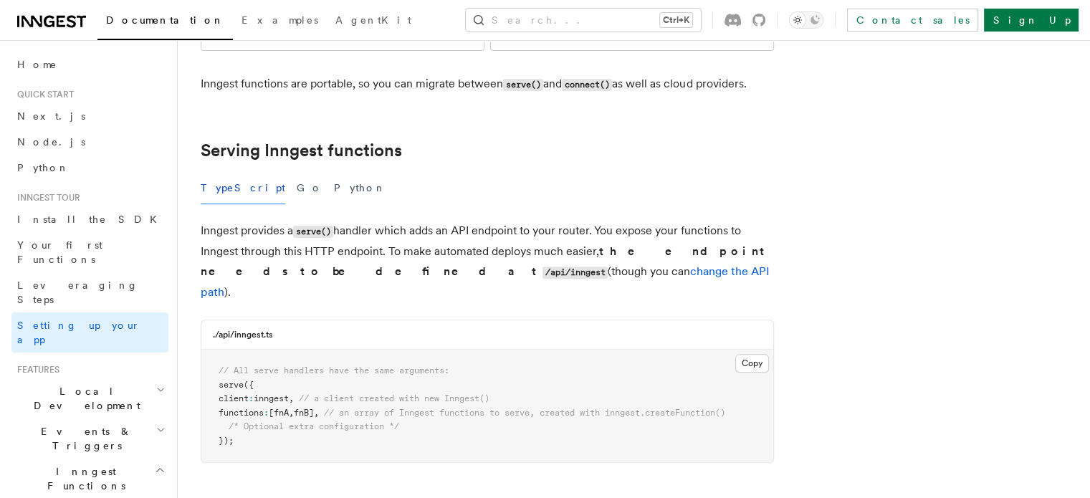
scroll to position [653, 0]
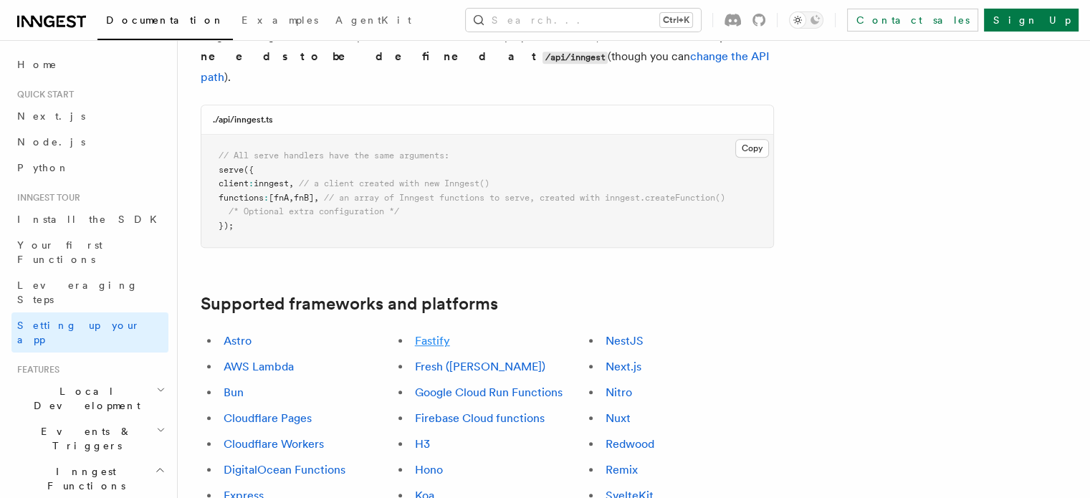
click at [450, 334] on link "Fastify" at bounding box center [432, 341] width 35 height 14
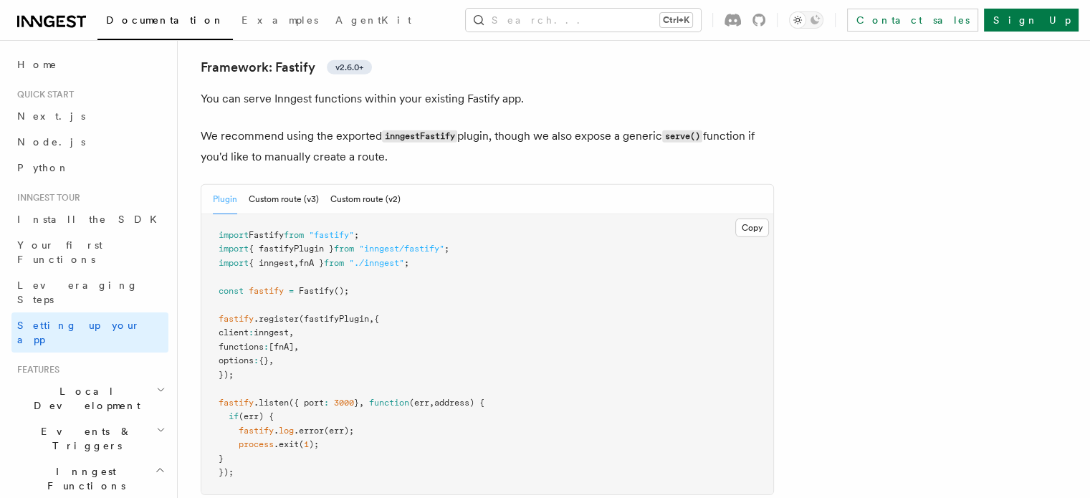
scroll to position [4547, 0]
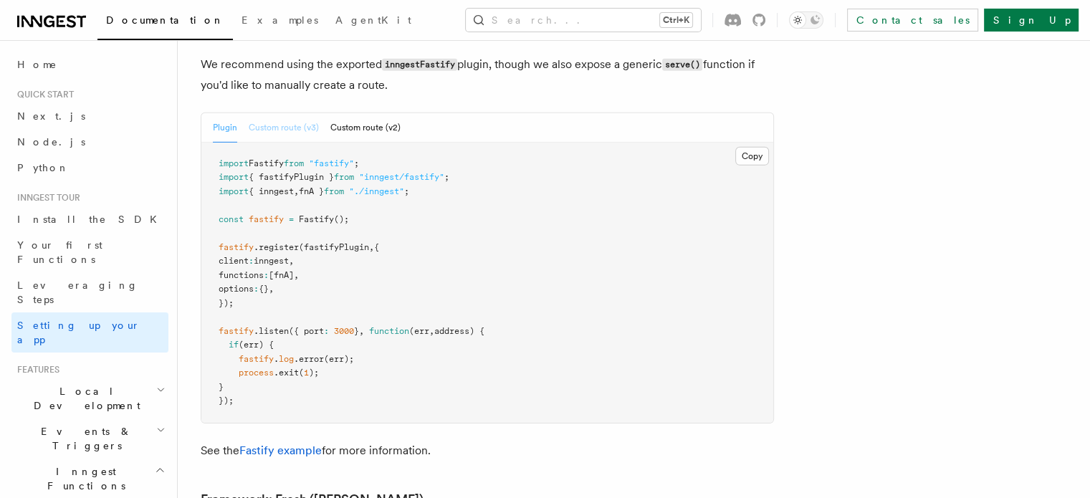
click at [314, 113] on button "Custom route (v3)" at bounding box center [284, 127] width 70 height 29
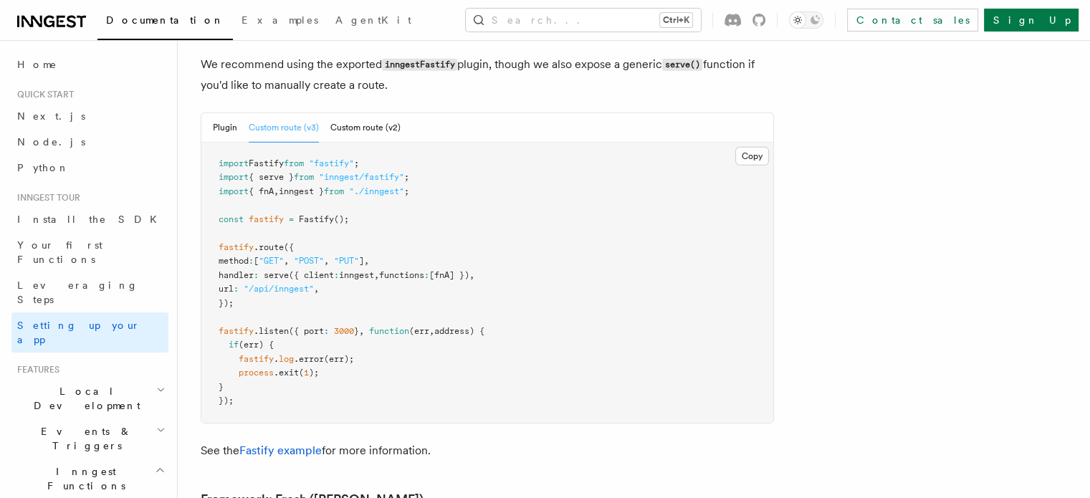
click at [294, 242] on span "({" at bounding box center [289, 247] width 10 height 10
click at [322, 143] on pre "import Fastify from "fastify" ; import { serve } from "inngest/fastify" ; impor…" at bounding box center [487, 283] width 572 height 280
click at [299, 214] on span at bounding box center [296, 219] width 5 height 10
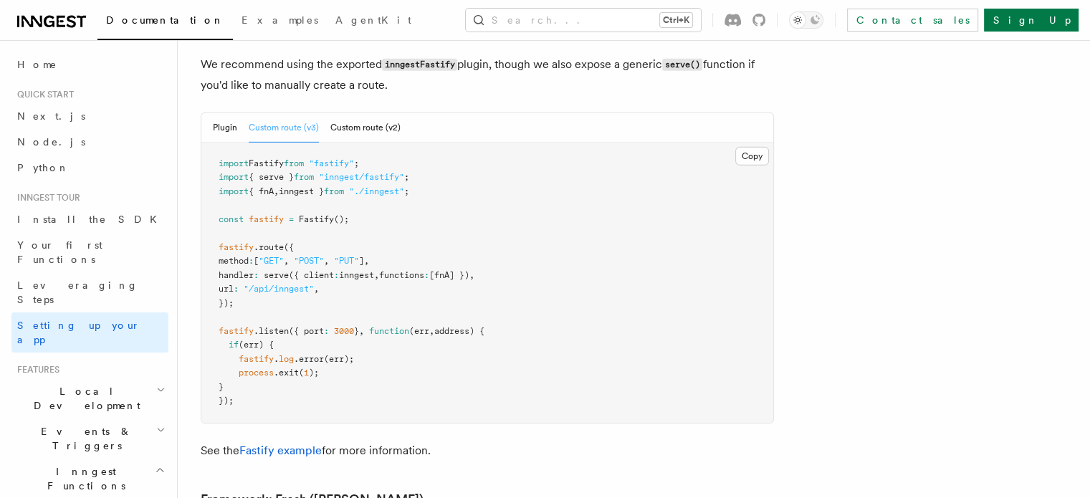
click at [294, 242] on span "({" at bounding box center [289, 247] width 10 height 10
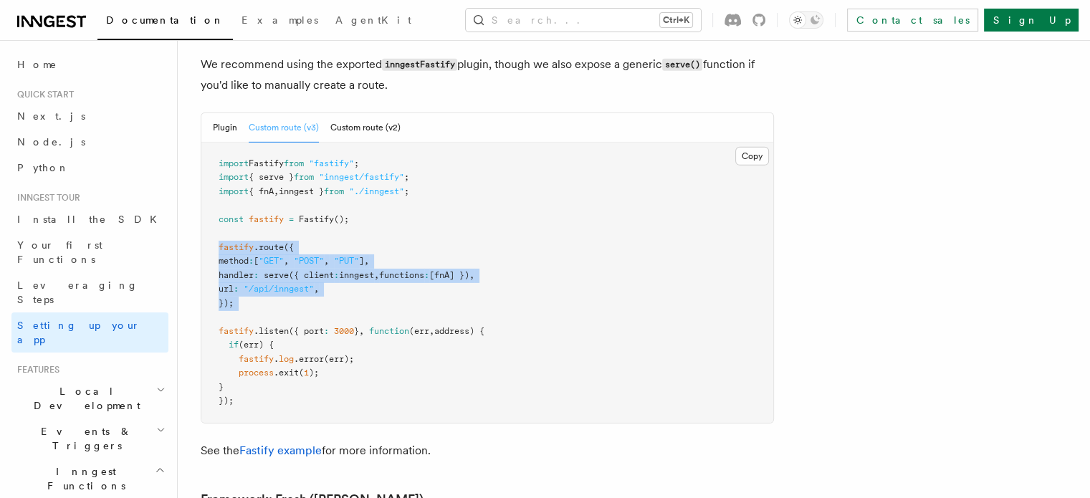
drag, startPoint x: 309, startPoint y: 183, endPoint x: 319, endPoint y: 244, distance: 62.4
click at [319, 244] on pre "import Fastify from "fastify" ; import { serve } from "inngest/fastify" ; impor…" at bounding box center [487, 283] width 572 height 280
copy code "fastify .route ({ method : [ "GET" , "POST" , "PUT" ] , handler : serve ({ clie…"
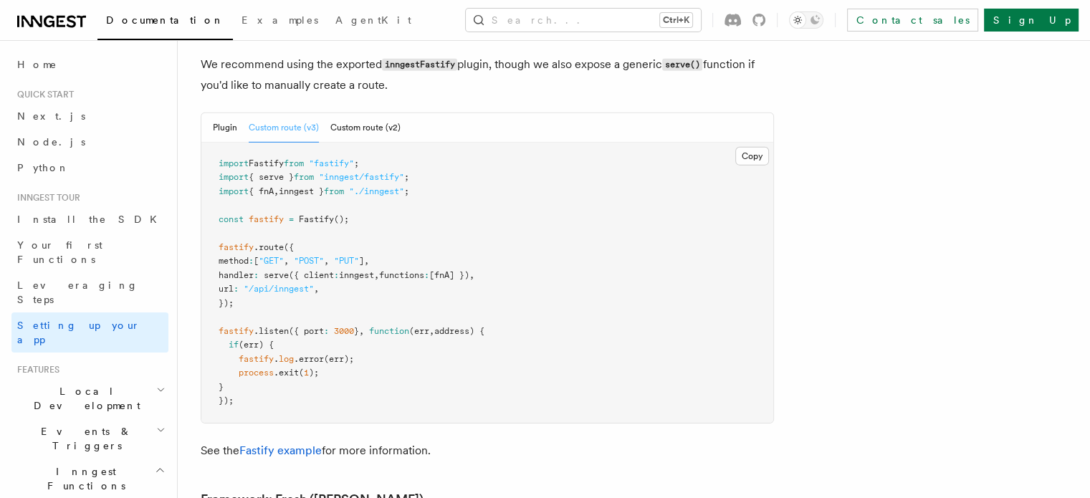
click at [272, 165] on pre "import Fastify from "fastify" ; import { serve } from "inngest/fastify" ; impor…" at bounding box center [487, 283] width 572 height 280
copy code "const fastify = Fastify ();"
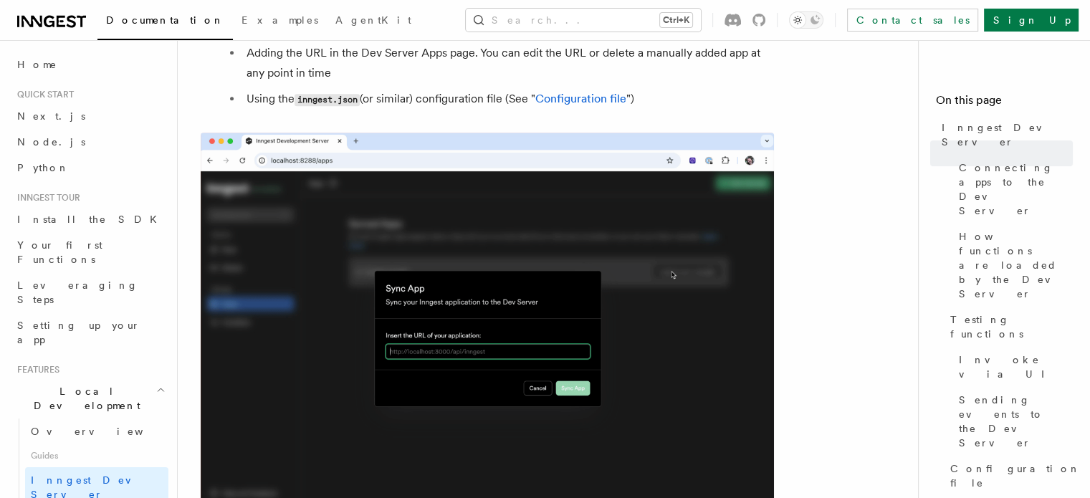
scroll to position [992, 0]
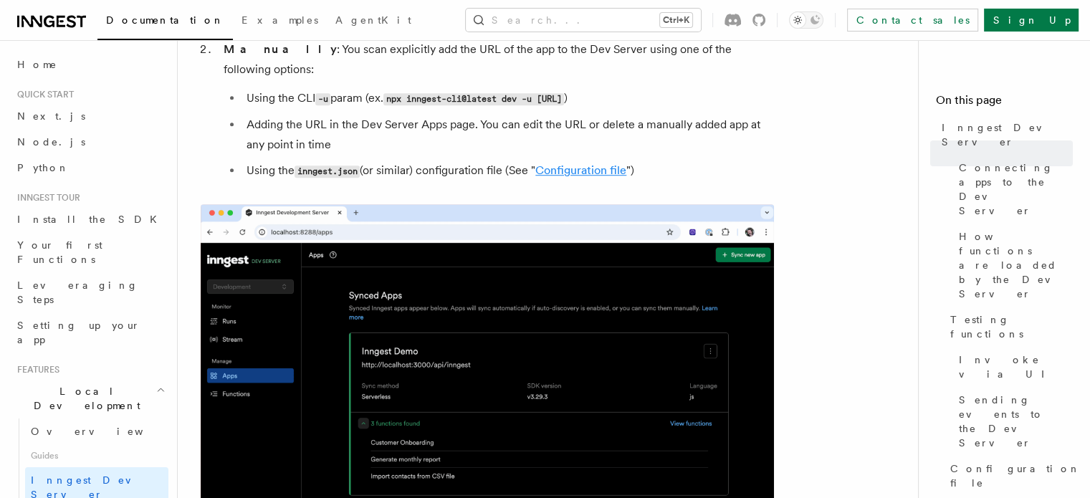
click at [587, 163] on link "Configuration file" at bounding box center [580, 170] width 91 height 14
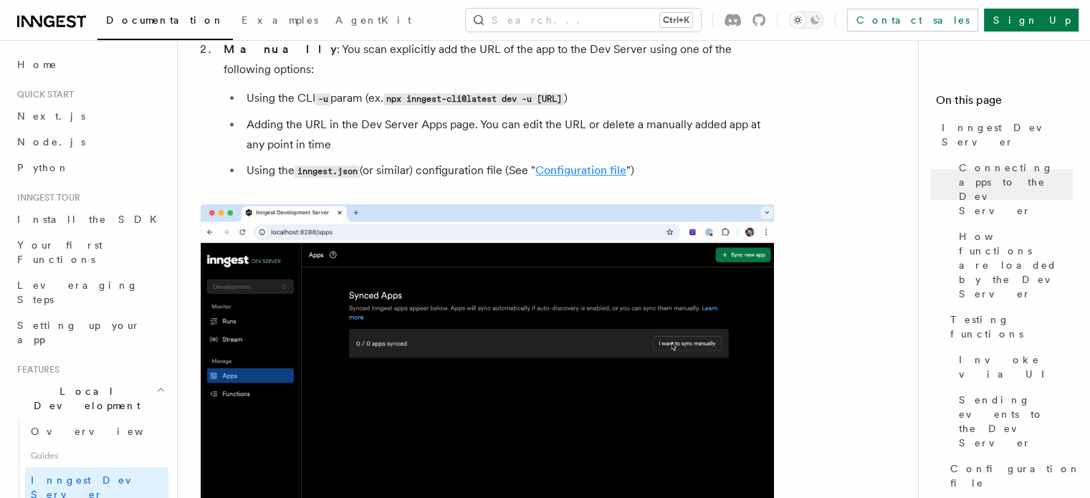
scroll to position [3746, 0]
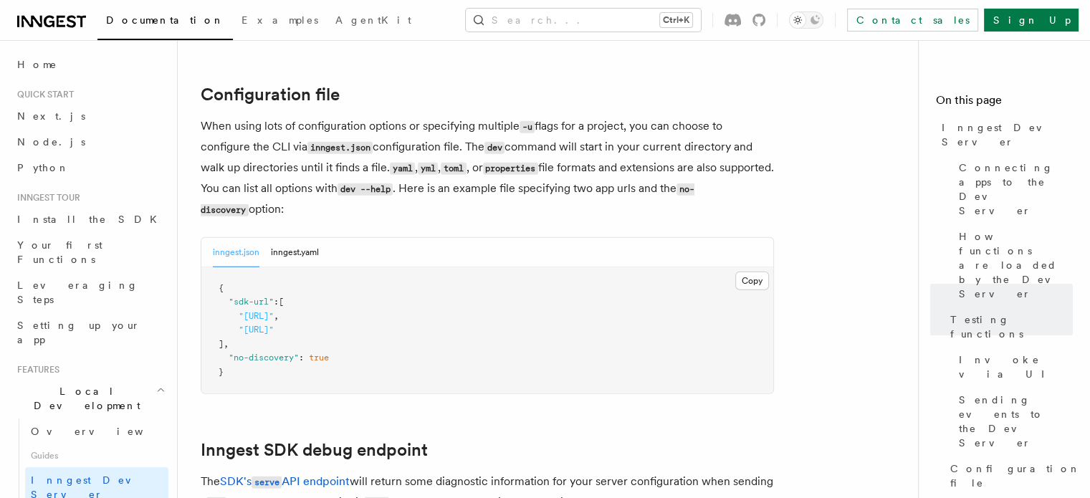
click at [276, 352] on span ""no-discovery"" at bounding box center [264, 357] width 70 height 10
drag, startPoint x: 276, startPoint y: 343, endPoint x: 239, endPoint y: 345, distance: 37.3
click at [239, 352] on span ""no-discovery"" at bounding box center [264, 357] width 70 height 10
drag, startPoint x: 239, startPoint y: 345, endPoint x: 266, endPoint y: 344, distance: 27.2
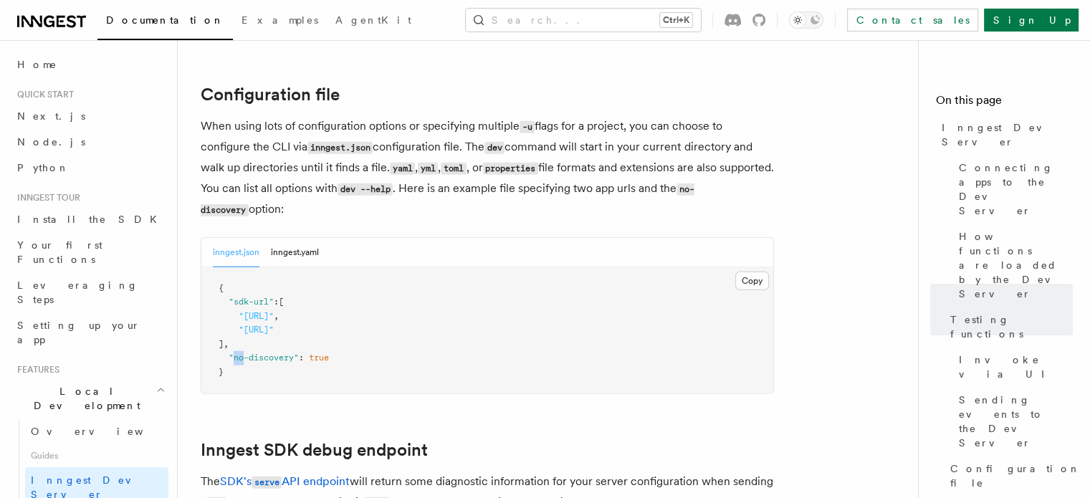
click at [265, 352] on span ""no-discovery"" at bounding box center [264, 357] width 70 height 10
click at [269, 352] on span ""no-discovery"" at bounding box center [264, 357] width 70 height 10
drag, startPoint x: 269, startPoint y: 343, endPoint x: 241, endPoint y: 342, distance: 28.7
click at [241, 352] on span ""no-discovery"" at bounding box center [264, 357] width 70 height 10
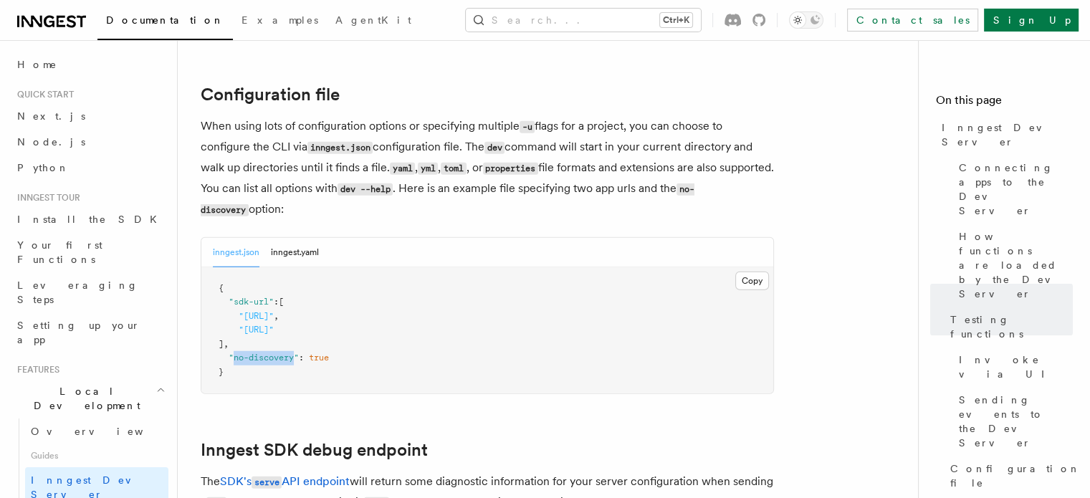
drag, startPoint x: 241, startPoint y: 342, endPoint x: 275, endPoint y: 343, distance: 34.4
click at [275, 352] on span ""no-discovery"" at bounding box center [264, 357] width 70 height 10
click at [276, 352] on span ""no-discovery"" at bounding box center [264, 357] width 70 height 10
drag, startPoint x: 276, startPoint y: 344, endPoint x: 254, endPoint y: 343, distance: 22.9
click at [254, 352] on span ""no-discovery"" at bounding box center [264, 357] width 70 height 10
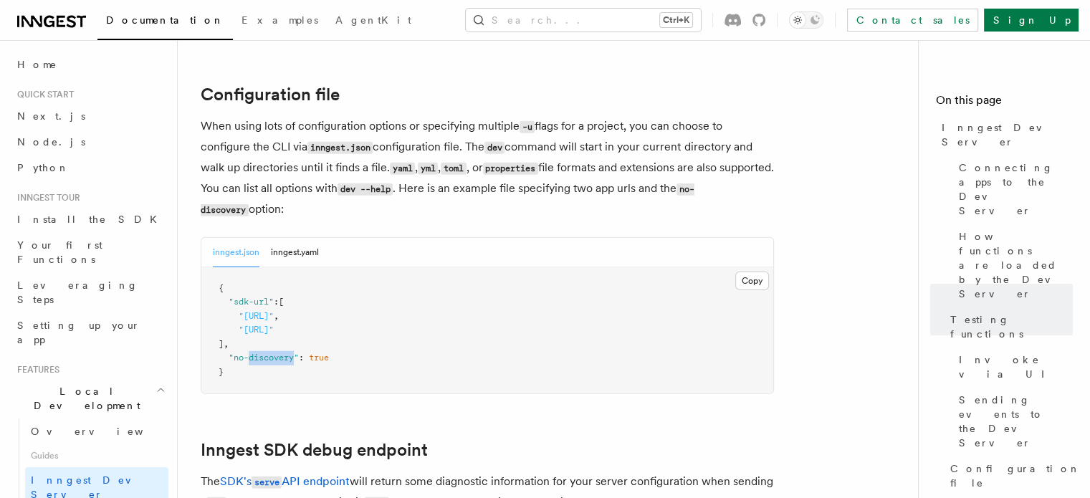
click at [254, 352] on span ""no-discovery"" at bounding box center [264, 357] width 70 height 10
drag, startPoint x: 254, startPoint y: 343, endPoint x: 281, endPoint y: 343, distance: 27.2
click at [281, 352] on span ""no-discovery"" at bounding box center [264, 357] width 70 height 10
click at [284, 241] on button "inngest.yaml" at bounding box center [295, 252] width 48 height 29
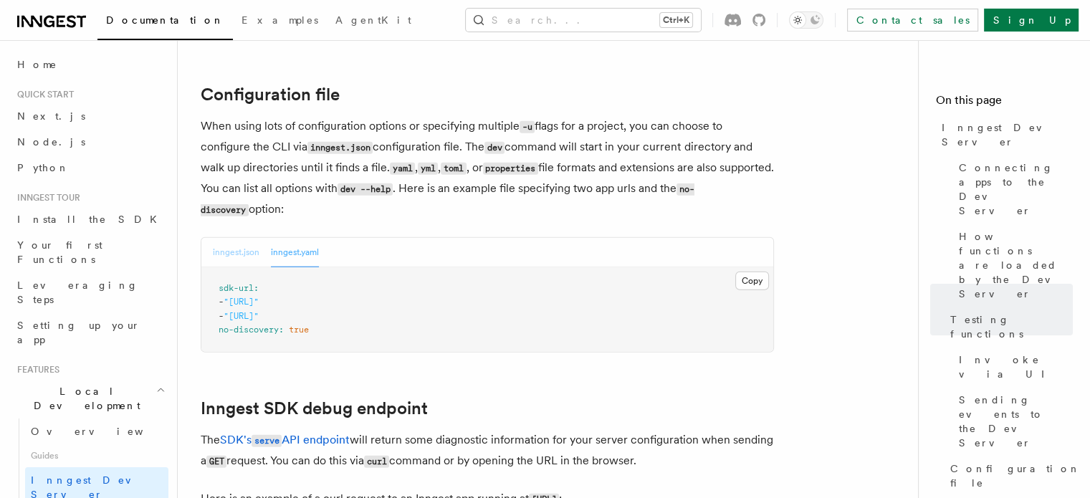
click at [248, 238] on button "inngest.json" at bounding box center [236, 252] width 47 height 29
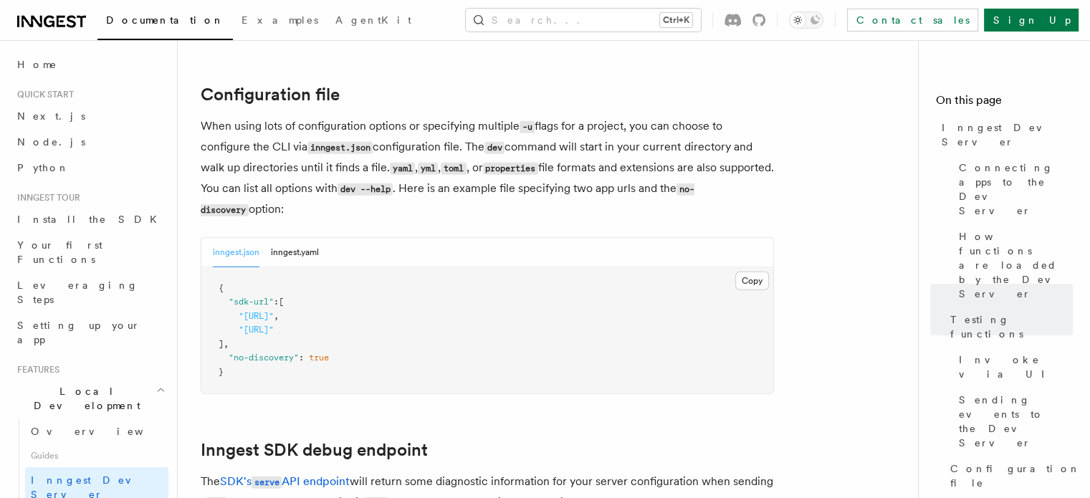
click at [274, 324] on span ""[URL]"" at bounding box center [256, 329] width 35 height 10
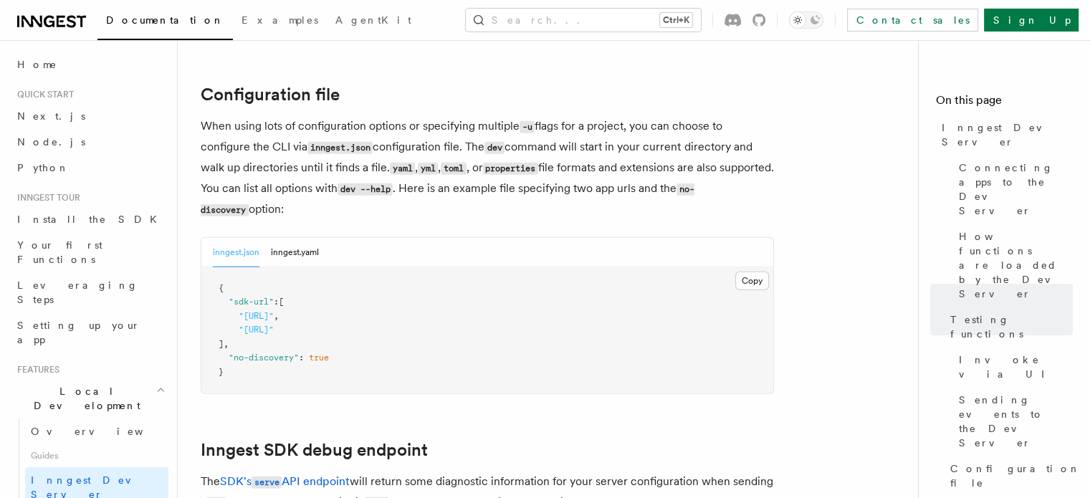
click at [274, 324] on span ""[URL]"" at bounding box center [256, 329] width 35 height 10
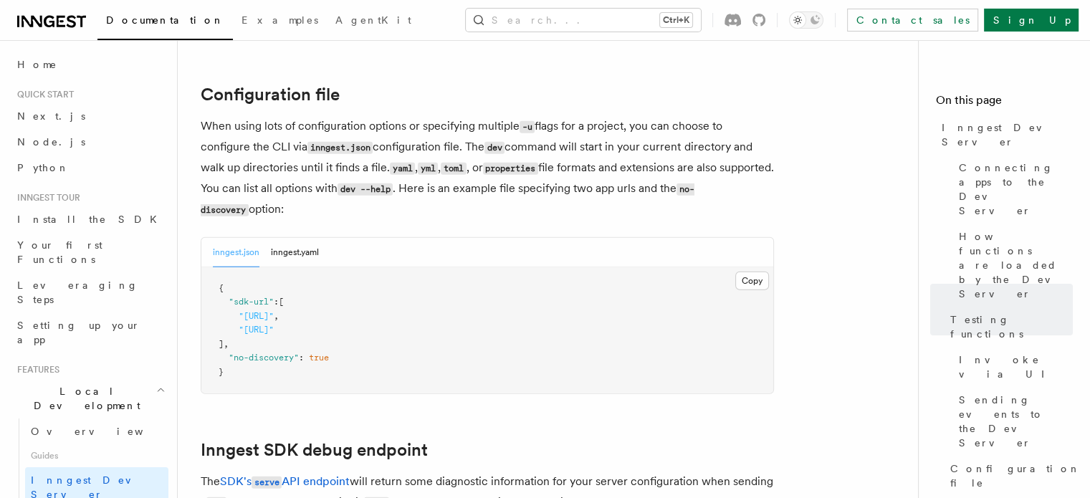
click at [274, 324] on span ""[URL]"" at bounding box center [256, 329] width 35 height 10
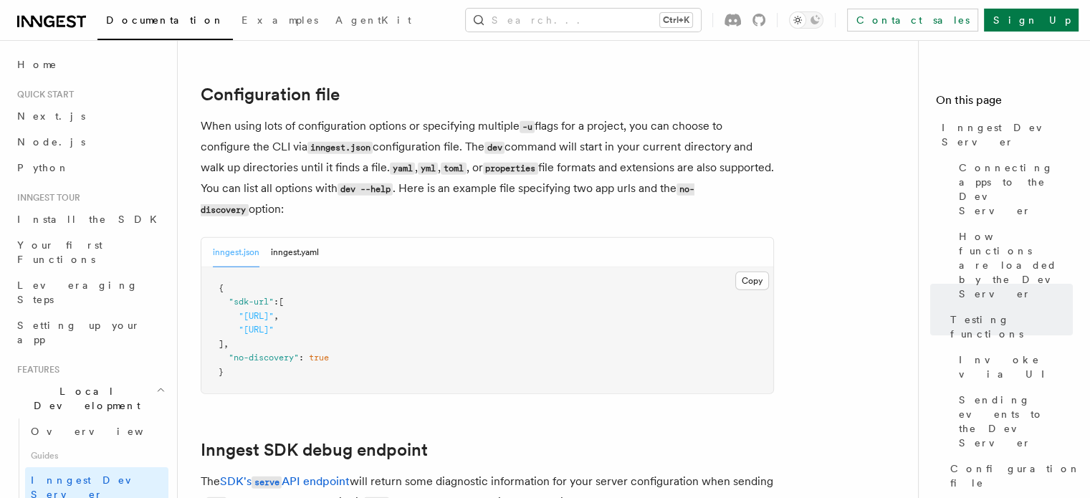
click at [274, 324] on span ""[URL]"" at bounding box center [256, 329] width 35 height 10
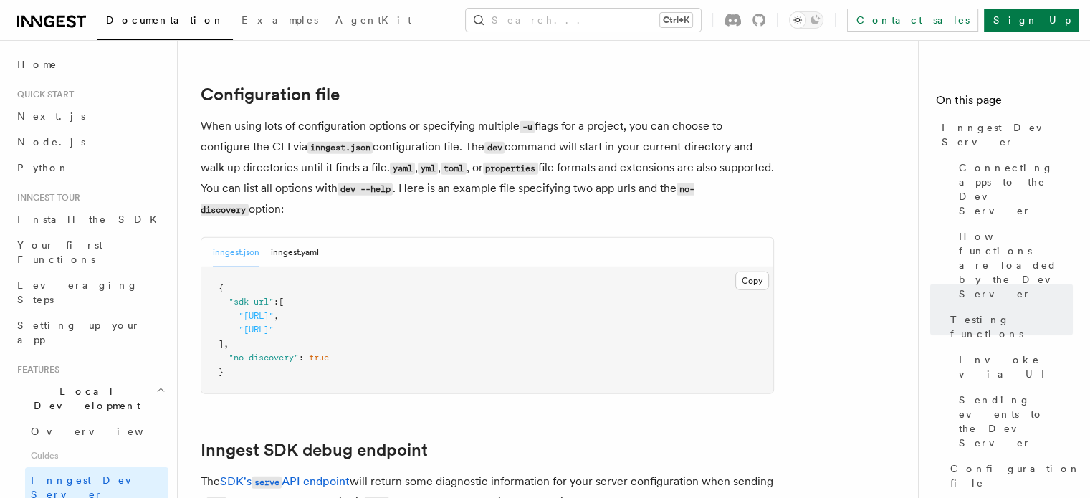
click at [274, 324] on span ""[URL]"" at bounding box center [256, 329] width 35 height 10
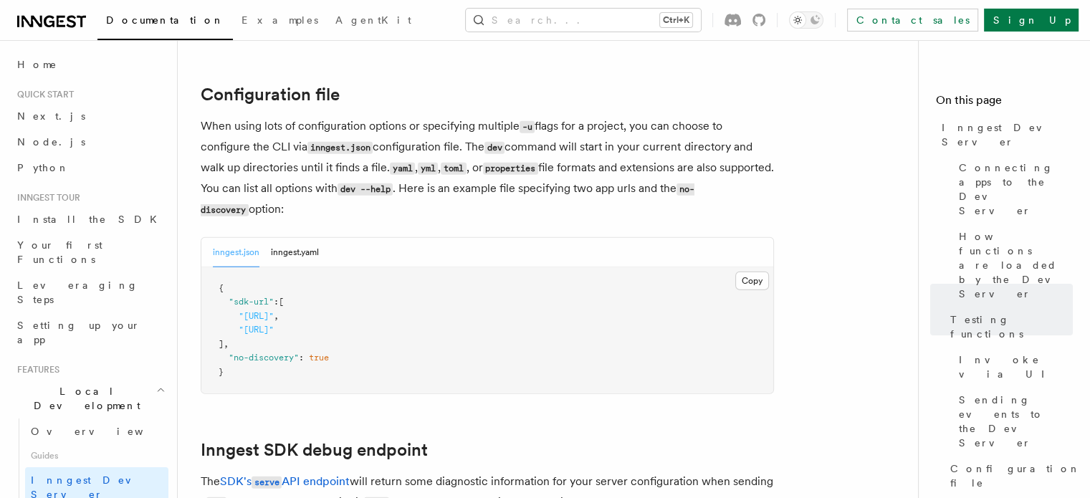
click at [274, 324] on span ""[URL]"" at bounding box center [256, 329] width 35 height 10
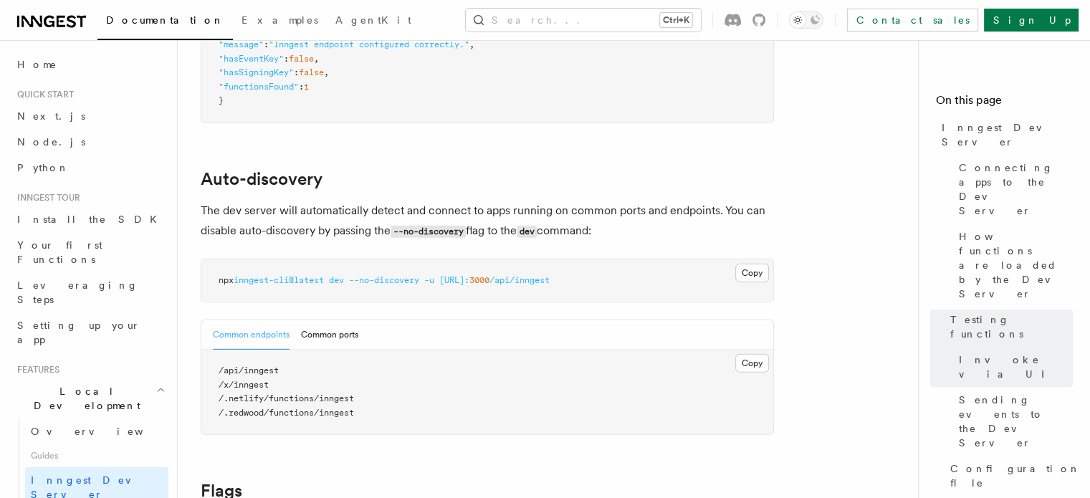
scroll to position [4391, 0]
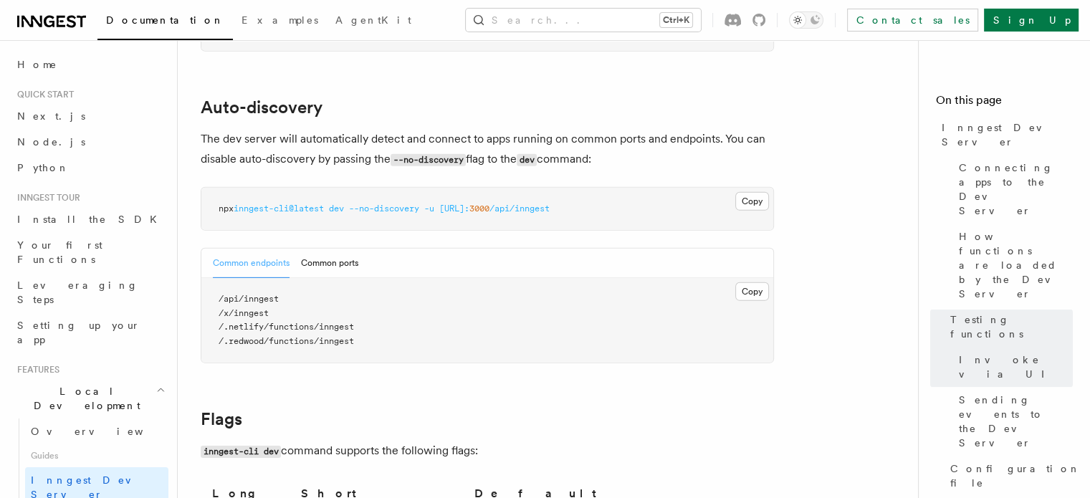
click at [363, 263] on div "Common endpoints Common ports" at bounding box center [487, 263] width 572 height 29
click at [355, 256] on button "Common ports" at bounding box center [329, 263] width 57 height 29
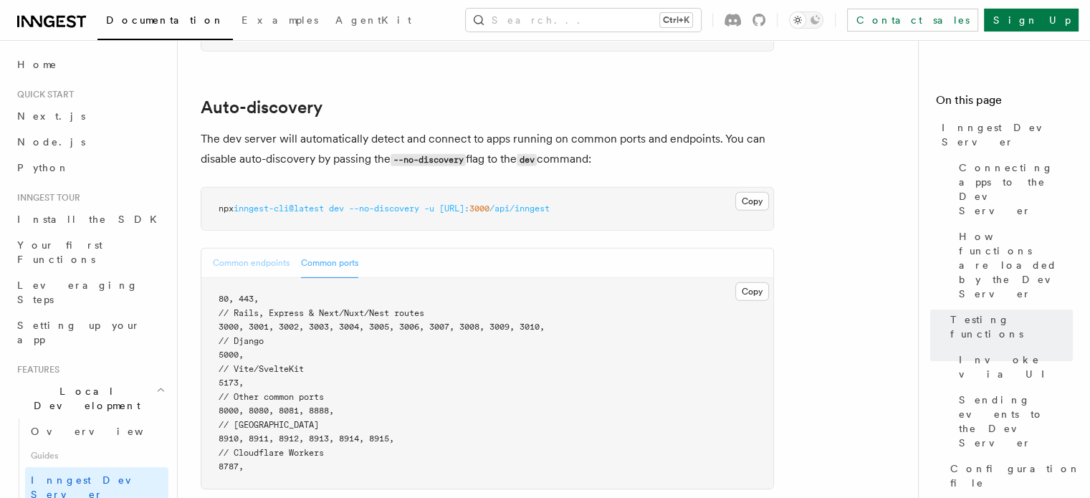
click at [244, 249] on button "Common endpoints" at bounding box center [251, 263] width 77 height 29
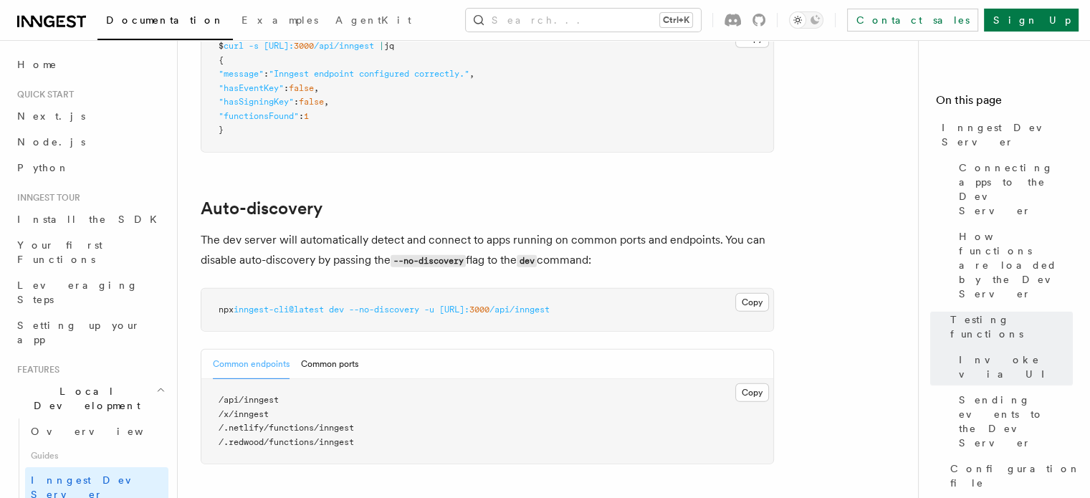
scroll to position [4147, 0]
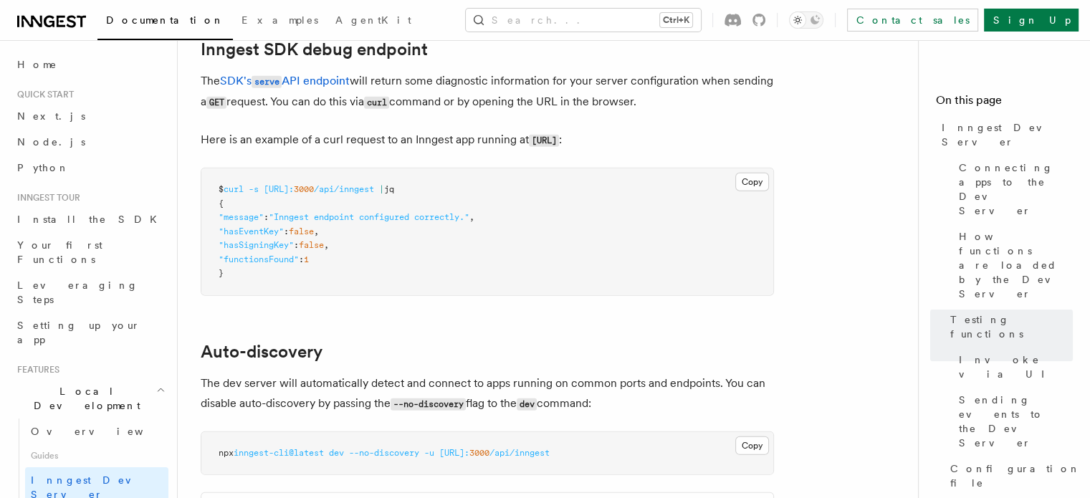
click at [374, 184] on span "/api/inngest" at bounding box center [344, 189] width 60 height 10
drag, startPoint x: 387, startPoint y: 177, endPoint x: 424, endPoint y: 178, distance: 37.3
click at [374, 184] on span "/api/inngest" at bounding box center [344, 189] width 60 height 10
click at [310, 212] on span ""Inngest endpoint configured correctly."" at bounding box center [369, 217] width 201 height 10
drag, startPoint x: 310, startPoint y: 206, endPoint x: 473, endPoint y: 206, distance: 162.6
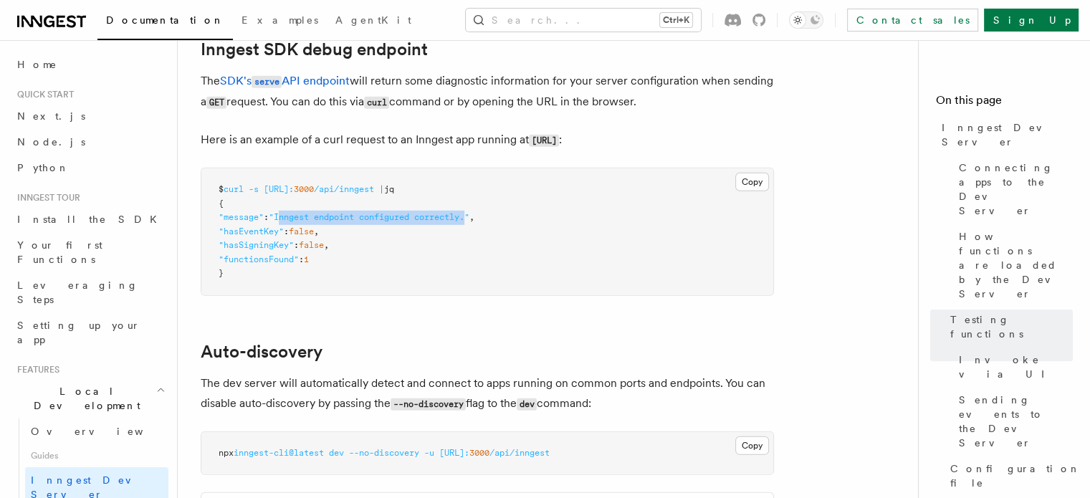
click at [469, 212] on span ""Inngest endpoint configured correctly."" at bounding box center [369, 217] width 201 height 10
click at [453, 244] on pre "$ curl -s [URL]: 3000 /api/inngest | jq { "message" : "Inngest endpoint configu…" at bounding box center [487, 231] width 572 height 127
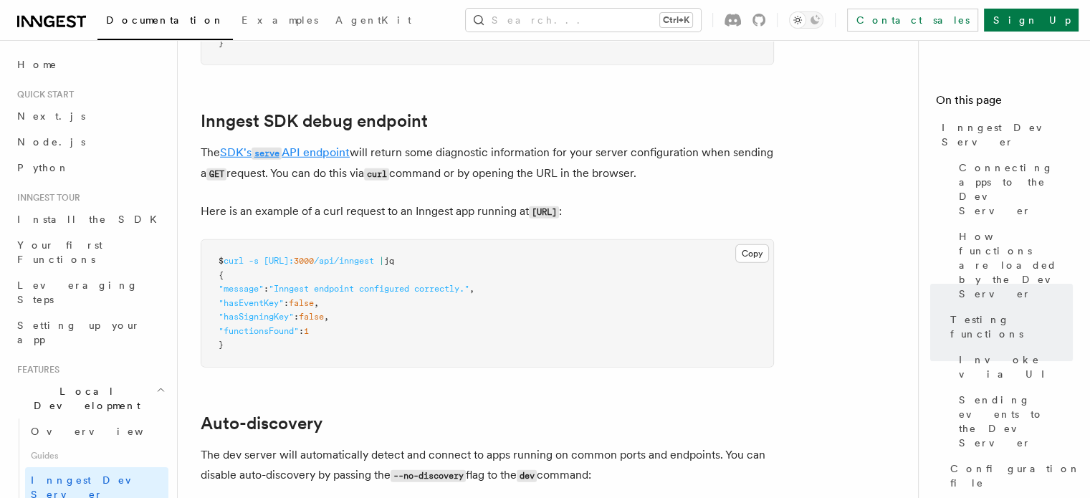
click at [339, 145] on link "SDK's serve API endpoint" at bounding box center [285, 152] width 130 height 14
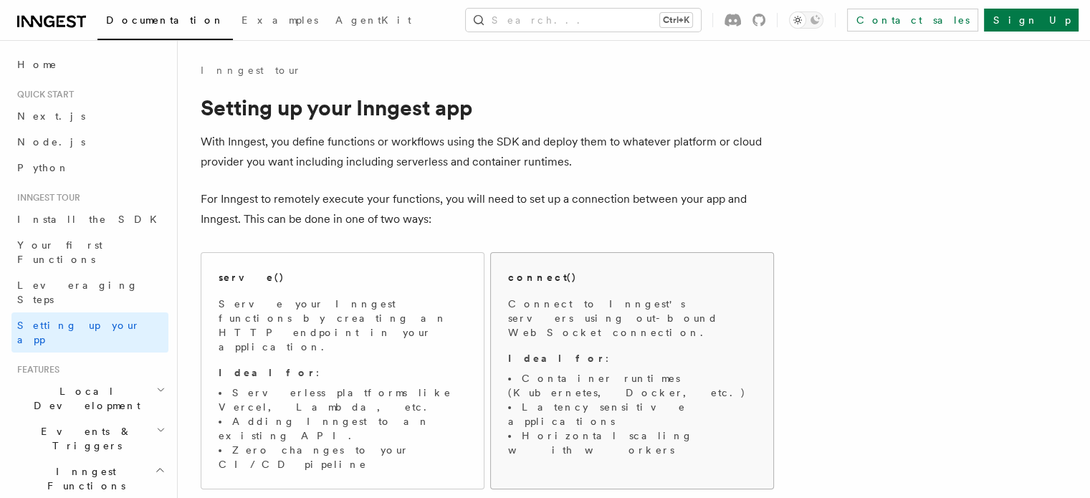
click at [668, 297] on p "Connect to Inngest's servers using out-bound WebSocket connection." at bounding box center [632, 318] width 248 height 43
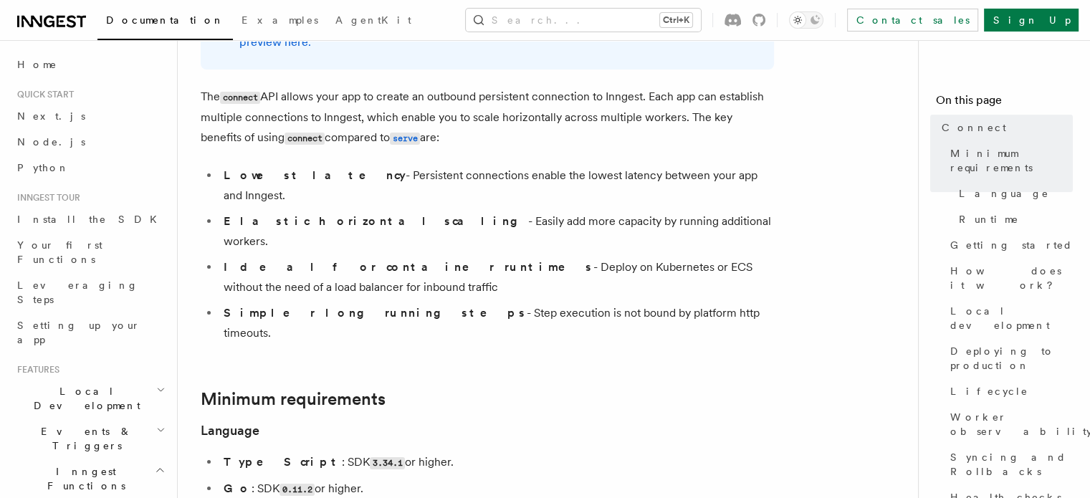
scroll to position [215, 0]
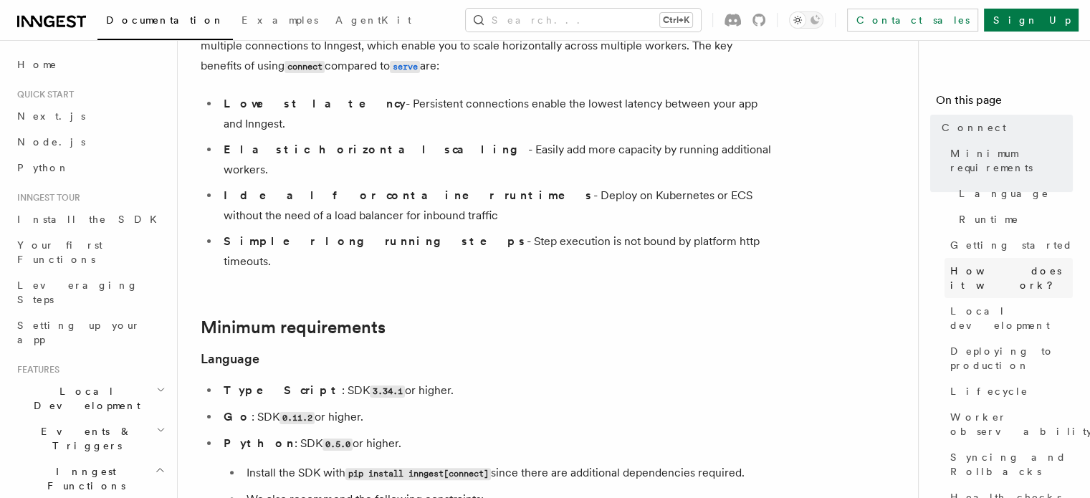
click at [950, 264] on span "How does it work?" at bounding box center [1011, 278] width 122 height 29
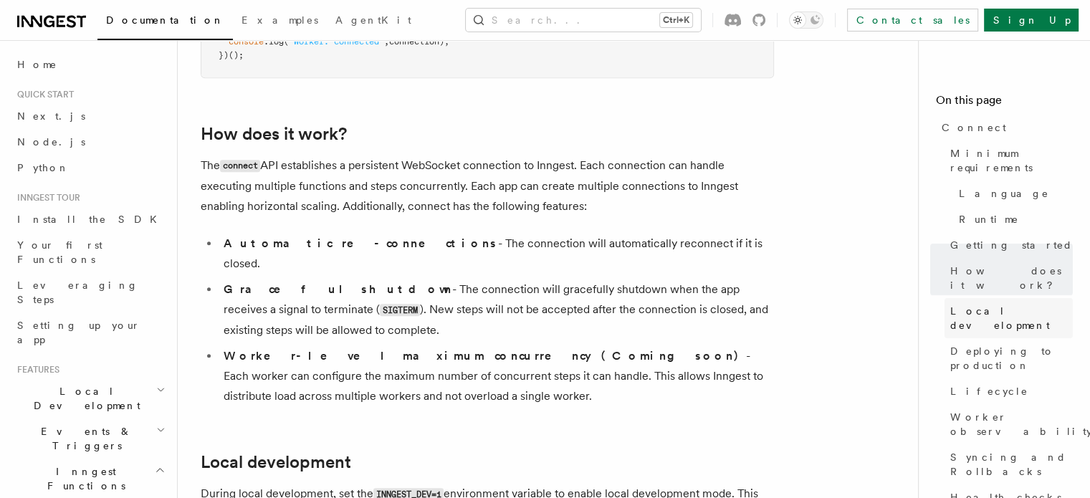
click at [950, 304] on span "Local development" at bounding box center [1011, 318] width 122 height 29
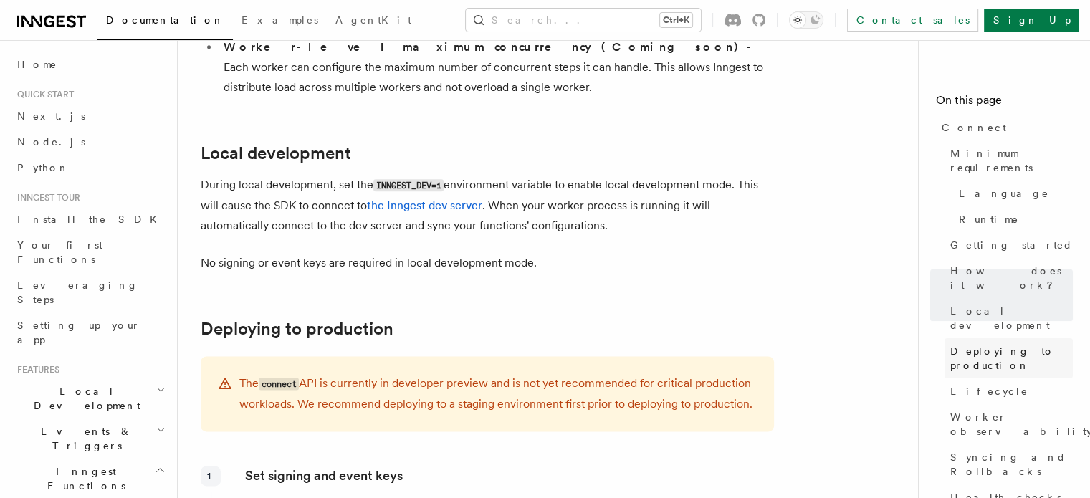
click at [950, 344] on span "Deploying to production" at bounding box center [1011, 358] width 122 height 29
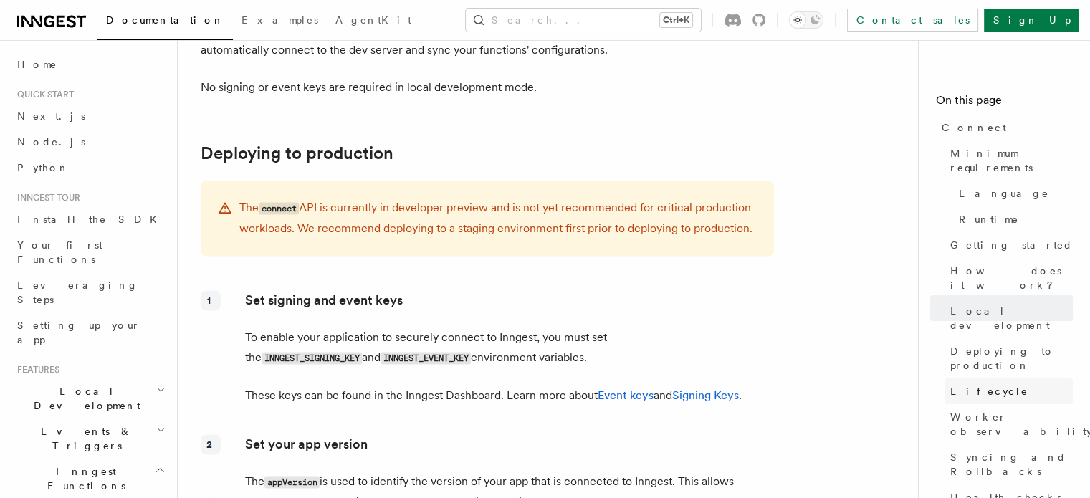
click at [944, 378] on link "Lifecycle" at bounding box center [1008, 391] width 128 height 26
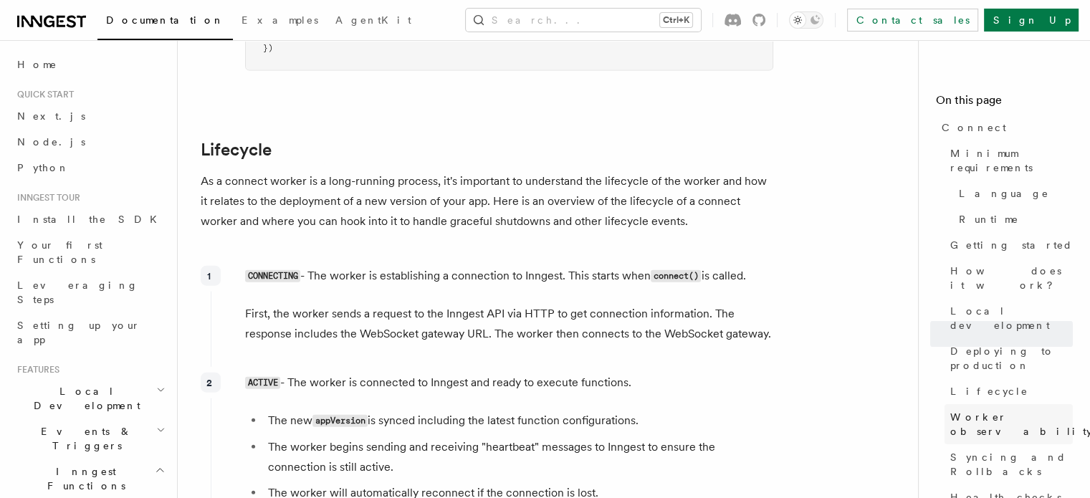
click at [950, 410] on span "Worker observability" at bounding box center [1021, 424] width 142 height 29
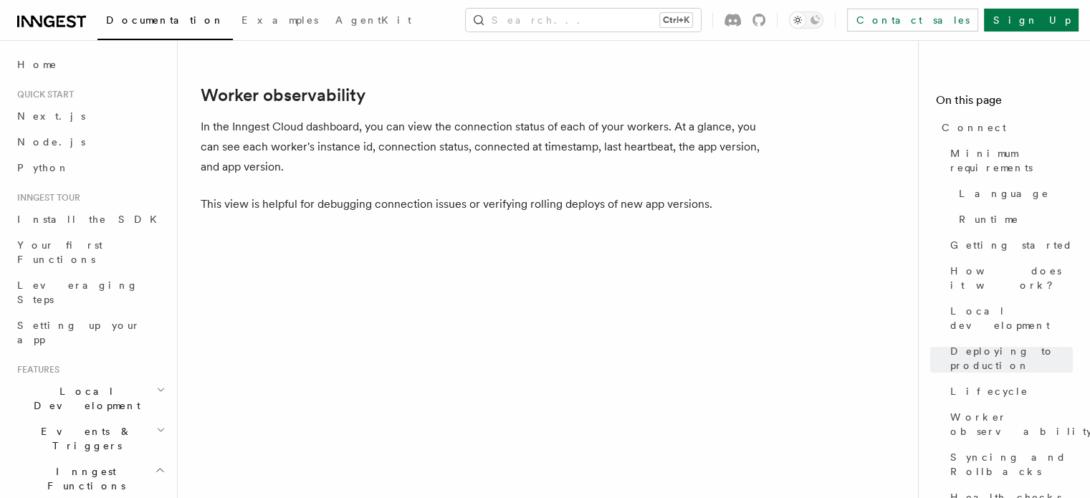
scroll to position [5025, 0]
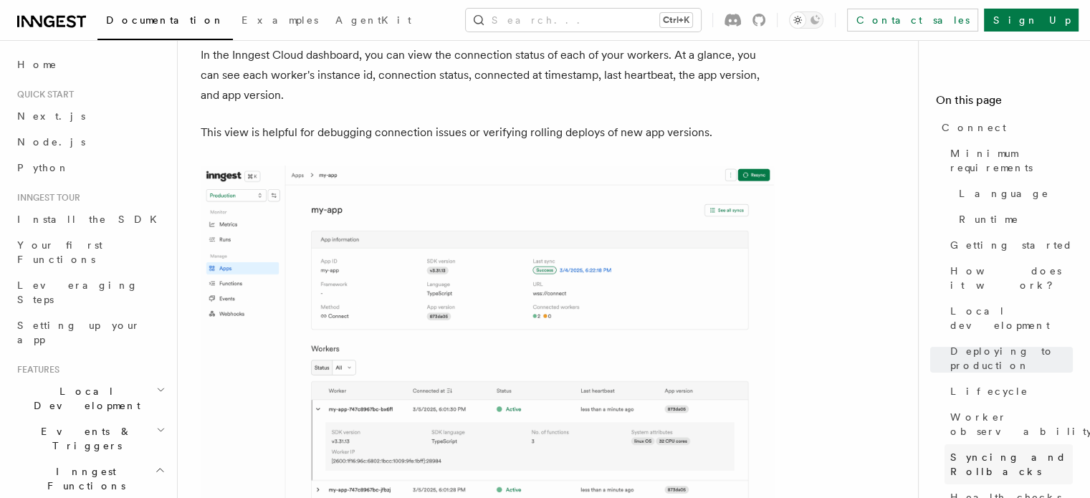
click at [944, 444] on link "Syncing and Rollbacks" at bounding box center [1008, 464] width 128 height 40
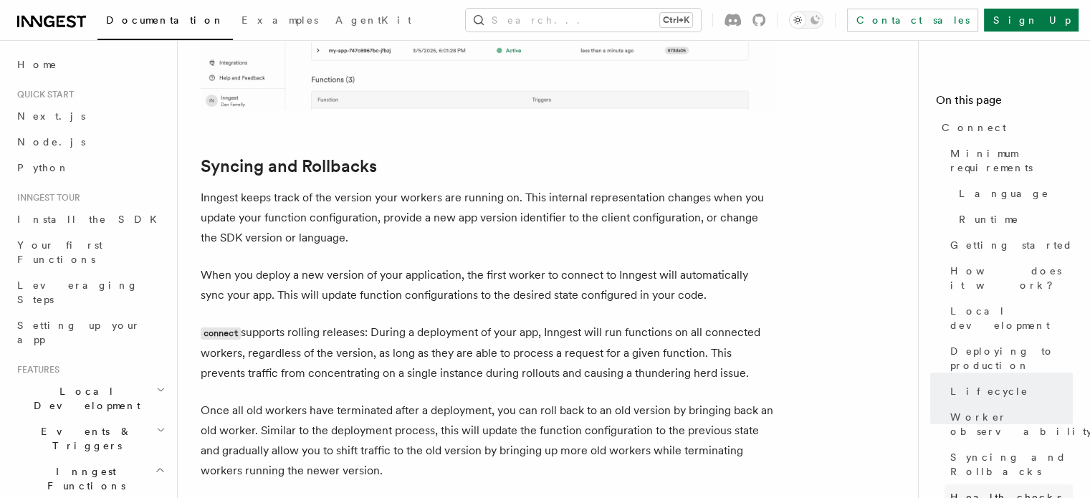
click at [950, 490] on span "Health checks" at bounding box center [1005, 497] width 111 height 14
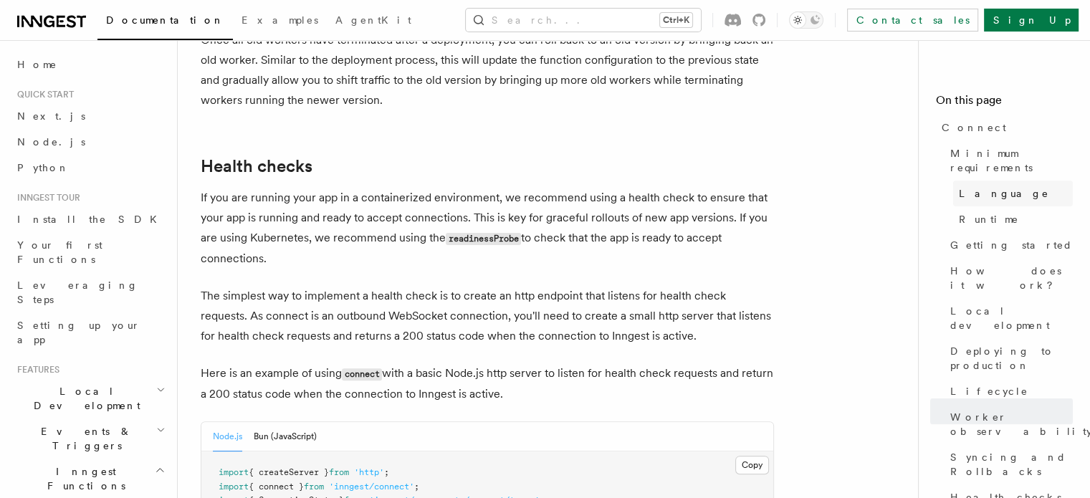
click at [953, 186] on link "Language" at bounding box center [1013, 194] width 120 height 26
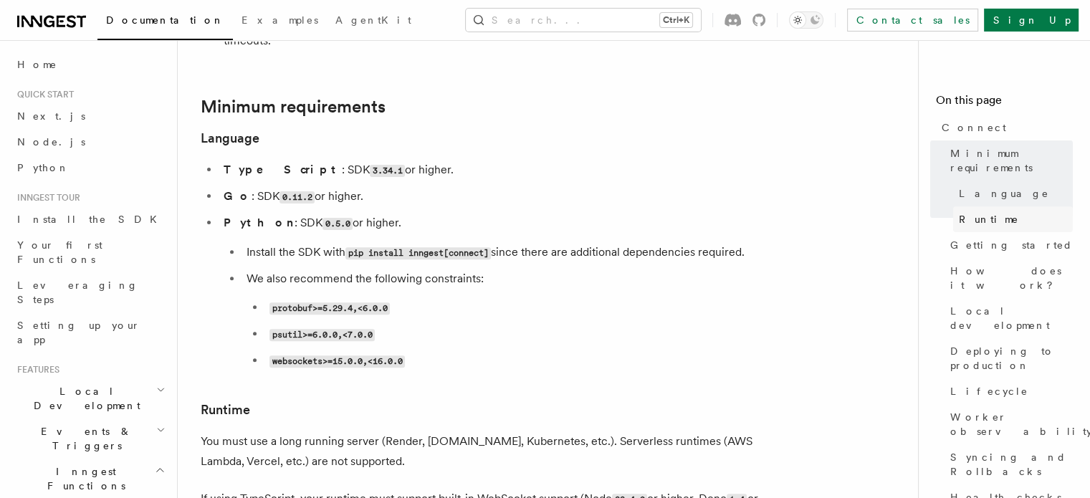
click at [958, 212] on span "Runtime" at bounding box center [988, 219] width 60 height 14
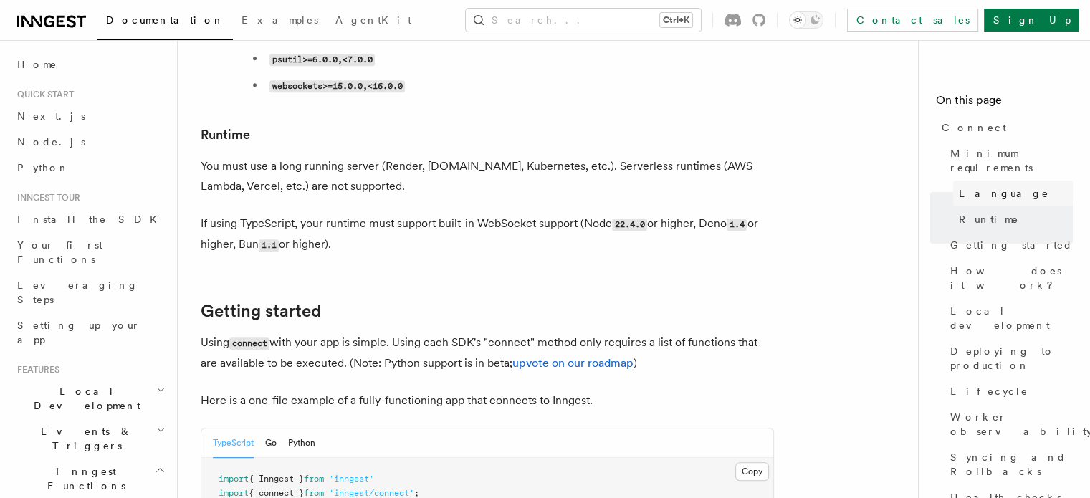
click at [958, 186] on span "Language" at bounding box center [1003, 193] width 90 height 14
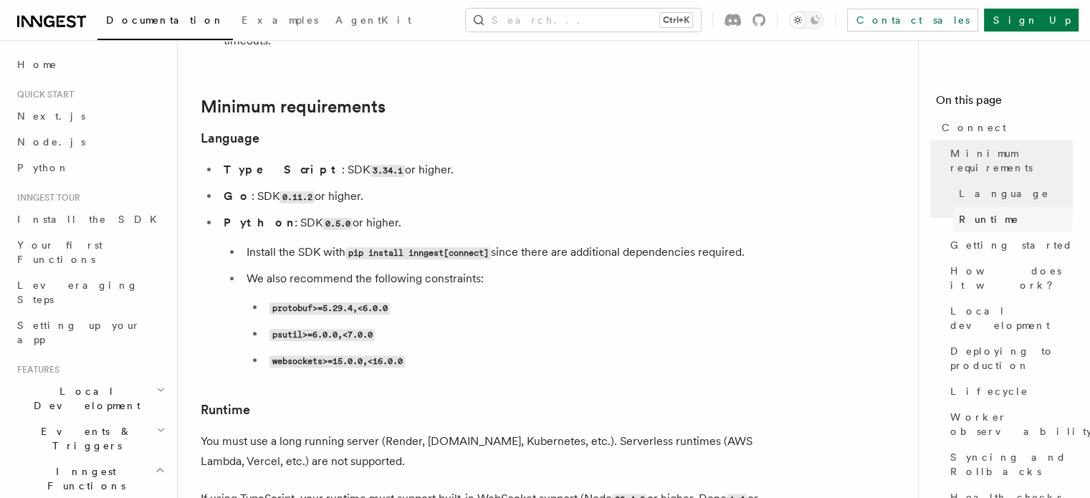
click at [958, 212] on span "Runtime" at bounding box center [988, 219] width 60 height 14
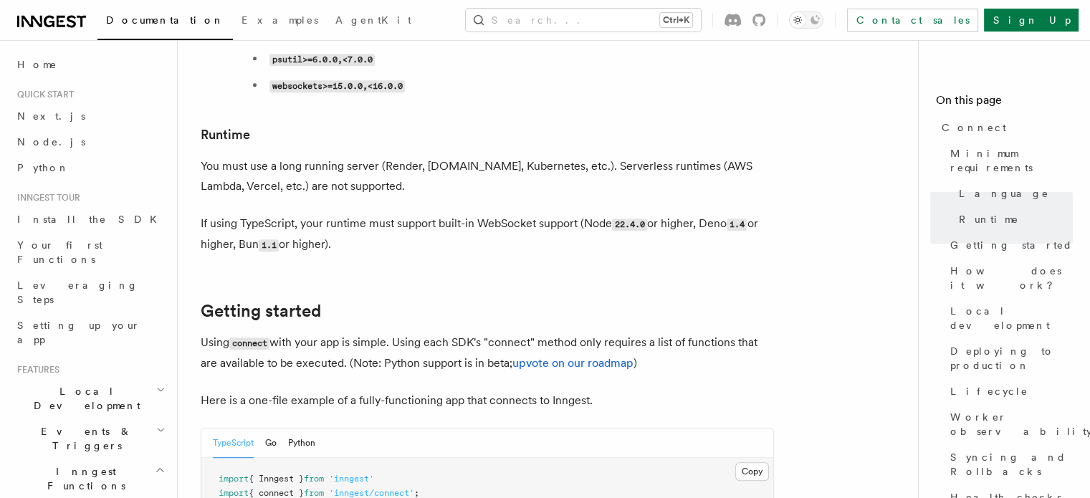
click at [398, 156] on p "You must use a long running server (Render, [DOMAIN_NAME], Kubernetes, etc.). S…" at bounding box center [487, 176] width 573 height 40
drag, startPoint x: 398, startPoint y: 112, endPoint x: 531, endPoint y: 112, distance: 132.5
click at [527, 156] on p "You must use a long running server (Render, [DOMAIN_NAME], Kubernetes, etc.). S…" at bounding box center [487, 176] width 573 height 40
click at [599, 156] on p "You must use a long running server (Render, [DOMAIN_NAME], Kubernetes, etc.). S…" at bounding box center [487, 176] width 573 height 40
drag, startPoint x: 599, startPoint y: 114, endPoint x: 716, endPoint y: 111, distance: 117.5
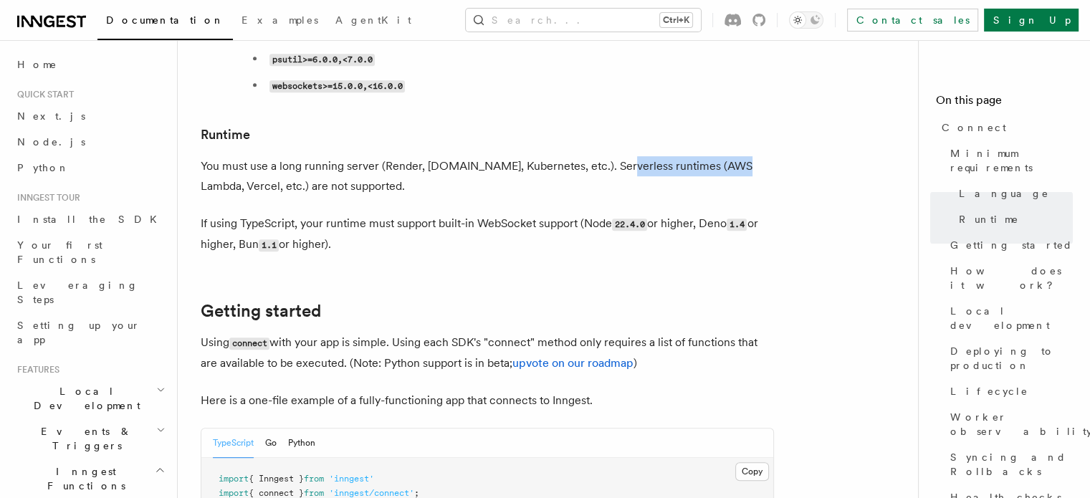
click at [716, 156] on p "You must use a long running server (Render, [DOMAIN_NAME], Kubernetes, etc.). S…" at bounding box center [487, 176] width 573 height 40
click at [361, 156] on p "You must use a long running server (Render, [DOMAIN_NAME], Kubernetes, etc.). S…" at bounding box center [487, 176] width 573 height 40
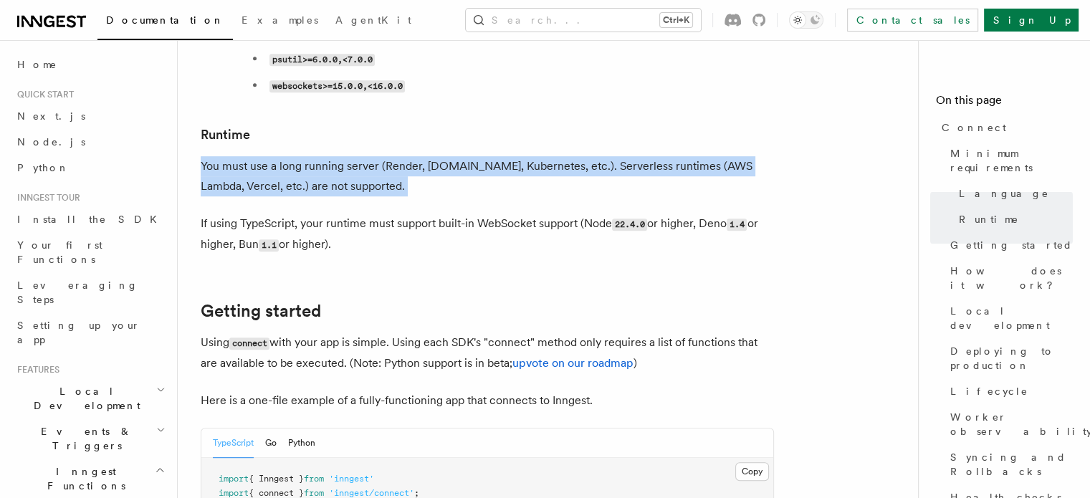
click at [361, 156] on p "You must use a long running server (Render, [DOMAIN_NAME], Kubernetes, etc.). S…" at bounding box center [487, 176] width 573 height 40
click at [335, 156] on p "You must use a long running server (Render, [DOMAIN_NAME], Kubernetes, etc.). S…" at bounding box center [487, 176] width 573 height 40
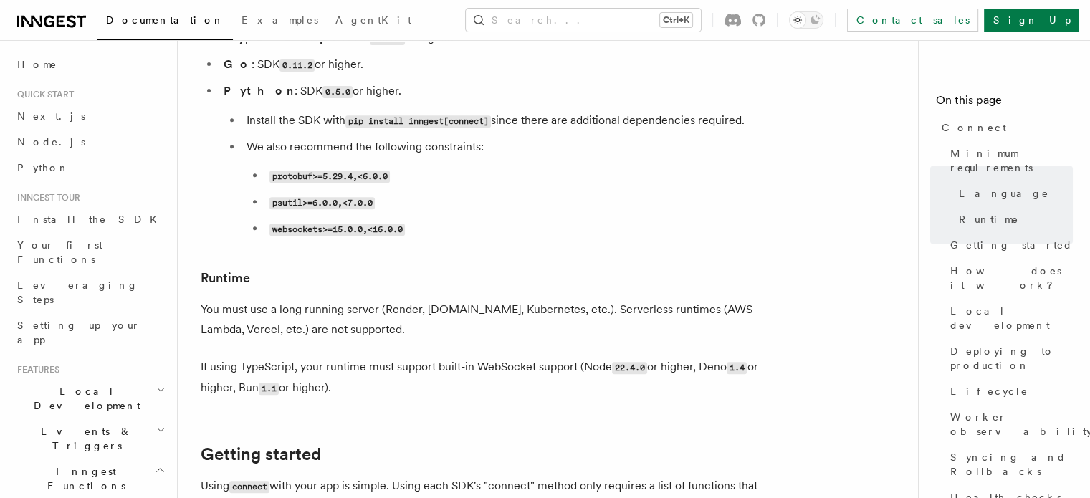
scroll to position [639, 0]
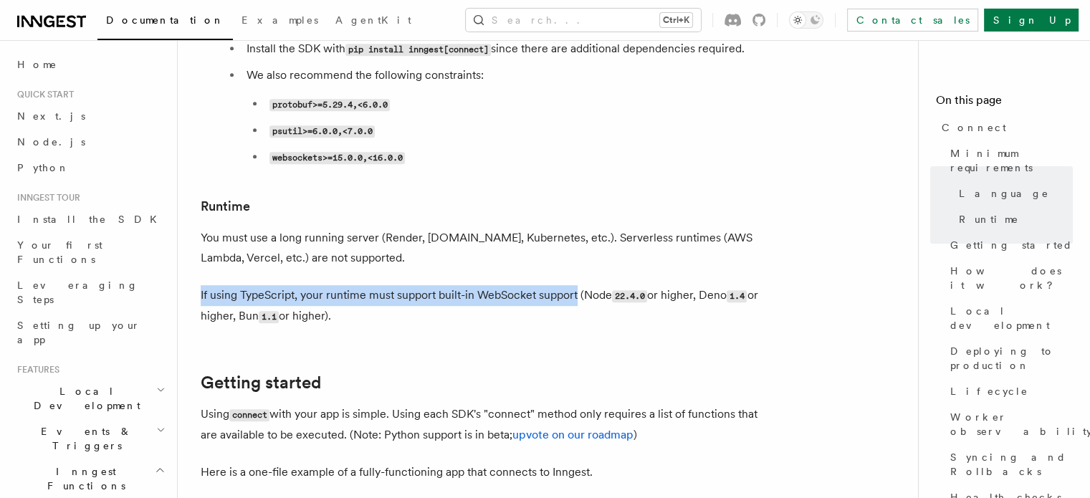
drag, startPoint x: 199, startPoint y: 239, endPoint x: 554, endPoint y: 239, distance: 354.6
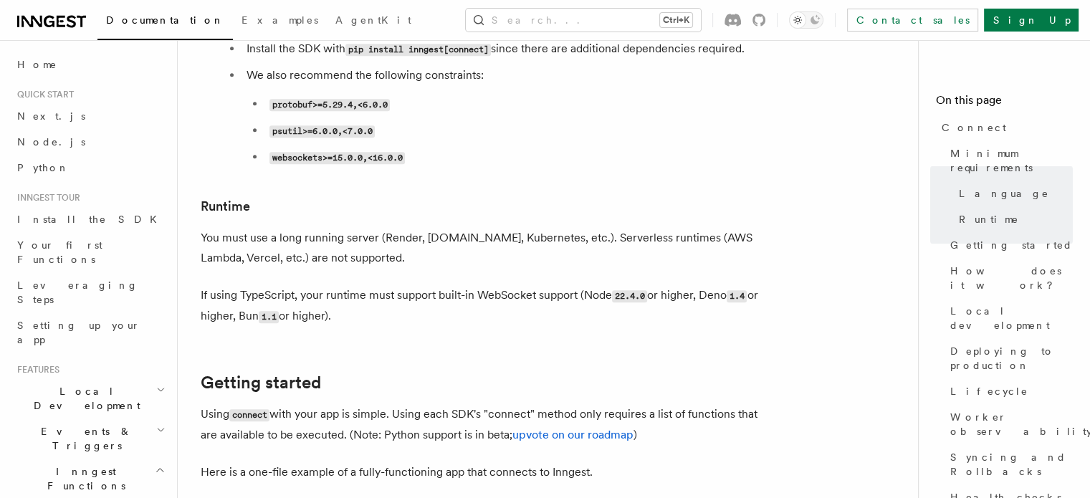
click at [603, 285] on p "If using TypeScript, your runtime must support built-in WebSocket support (Node…" at bounding box center [487, 306] width 573 height 42
drag, startPoint x: 603, startPoint y: 237, endPoint x: 642, endPoint y: 237, distance: 38.7
click at [642, 285] on p "If using TypeScript, your runtime must support built-in WebSocket support (Node…" at bounding box center [487, 306] width 573 height 42
click at [642, 290] on code "22.4.0" at bounding box center [629, 296] width 35 height 12
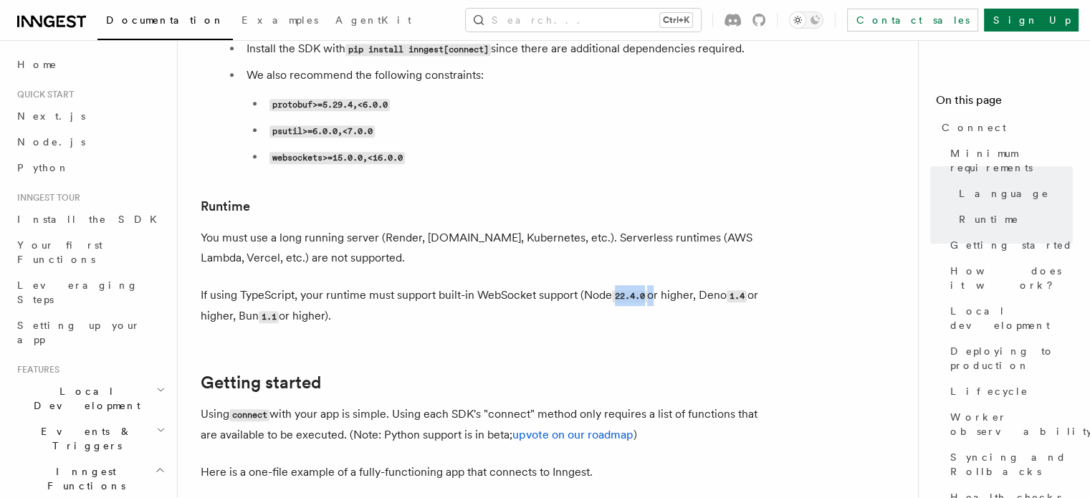
click at [633, 290] on code "22.4.0" at bounding box center [629, 296] width 35 height 12
click at [628, 290] on code "22.4.0" at bounding box center [629, 296] width 35 height 12
click at [627, 290] on code "22.4.0" at bounding box center [629, 296] width 35 height 12
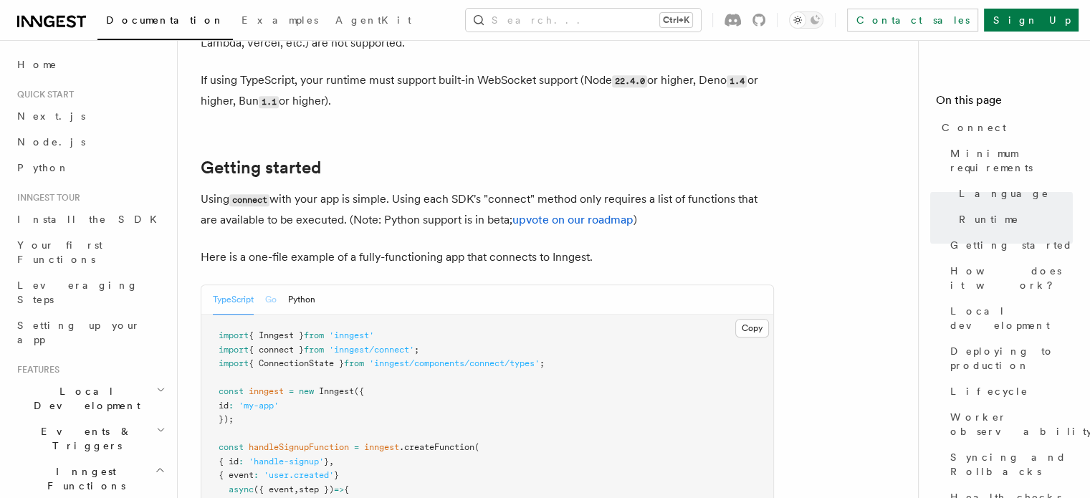
click at [272, 285] on button "Go" at bounding box center [270, 299] width 11 height 29
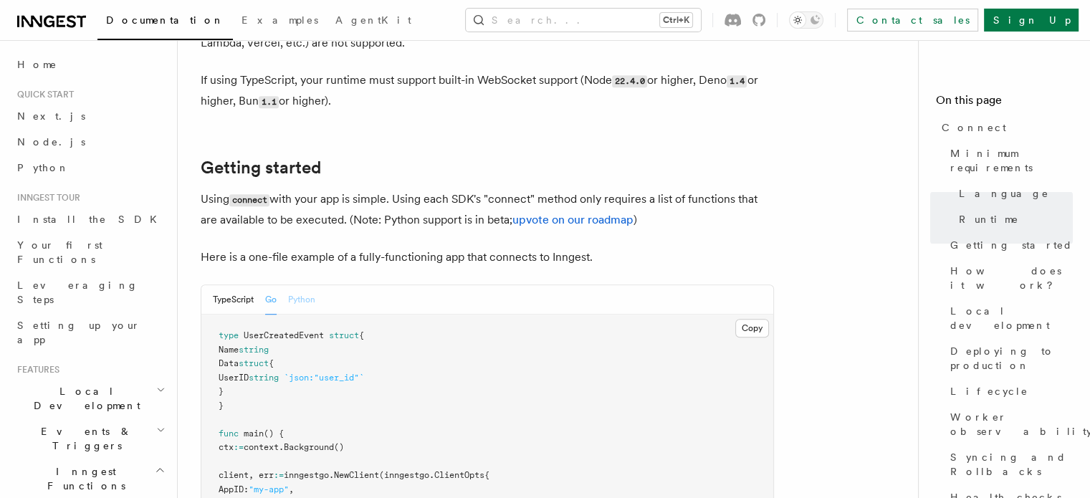
click at [310, 285] on button "Python" at bounding box center [301, 299] width 27 height 29
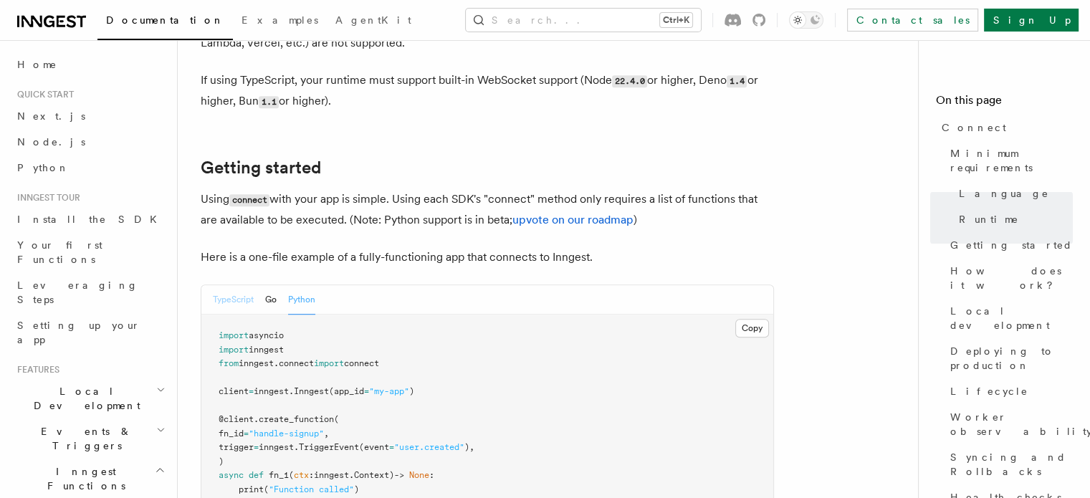
click at [233, 285] on button "TypeScript" at bounding box center [233, 299] width 41 height 29
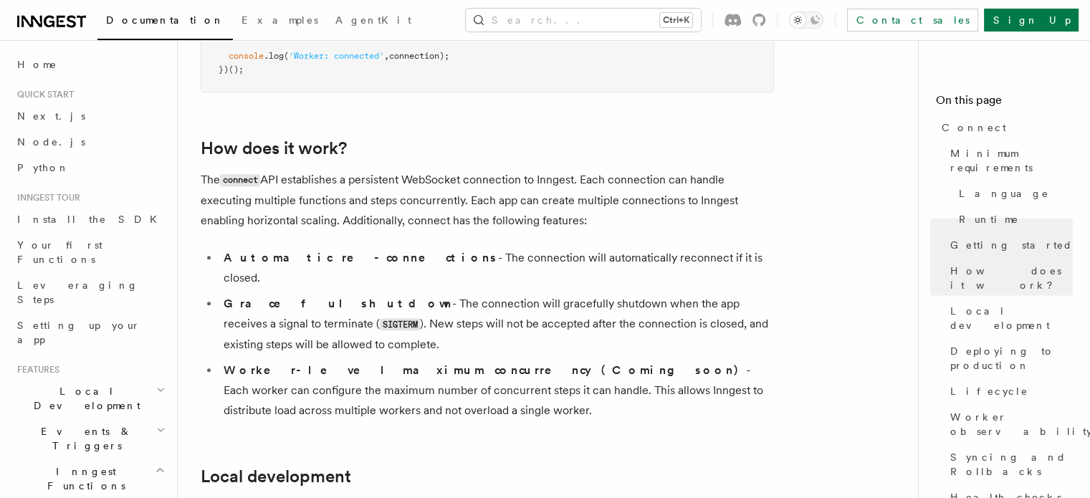
scroll to position [1642, 0]
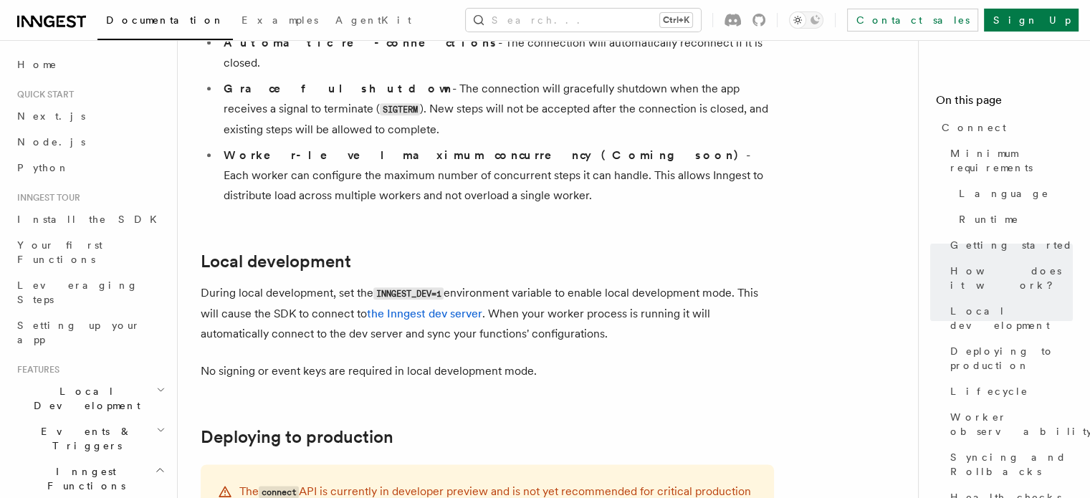
click at [211, 283] on p "During local development, set the INNGEST_DEV=1 environment variable to enable …" at bounding box center [487, 313] width 573 height 61
drag, startPoint x: 211, startPoint y: 241, endPoint x: 354, endPoint y: 240, distance: 143.3
click at [362, 283] on p "During local development, set the INNGEST_DEV=1 environment variable to enable …" at bounding box center [487, 313] width 573 height 61
click at [331, 283] on p "During local development, set the INNGEST_DEV=1 environment variable to enable …" at bounding box center [487, 313] width 573 height 61
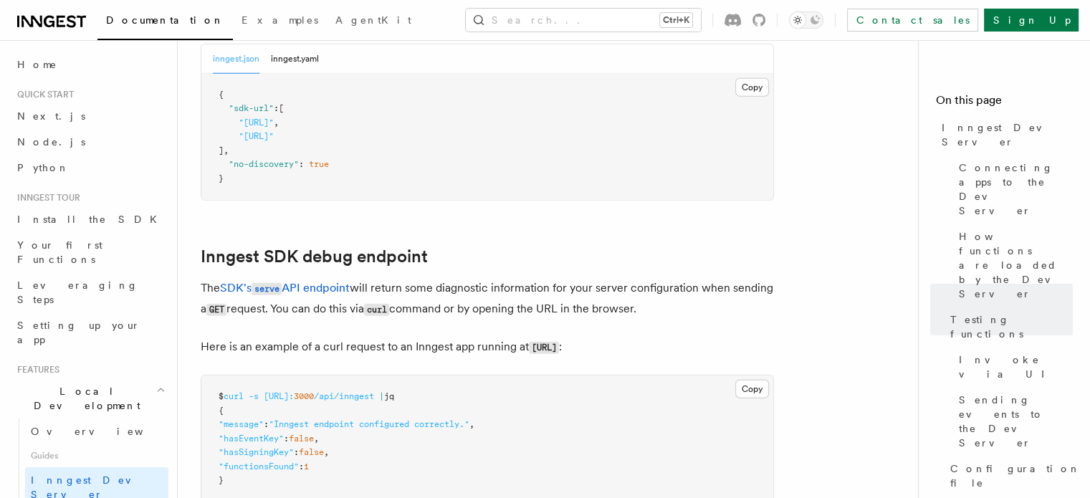
scroll to position [4083, 0]
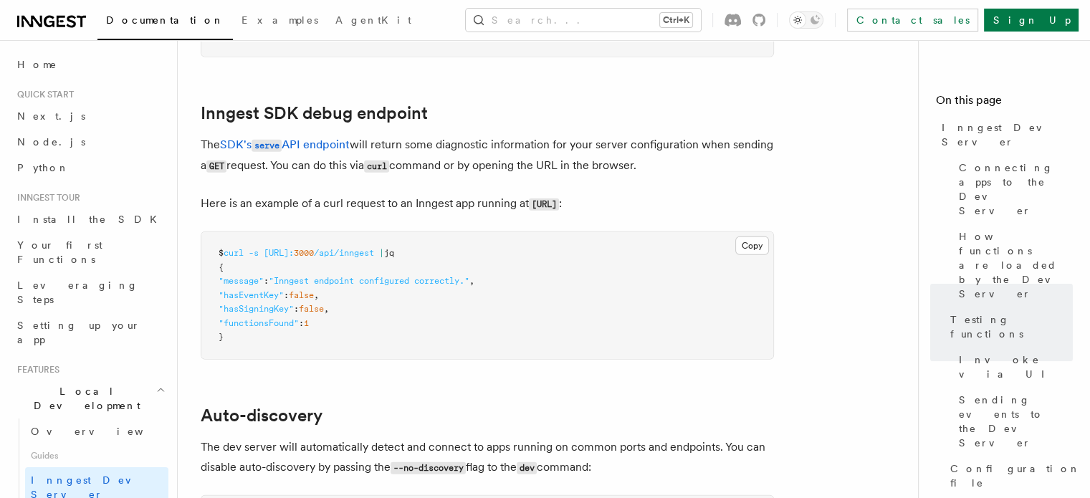
click at [52, 72] on link "Home" at bounding box center [89, 65] width 157 height 26
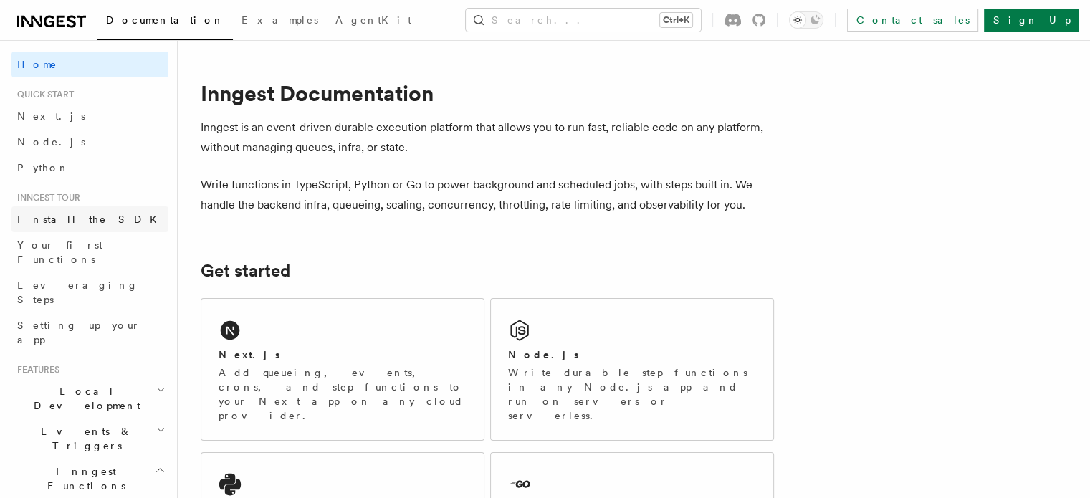
click at [49, 213] on span "Install the SDK" at bounding box center [91, 218] width 148 height 11
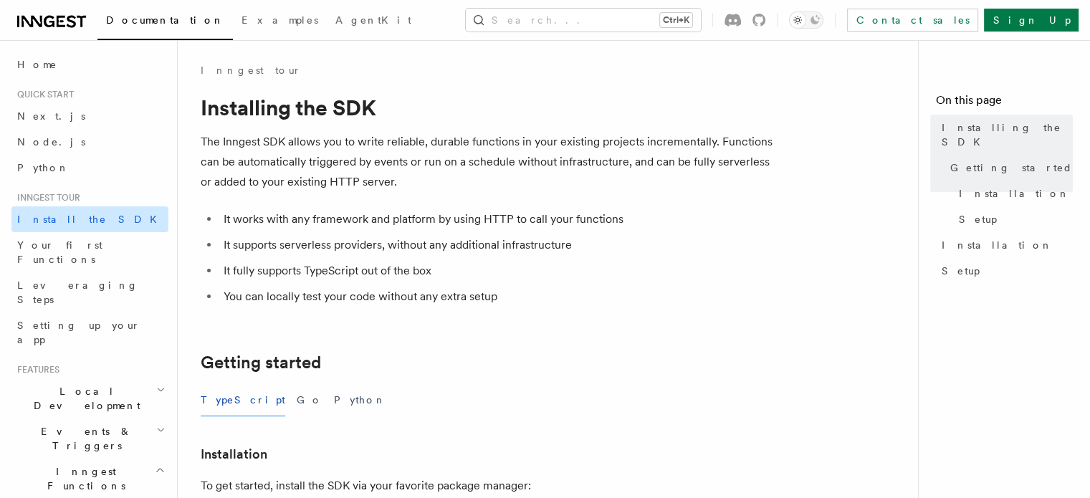
scroll to position [72, 0]
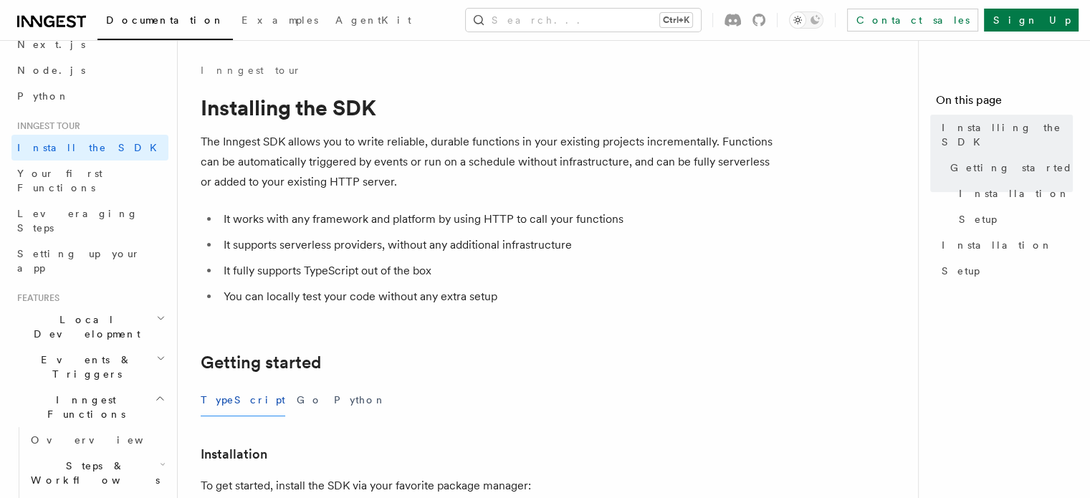
click at [80, 312] on span "Local Development" at bounding box center [83, 326] width 145 height 29
click at [70, 352] on span "Overview" at bounding box center [105, 359] width 148 height 14
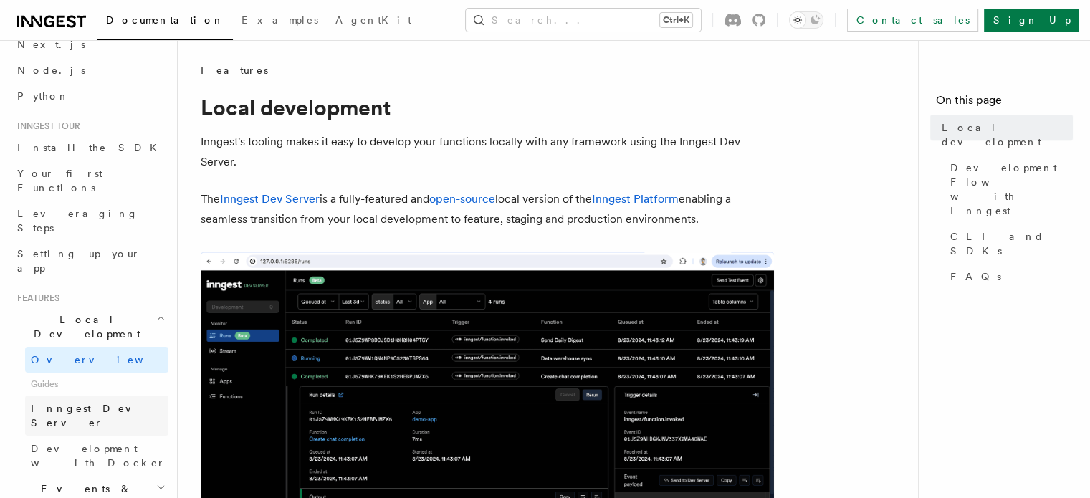
click at [69, 403] on span "Inngest Dev Server" at bounding box center [92, 416] width 122 height 26
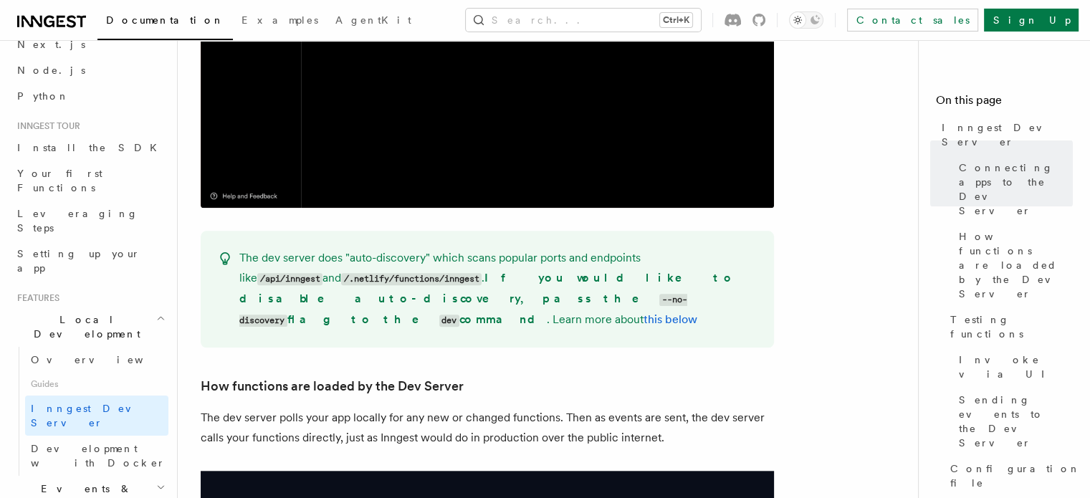
scroll to position [1433, 0]
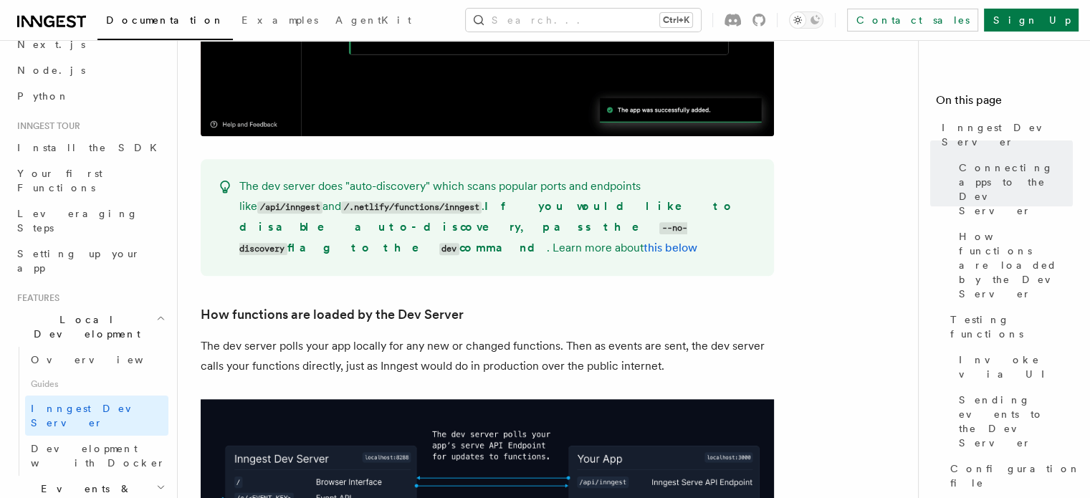
click at [357, 176] on p "The dev server does "auto-discovery" which scans popular ports and endpoints li…" at bounding box center [497, 217] width 517 height 82
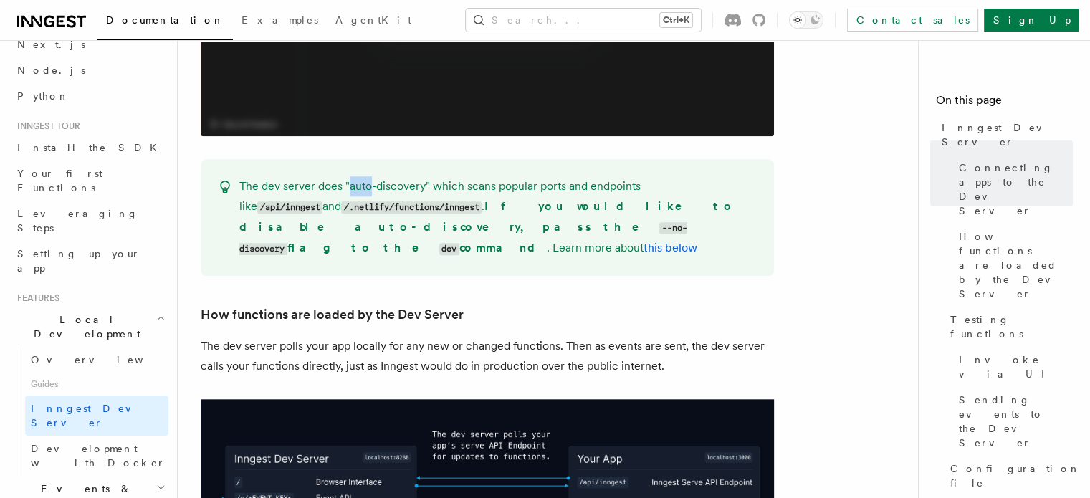
drag, startPoint x: 357, startPoint y: 168, endPoint x: 379, endPoint y: 170, distance: 22.3
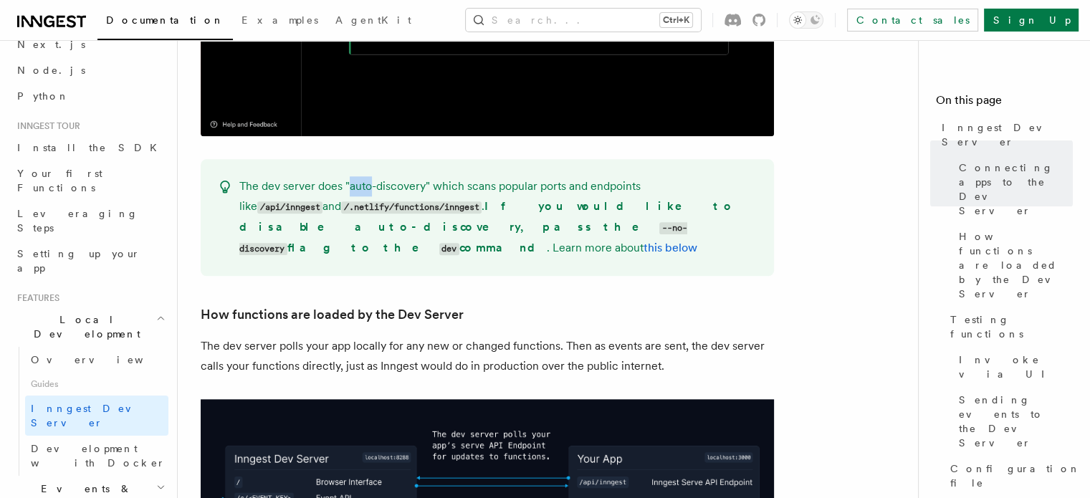
click at [379, 176] on p "The dev server does "auto-discovery" which scans popular ports and endpoints li…" at bounding box center [497, 217] width 517 height 82
click at [322, 201] on code "/api/inngest" at bounding box center [289, 207] width 65 height 12
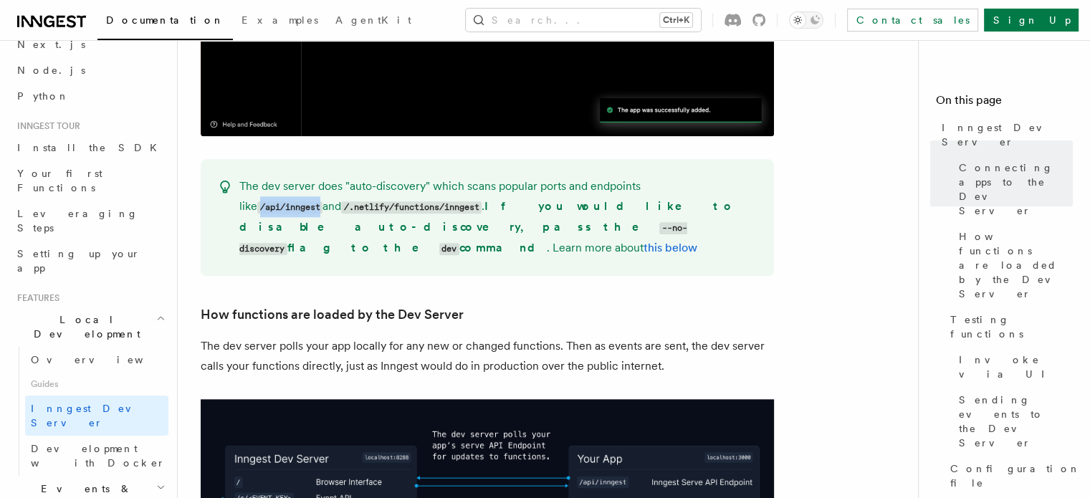
drag, startPoint x: 665, startPoint y: 165, endPoint x: 706, endPoint y: 165, distance: 41.5
click at [322, 201] on code "/api/inngest" at bounding box center [289, 207] width 65 height 12
click at [341, 201] on code "/.netlify/functions/inngest" at bounding box center [411, 207] width 140 height 12
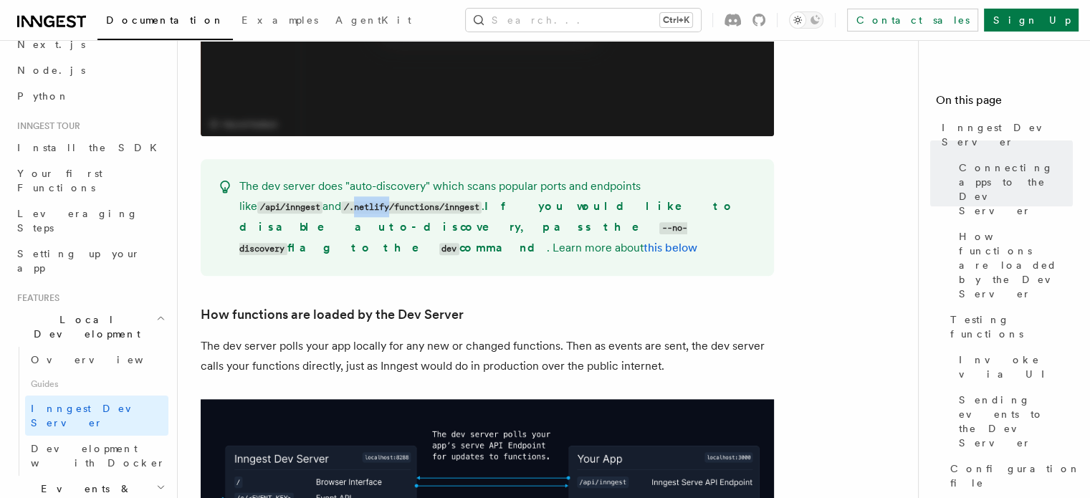
drag, startPoint x: 251, startPoint y: 189, endPoint x: 335, endPoint y: 188, distance: 84.5
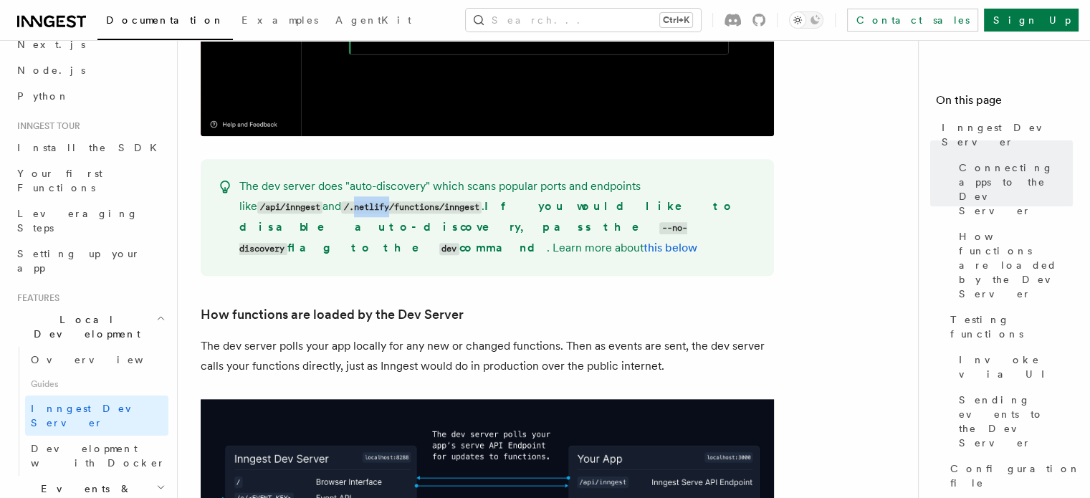
click at [341, 201] on code "/.netlify/functions/inngest" at bounding box center [411, 207] width 140 height 12
click at [428, 199] on strong "If you would like to disable auto-discovery, pass the --no-discovery flag to th…" at bounding box center [486, 226] width 495 height 55
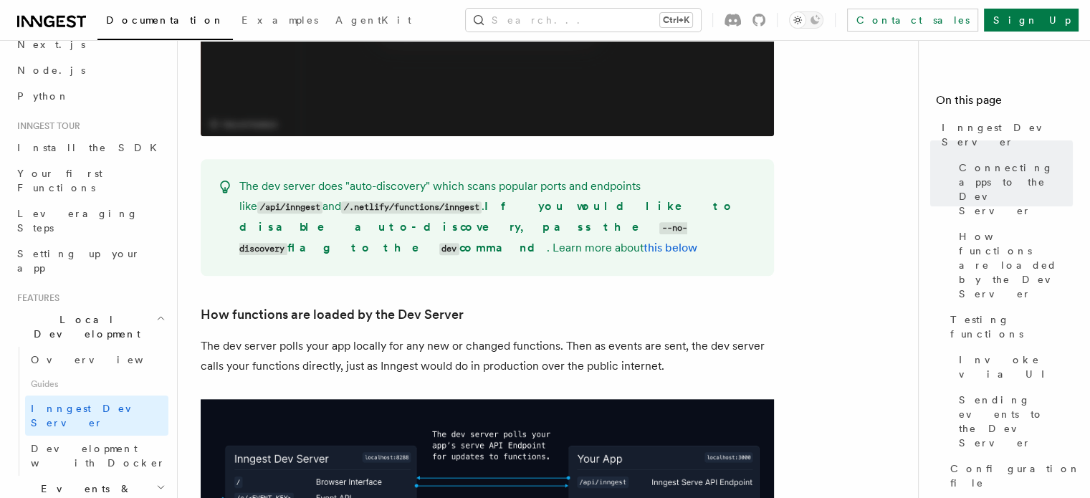
click at [428, 199] on strong "If you would like to disable auto-discovery, pass the --no-discovery flag to th…" at bounding box center [486, 226] width 495 height 55
click at [382, 201] on code "/.netlify/functions/inngest" at bounding box center [411, 207] width 140 height 12
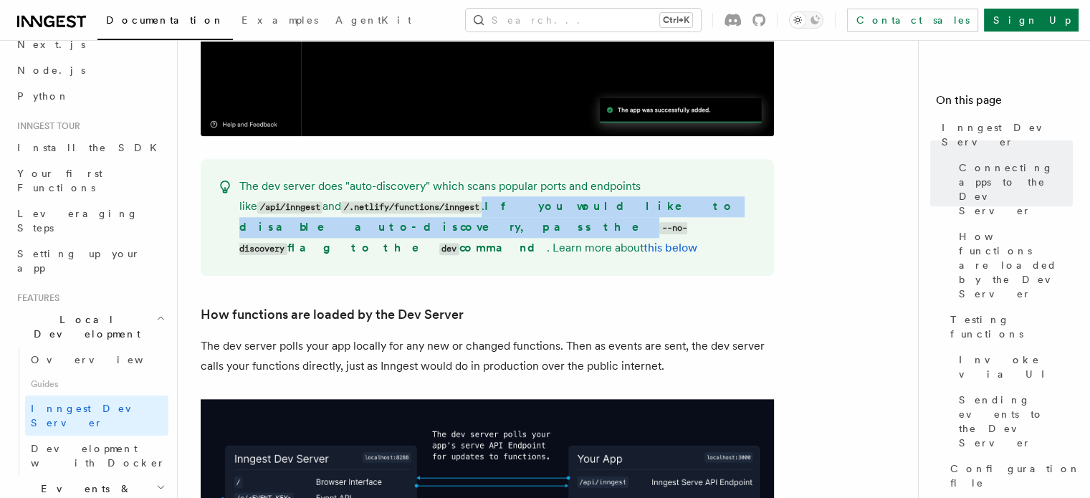
drag, startPoint x: 382, startPoint y: 188, endPoint x: 644, endPoint y: 188, distance: 262.2
click at [644, 188] on p "The dev server does "auto-discovery" which scans popular ports and endpoints li…" at bounding box center [497, 217] width 517 height 82
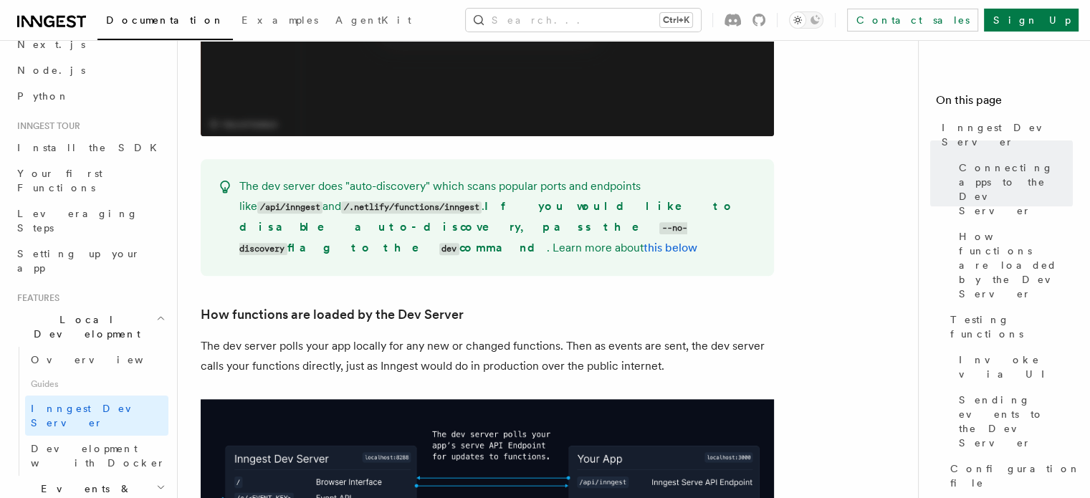
click at [673, 222] on code "--no-discovery" at bounding box center [463, 238] width 448 height 33
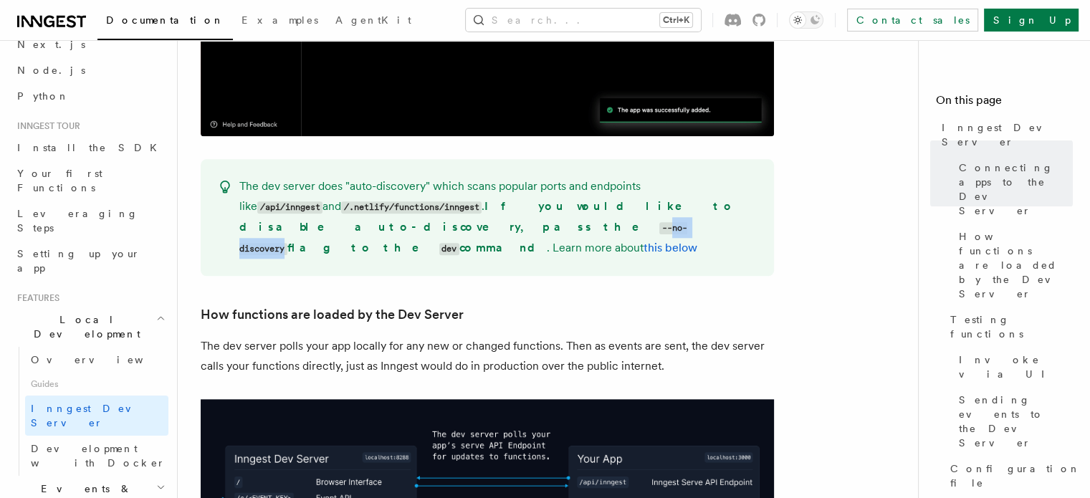
drag, startPoint x: 673, startPoint y: 188, endPoint x: 724, endPoint y: 191, distance: 50.9
click at [687, 222] on code "--no-discovery" at bounding box center [463, 238] width 448 height 33
click at [336, 203] on strong "If you would like to disable auto-discovery, pass the --no-discovery flag to th…" at bounding box center [486, 226] width 495 height 55
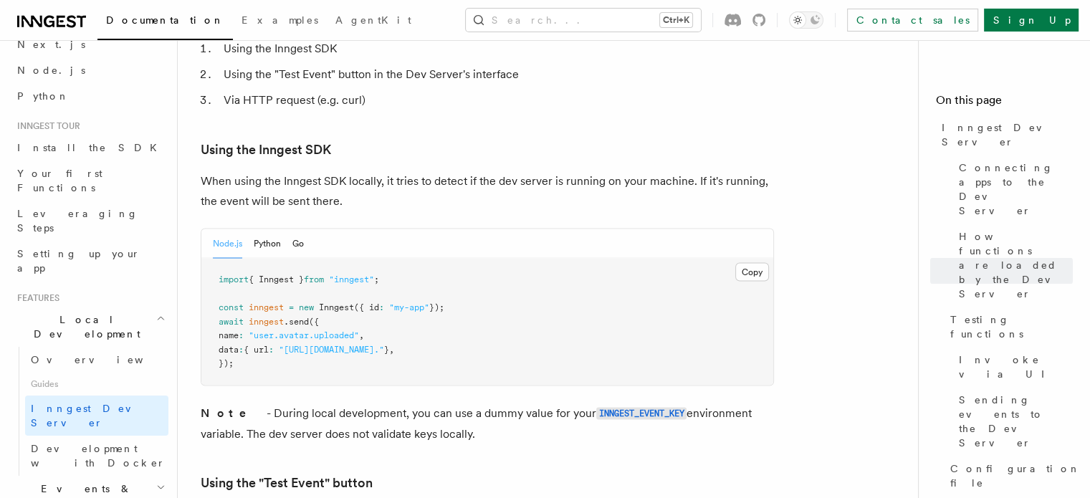
scroll to position [143, 0]
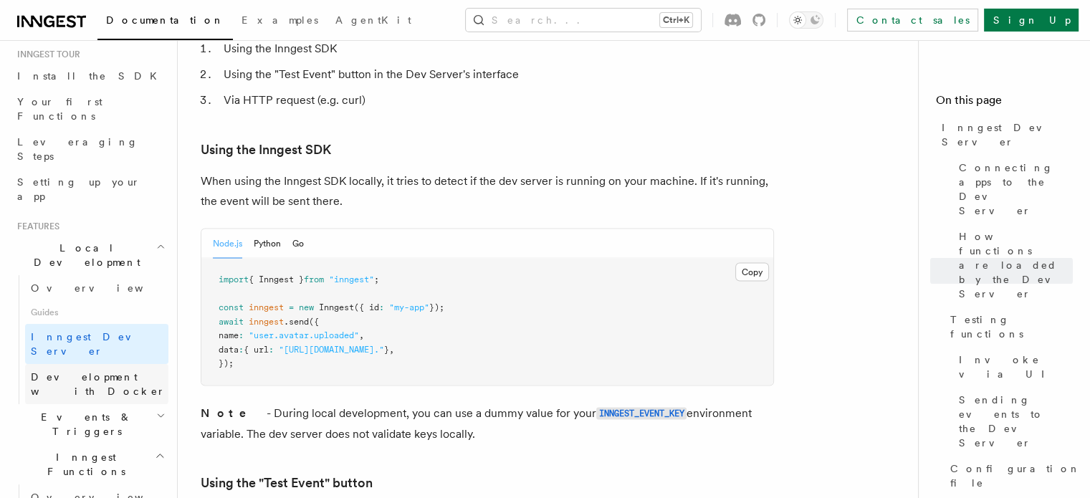
click at [97, 371] on span "Development with Docker" at bounding box center [98, 384] width 135 height 26
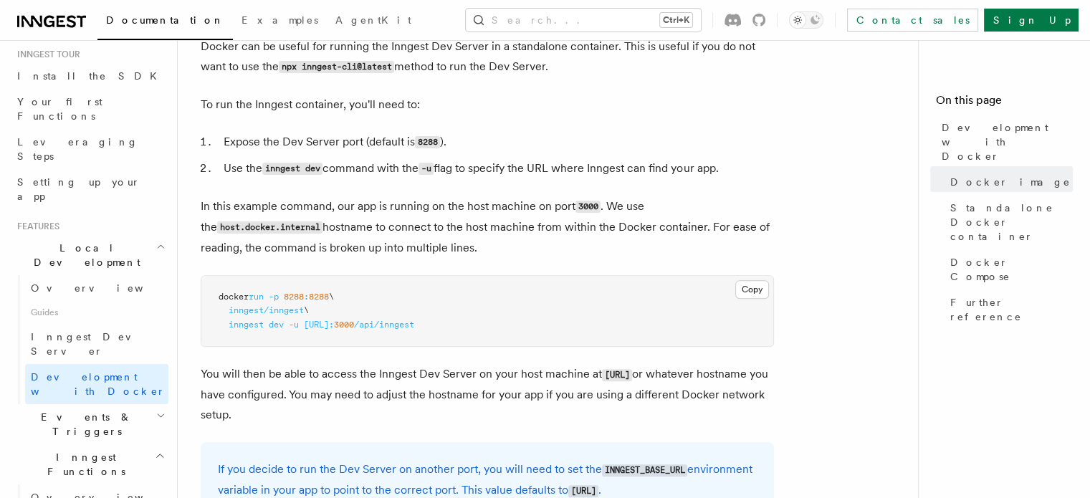
scroll to position [573, 0]
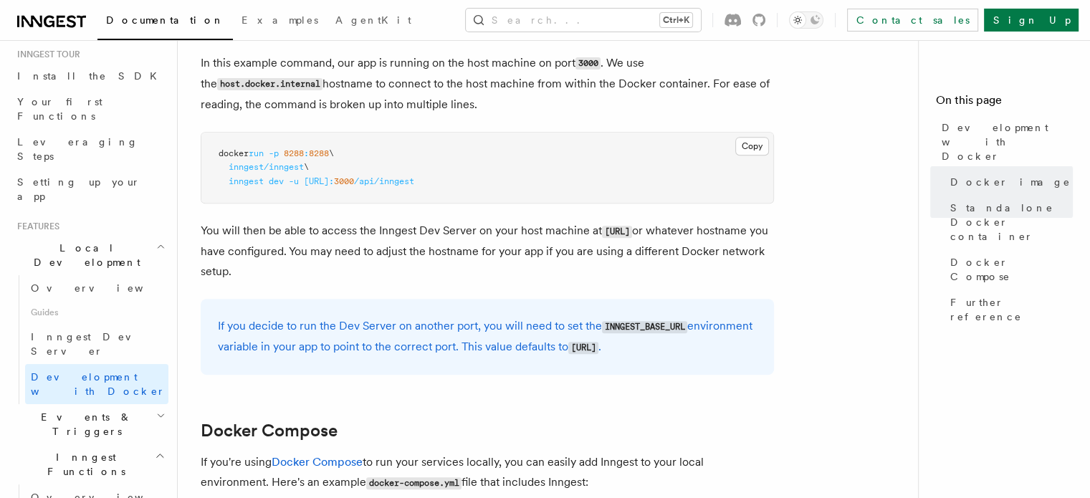
drag, startPoint x: 491, startPoint y: 223, endPoint x: 413, endPoint y: 218, distance: 78.2
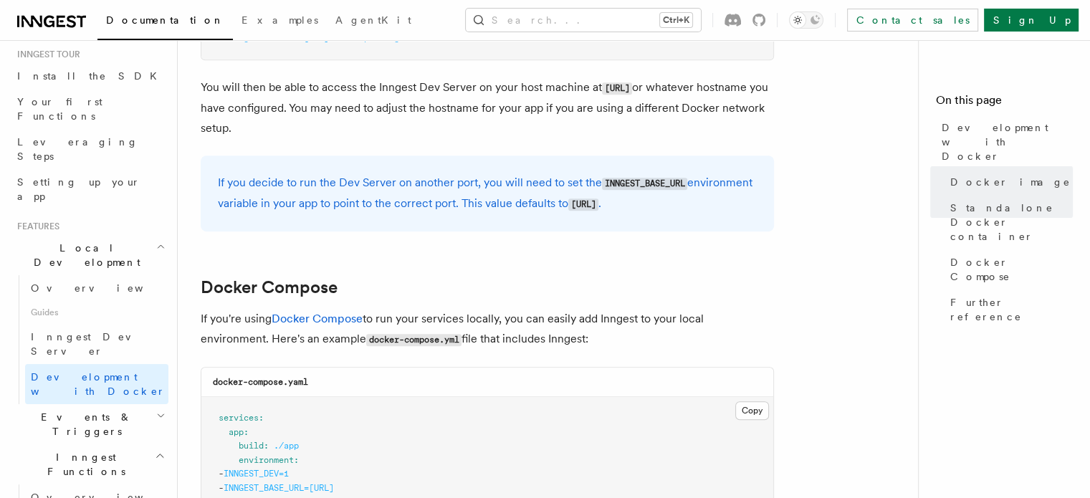
click at [587, 206] on code "[URL]" at bounding box center [583, 204] width 30 height 12
drag, startPoint x: 587, startPoint y: 206, endPoint x: 660, endPoint y: 211, distance: 73.2
click at [598, 211] on code "[URL]" at bounding box center [583, 204] width 30 height 12
drag, startPoint x: 660, startPoint y: 211, endPoint x: 574, endPoint y: 211, distance: 86.0
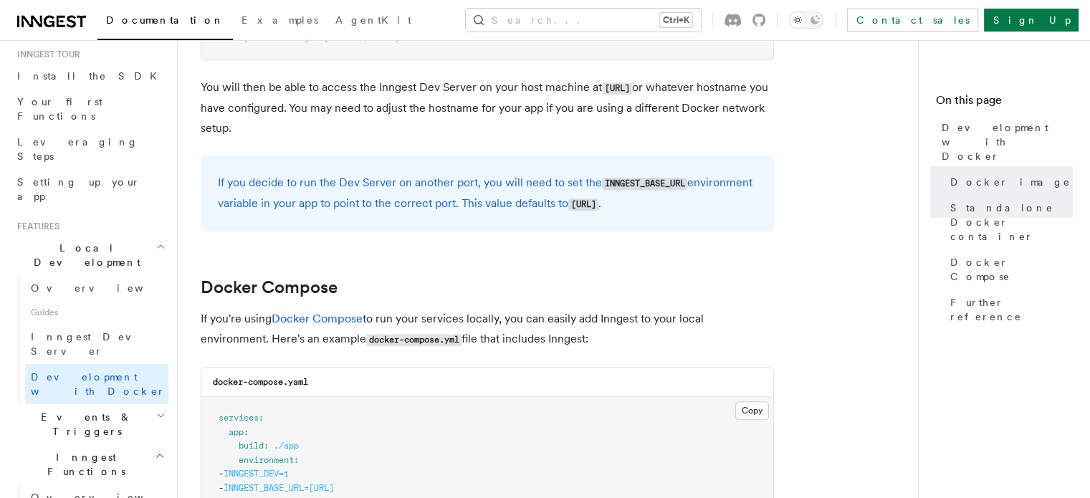
click at [574, 211] on code "[URL]" at bounding box center [583, 204] width 30 height 12
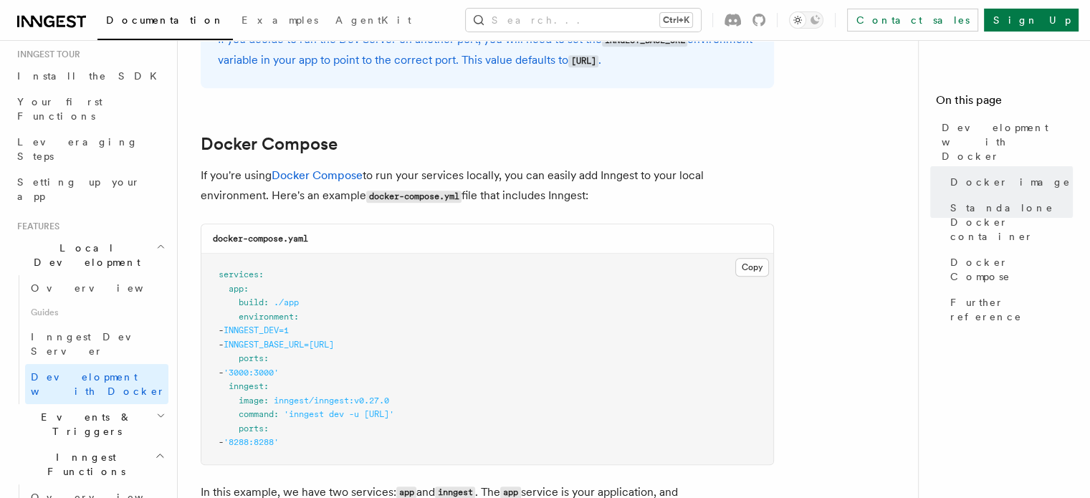
scroll to position [931, 0]
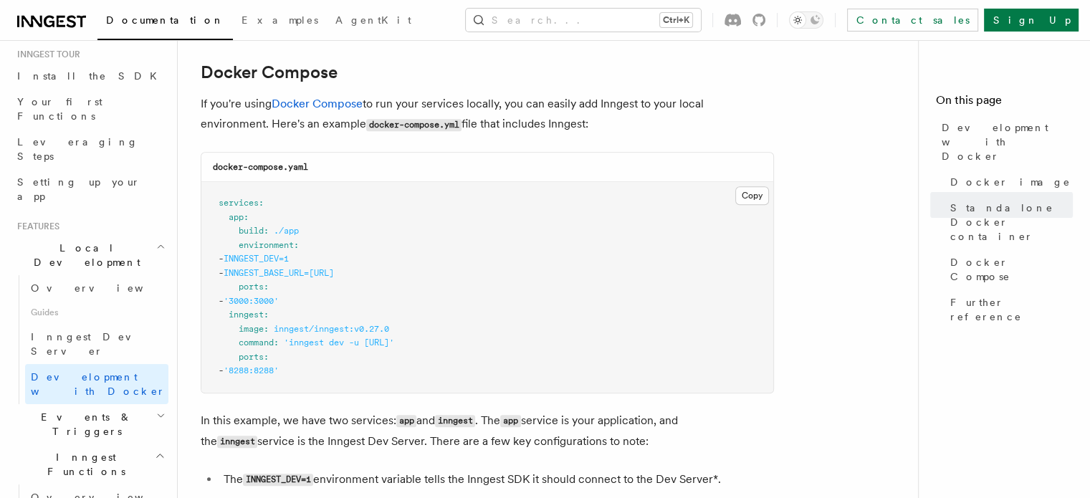
drag, startPoint x: 479, startPoint y: 237, endPoint x: 365, endPoint y: 234, distance: 113.9
click at [365, 234] on pre "services : app : build : ./app environment : - INNGEST_DEV=1 - INNGEST_BASE_URL…" at bounding box center [487, 287] width 572 height 211
click at [279, 269] on pre "services : app : build : ./app environment : - INNGEST_DEV=1 - INNGEST_BASE_URL…" at bounding box center [487, 287] width 572 height 211
click at [278, 264] on span "INNGEST_DEV=1" at bounding box center [255, 259] width 65 height 10
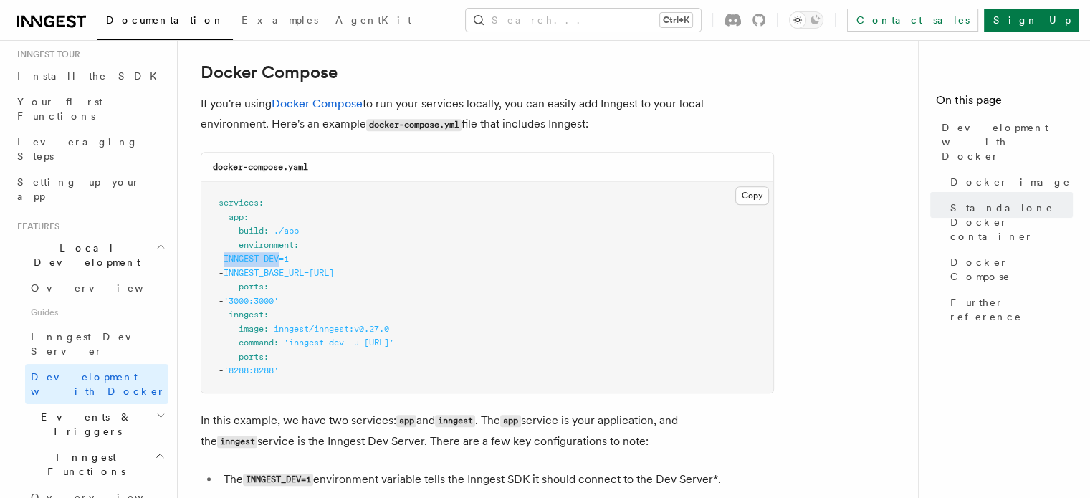
drag, startPoint x: 278, startPoint y: 264, endPoint x: 337, endPoint y: 263, distance: 58.7
click at [337, 263] on pre "services : app : build : ./app environment : - INNGEST_DEV=1 - INNGEST_BASE_URL…" at bounding box center [487, 287] width 572 height 211
click at [341, 263] on pre "services : app : build : ./app environment : - INNGEST_DEV=1 - INNGEST_BASE_URL…" at bounding box center [487, 287] width 572 height 211
drag, startPoint x: 341, startPoint y: 263, endPoint x: 287, endPoint y: 257, distance: 54.7
click at [287, 257] on pre "services : app : build : ./app environment : - INNGEST_DEV=1 - INNGEST_BASE_URL…" at bounding box center [487, 287] width 572 height 211
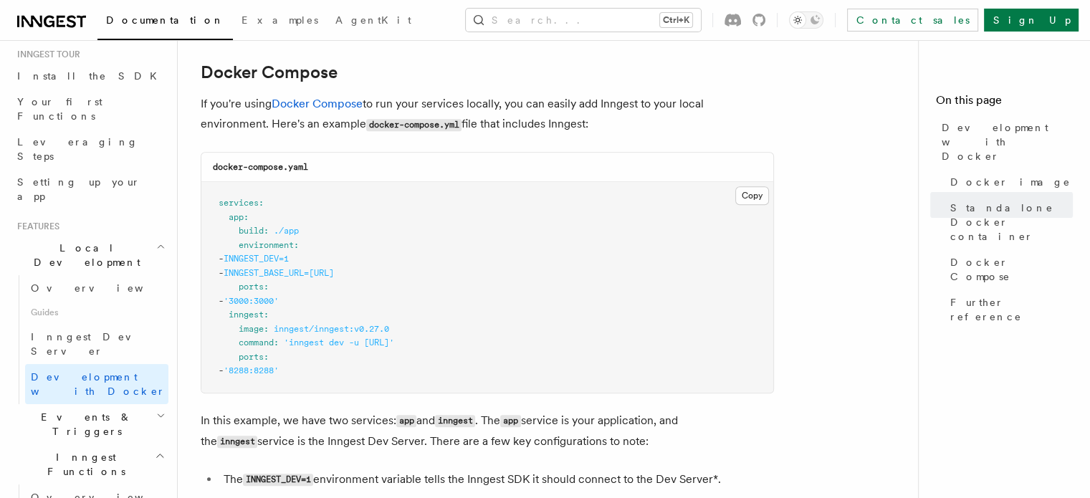
click at [273, 256] on pre "services : app : build : ./app environment : - INNGEST_DEV=1 - INNGEST_BASE_URL…" at bounding box center [487, 287] width 572 height 211
drag, startPoint x: 273, startPoint y: 256, endPoint x: 330, endPoint y: 260, distance: 56.8
click at [321, 258] on pre "services : app : build : ./app environment : - INNGEST_DEV=1 - INNGEST_BASE_URL…" at bounding box center [487, 287] width 572 height 211
click at [278, 270] on pre "services : app : build : ./app environment : - INNGEST_DEV=1 - INNGEST_BASE_URL…" at bounding box center [487, 287] width 572 height 211
drag, startPoint x: 278, startPoint y: 270, endPoint x: 449, endPoint y: 280, distance: 171.5
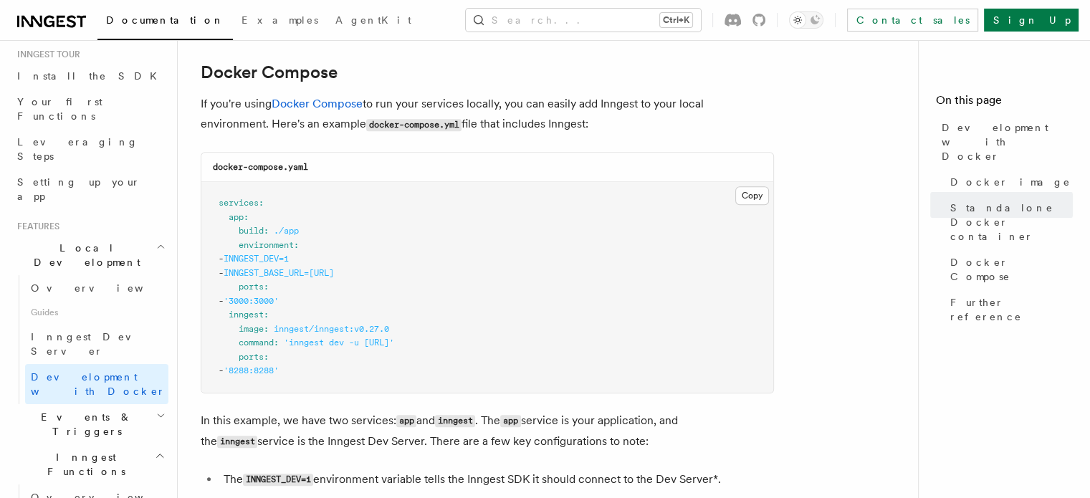
click at [449, 280] on pre "services : app : build : ./app environment : - INNGEST_DEV=1 - INNGEST_BASE_URL…" at bounding box center [487, 287] width 572 height 211
click at [334, 277] on span "INNGEST_BASE_URL=[URL]" at bounding box center [278, 273] width 110 height 10
drag, startPoint x: 432, startPoint y: 277, endPoint x: 306, endPoint y: 274, distance: 126.1
click at [307, 274] on span "INNGEST_BASE_URL=[URL]" at bounding box center [278, 273] width 110 height 10
click at [304, 274] on span "INNGEST_BASE_URL=[URL]" at bounding box center [278, 273] width 110 height 10
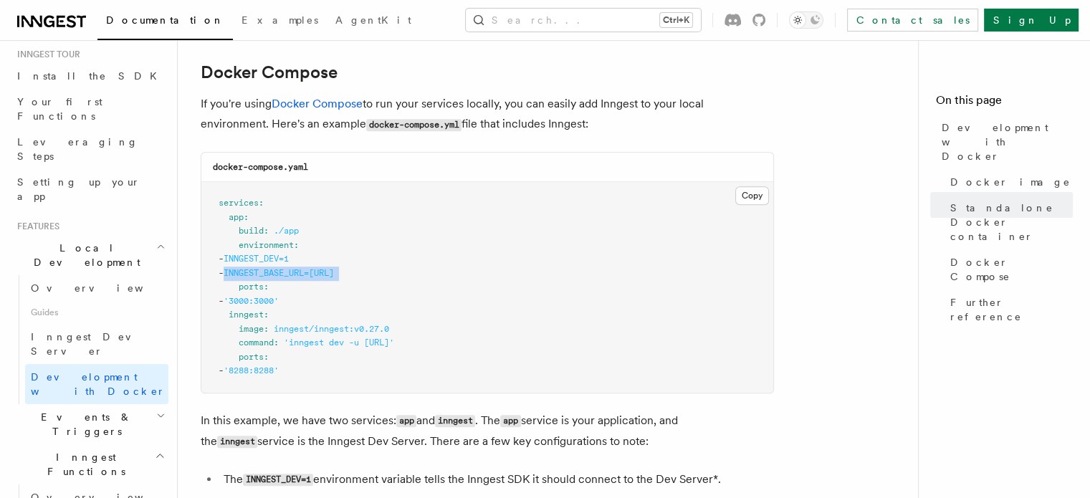
drag, startPoint x: 304, startPoint y: 274, endPoint x: 433, endPoint y: 274, distance: 129.7
click at [334, 274] on span "INNGEST_BASE_URL=http://inngest:8288" at bounding box center [278, 273] width 110 height 10
drag, startPoint x: 433, startPoint y: 274, endPoint x: 297, endPoint y: 275, distance: 136.8
click at [307, 276] on span "INNGEST_BASE_URL=http://inngest:8288" at bounding box center [278, 273] width 110 height 10
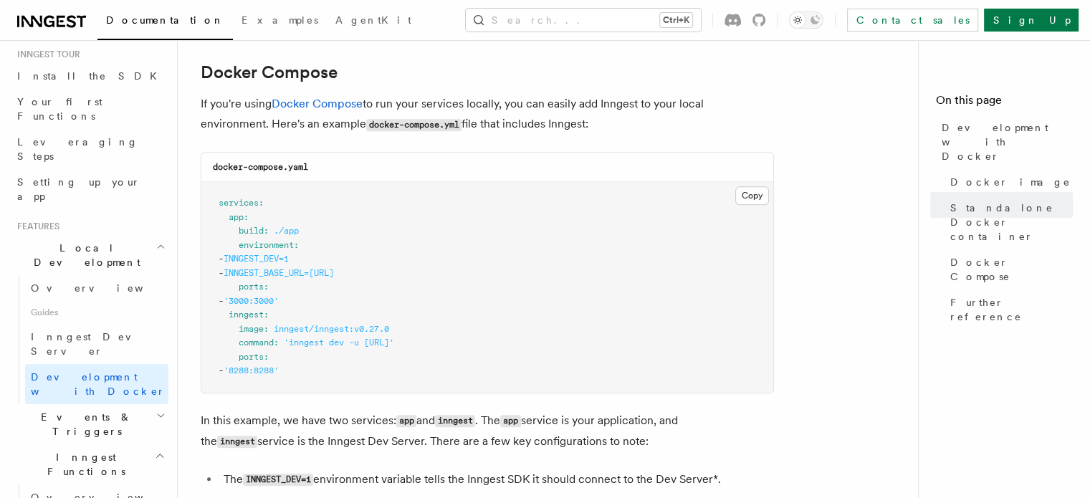
click at [287, 264] on span "INNGEST_DEV=1" at bounding box center [255, 259] width 65 height 10
drag, startPoint x: 287, startPoint y: 266, endPoint x: 433, endPoint y: 280, distance: 146.8
click at [394, 280] on code "services : app : build : ./app environment : - INNGEST_DEV=1 - INNGEST_BASE_URL…" at bounding box center [305, 287] width 175 height 178
click at [334, 278] on span "INNGEST_BASE_URL=http://inngest:8288" at bounding box center [278, 273] width 110 height 10
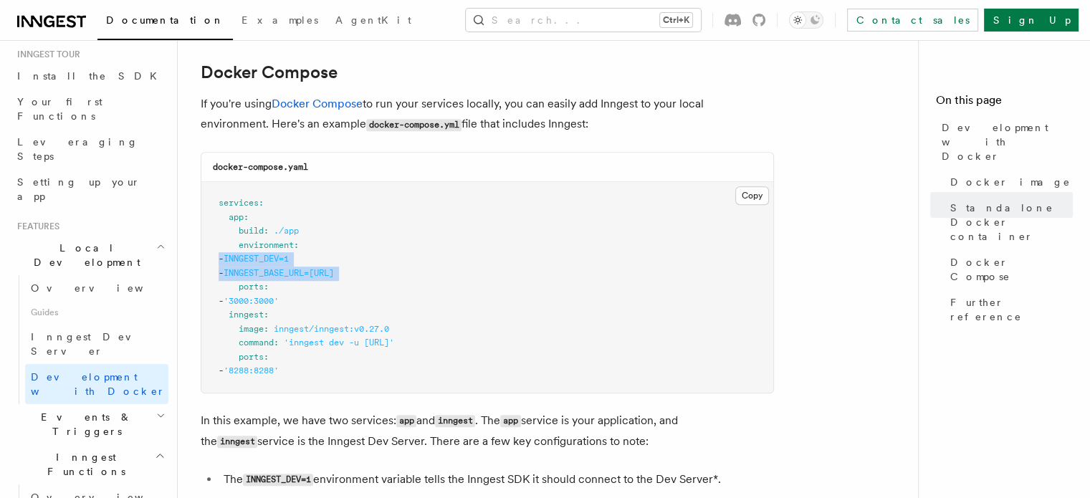
drag, startPoint x: 433, startPoint y: 279, endPoint x: 433, endPoint y: 265, distance: 14.3
click at [433, 265] on pre "services : app : build : ./app environment : - INNGEST_DEV=1 - INNGEST_BASE_URL…" at bounding box center [487, 287] width 572 height 211
drag, startPoint x: 433, startPoint y: 265, endPoint x: 430, endPoint y: 278, distance: 13.4
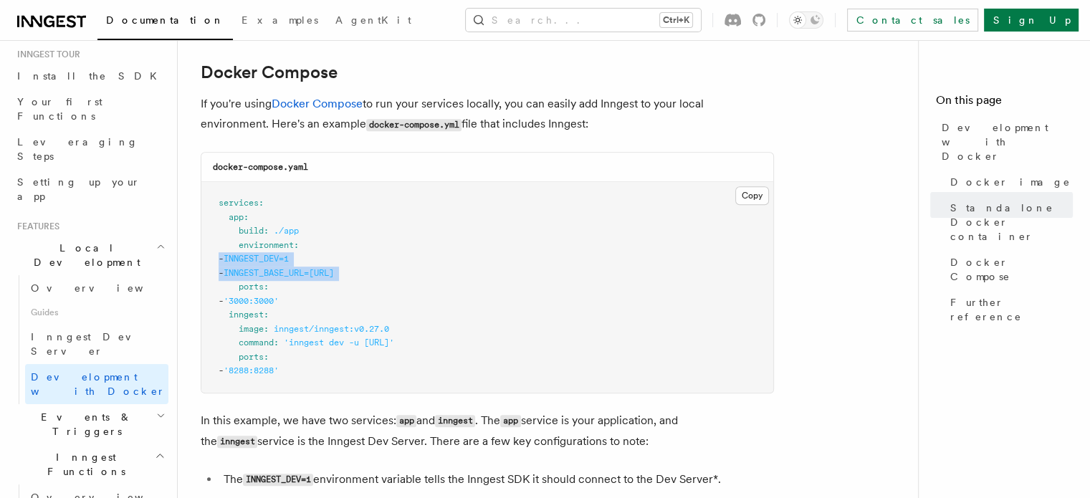
click at [430, 278] on pre "services : app : build : ./app environment : - INNGEST_DEV=1 - INNGEST_BASE_URL…" at bounding box center [487, 287] width 572 height 211
click at [334, 278] on span "INNGEST_BASE_URL=http://inngest:8288" at bounding box center [278, 273] width 110 height 10
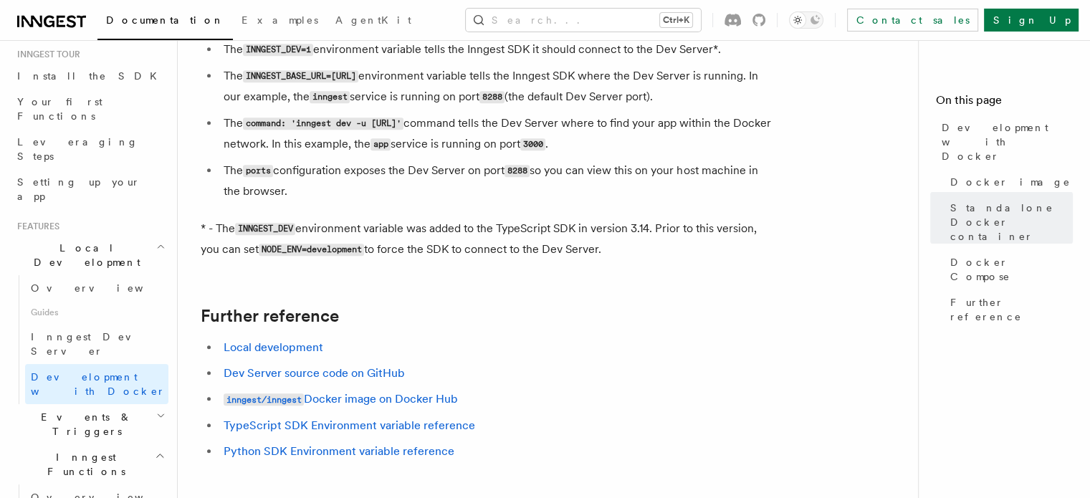
scroll to position [1433, 0]
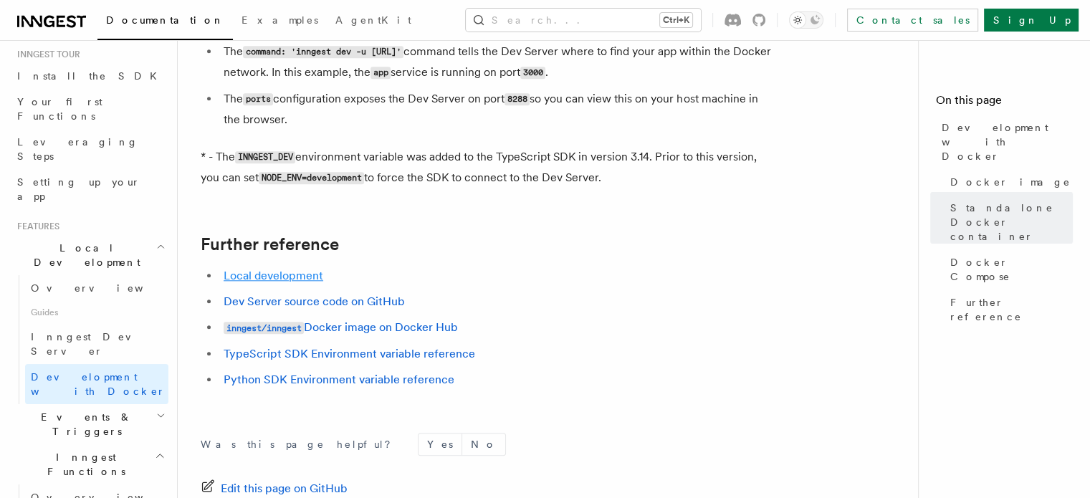
click at [290, 282] on link "Local development" at bounding box center [273, 276] width 100 height 14
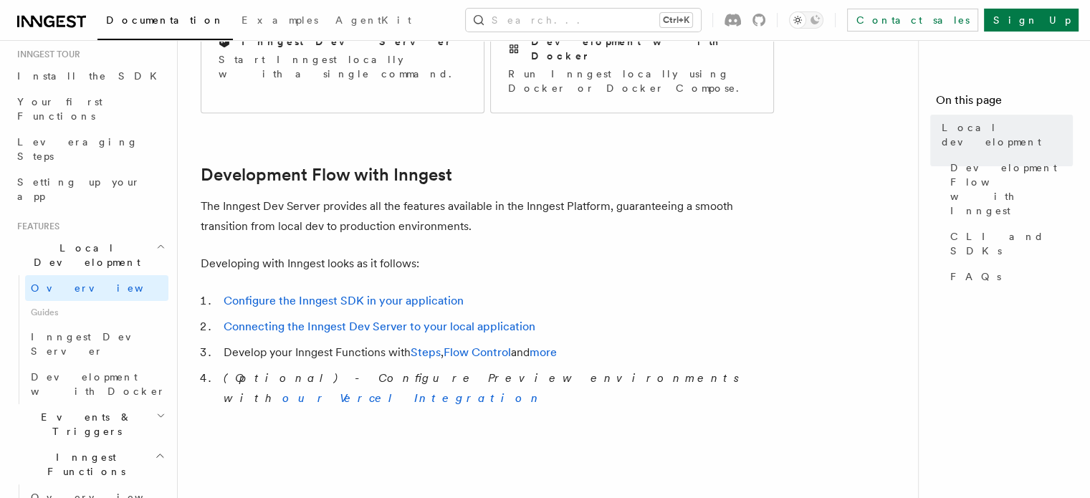
scroll to position [573, 0]
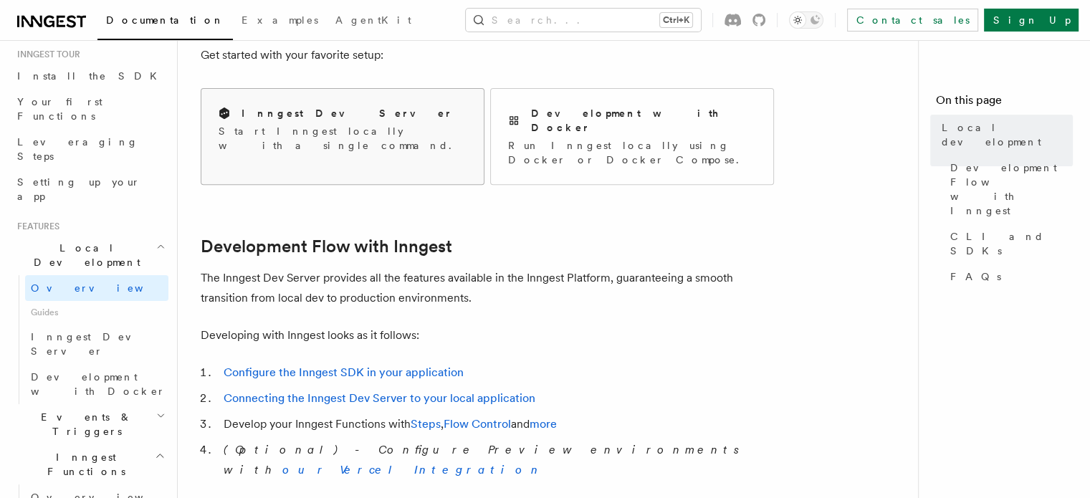
click at [341, 131] on p "Start Inngest locally with a single command." at bounding box center [342, 138] width 248 height 29
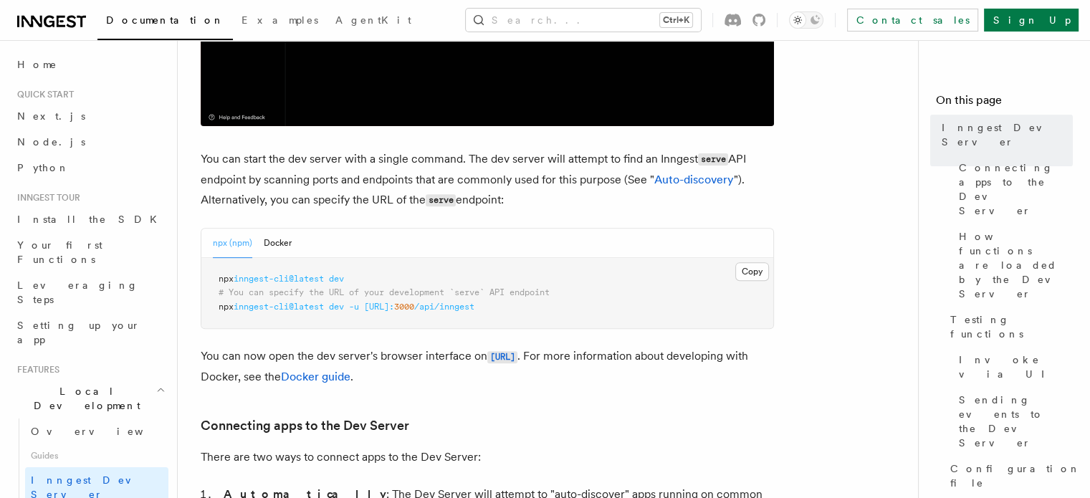
scroll to position [573, 0]
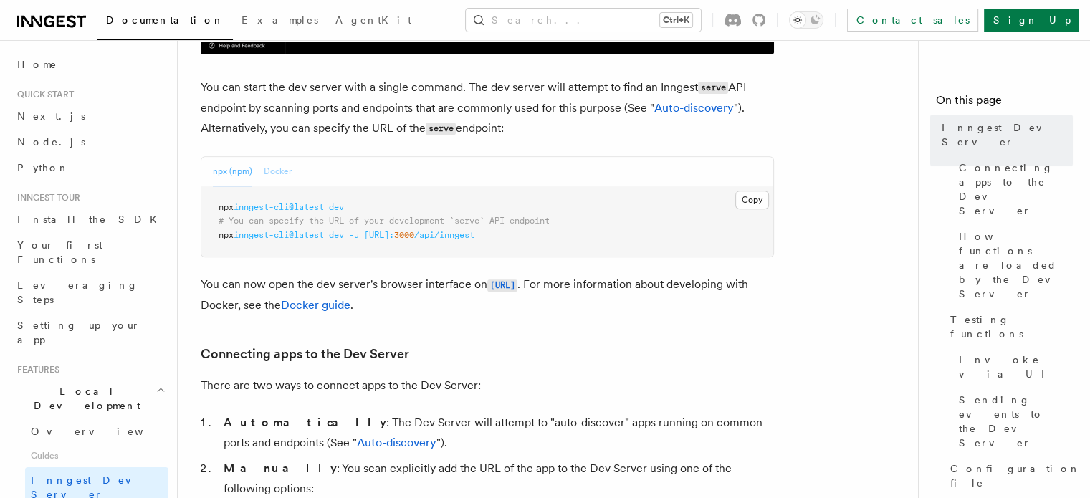
click at [285, 165] on button "Docker" at bounding box center [278, 171] width 28 height 29
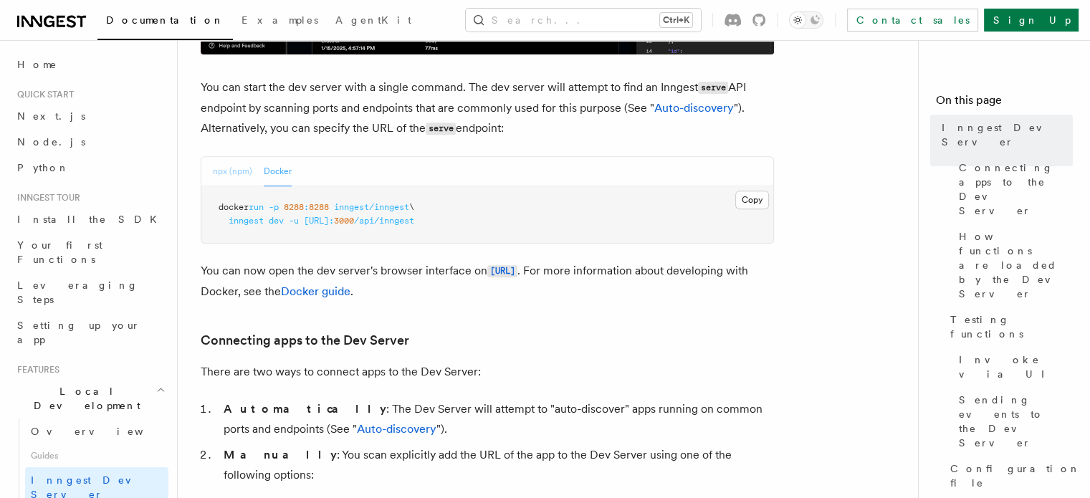
click at [246, 174] on button "npx (npm)" at bounding box center [232, 171] width 39 height 29
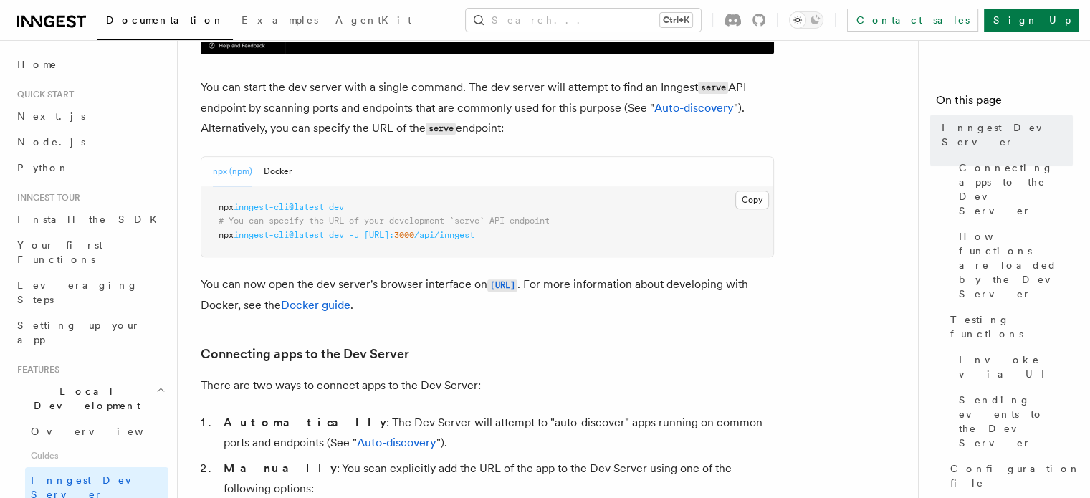
click at [233, 206] on span "npx" at bounding box center [225, 207] width 15 height 10
drag, startPoint x: 233, startPoint y: 206, endPoint x: 328, endPoint y: 207, distance: 95.3
click at [328, 207] on span "npx inngest-cli@latest dev" at bounding box center [280, 207] width 125 height 10
click at [340, 208] on span "dev" at bounding box center [336, 207] width 15 height 10
drag, startPoint x: 340, startPoint y: 208, endPoint x: 223, endPoint y: 208, distance: 116.0
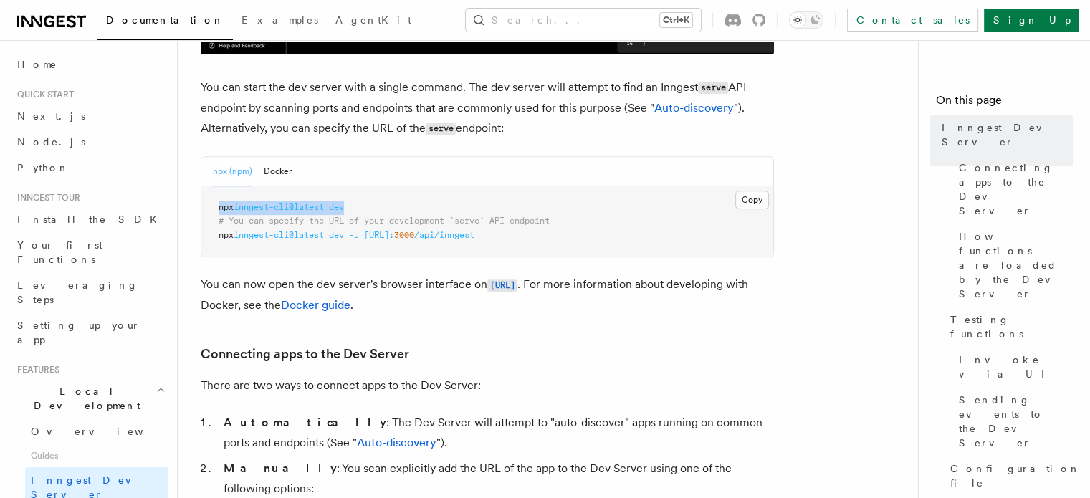
click at [223, 208] on span "npx inngest-cli@latest dev" at bounding box center [280, 207] width 125 height 10
copy span "npx inngest-cli@latest dev"
